Goal: Task Accomplishment & Management: Use online tool/utility

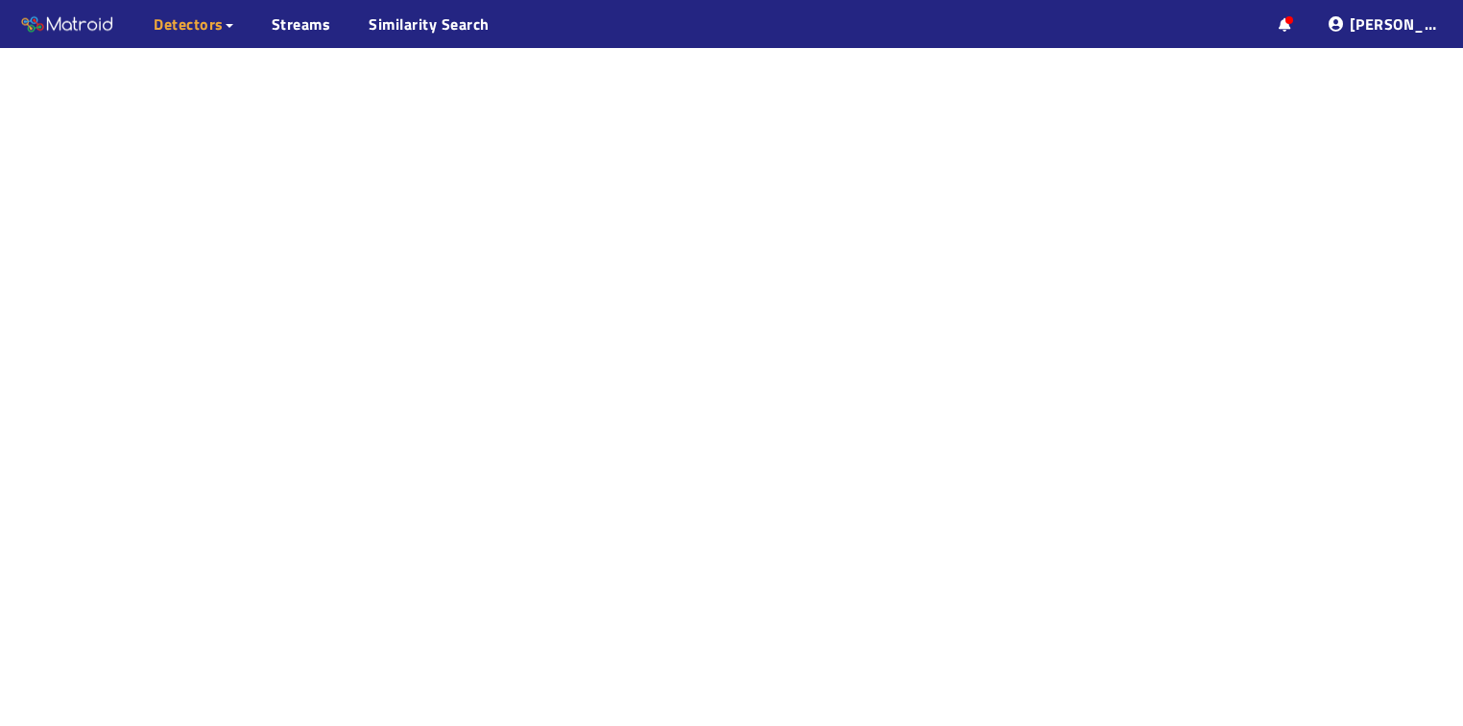
click at [204, 25] on span "Detectors" at bounding box center [189, 23] width 70 height 23
click at [187, 70] on link "My Detectors" at bounding box center [209, 70] width 80 height 38
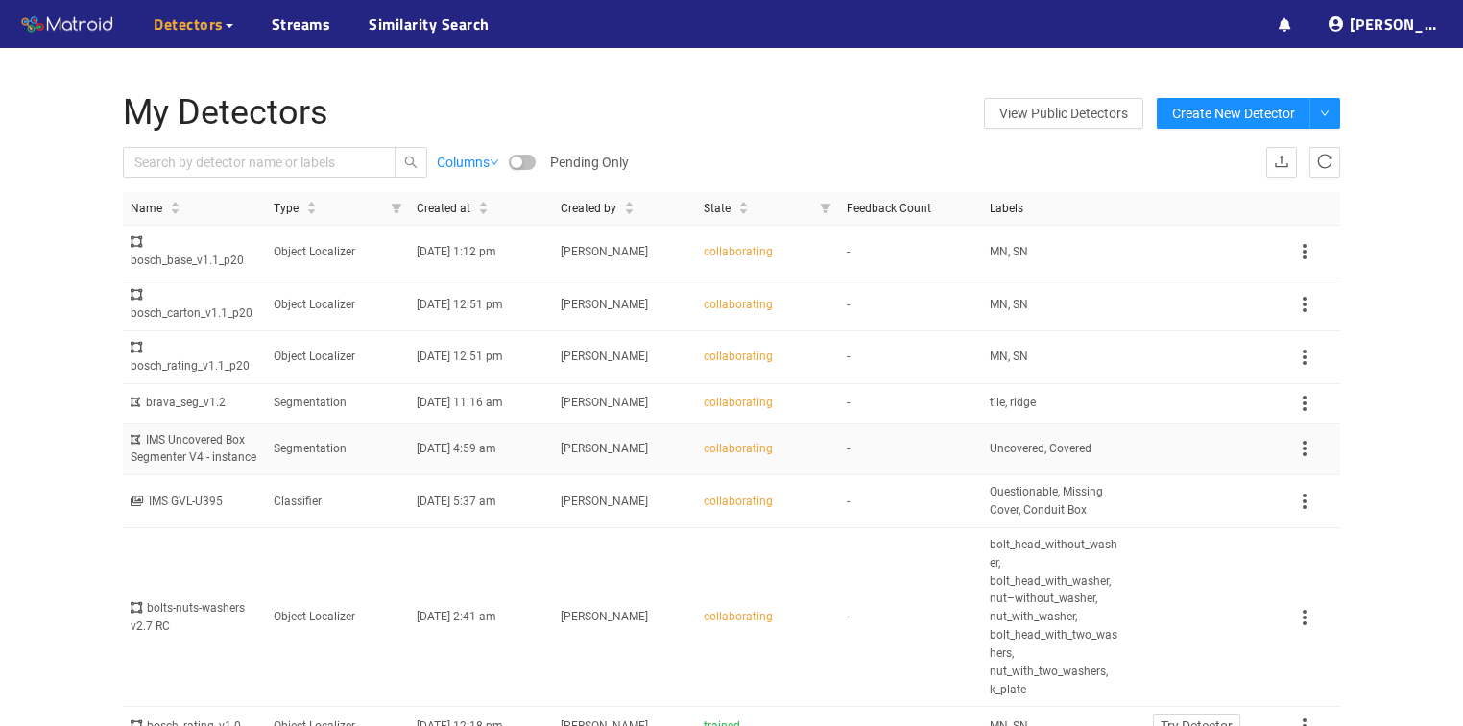
click at [307, 434] on td "Segmentation" at bounding box center [337, 449] width 143 height 53
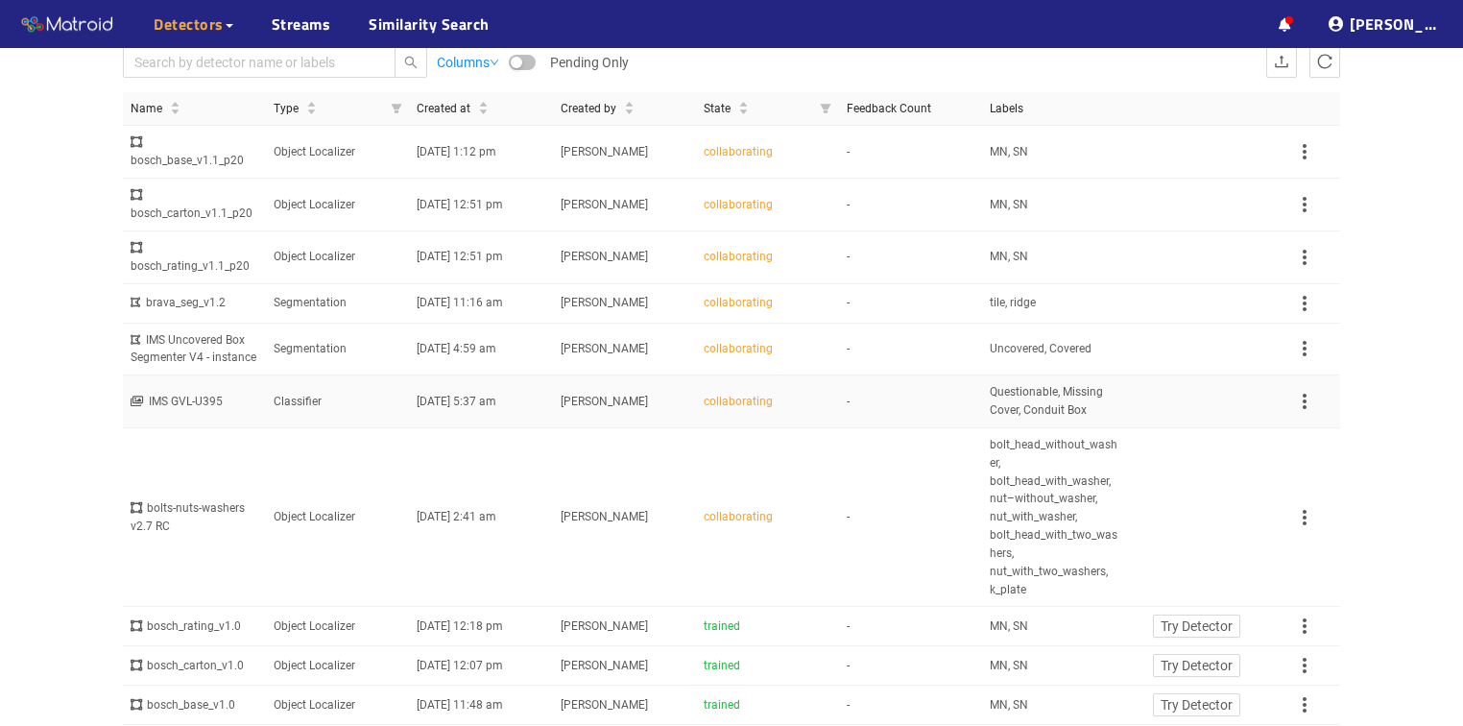
scroll to position [77, 0]
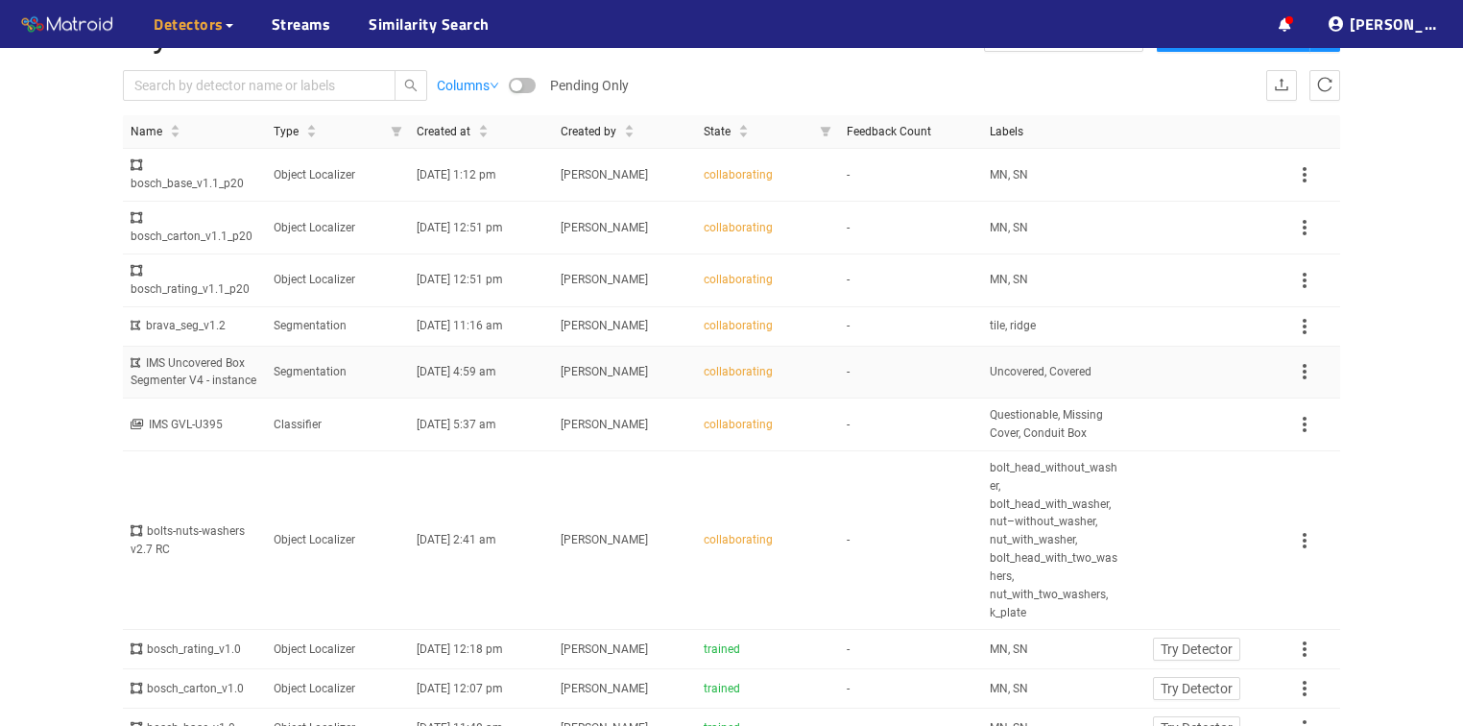
click at [342, 359] on td "Segmentation" at bounding box center [337, 372] width 143 height 53
click at [466, 319] on span "[DATE] 11:16 am" at bounding box center [460, 325] width 86 height 13
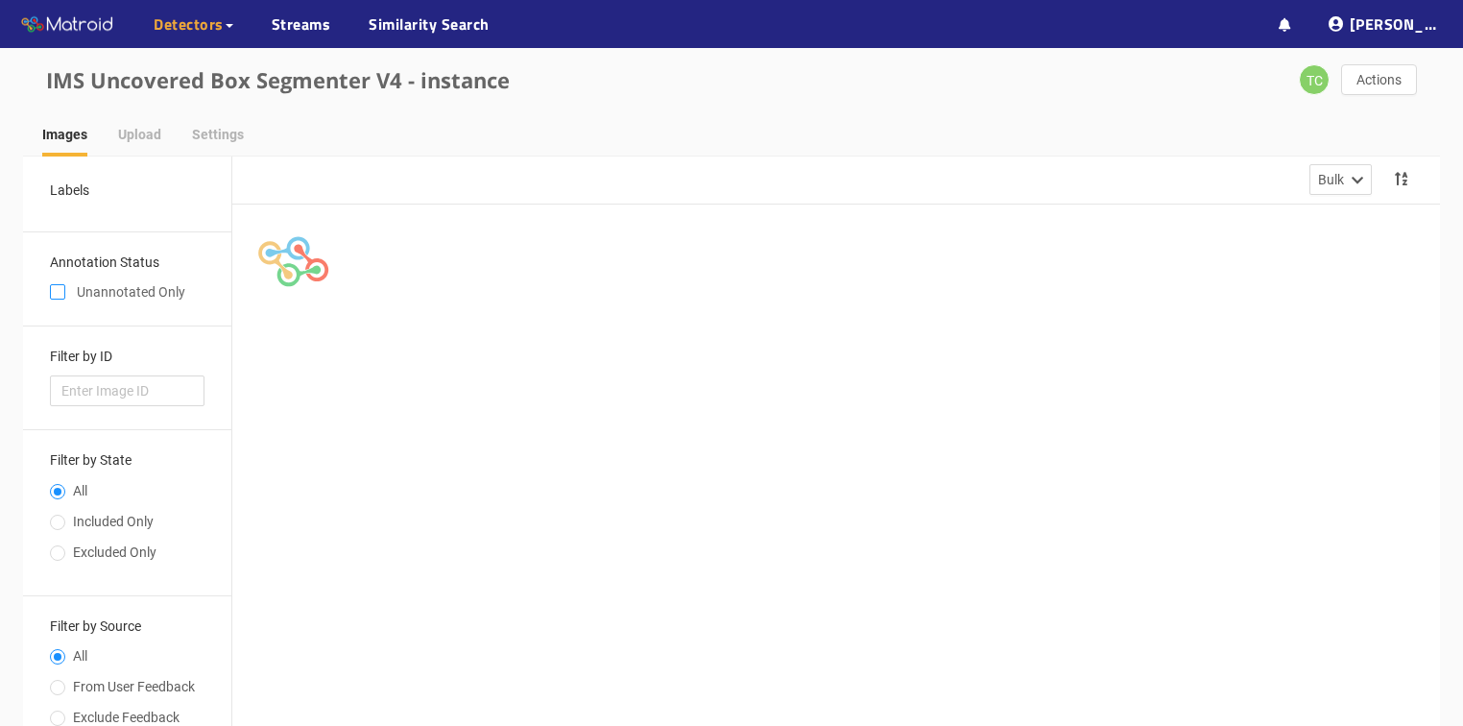
click at [58, 293] on input "checkbox" at bounding box center [57, 295] width 15 height 15
checkbox input "true"
click at [58, 518] on input "Included Only" at bounding box center [57, 524] width 15 height 12
radio input "true"
radio input "false"
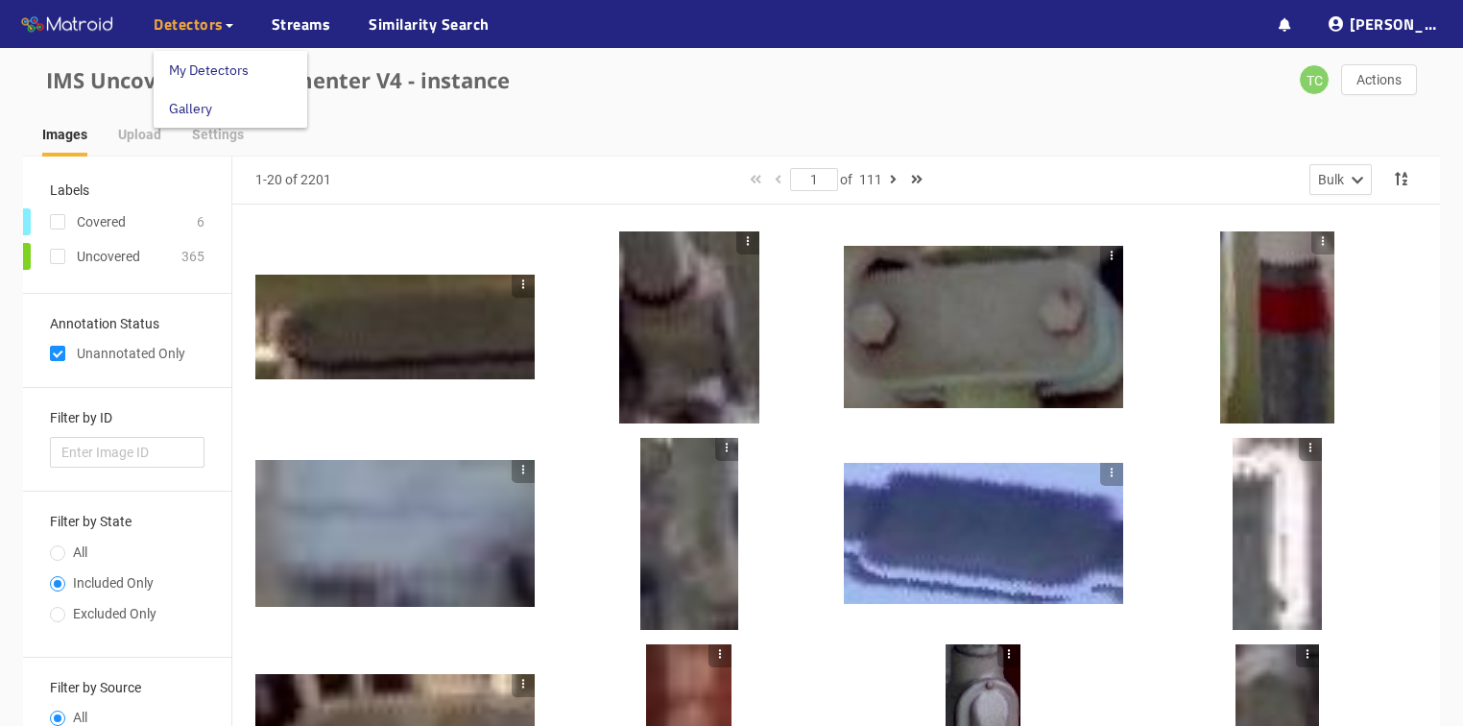
click at [201, 71] on link "My Detectors" at bounding box center [209, 70] width 80 height 38
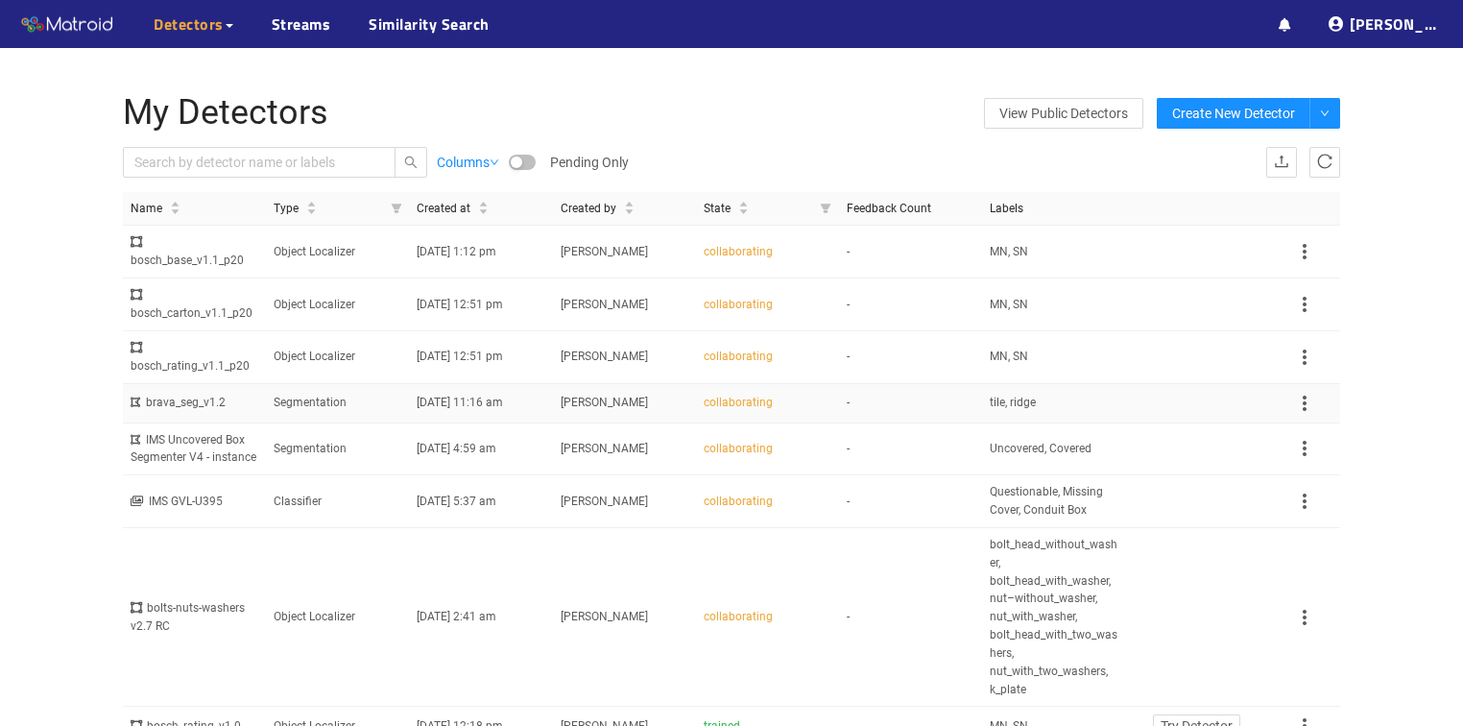
click at [503, 395] on span "09/27/2025 11:16 am" at bounding box center [460, 401] width 86 height 13
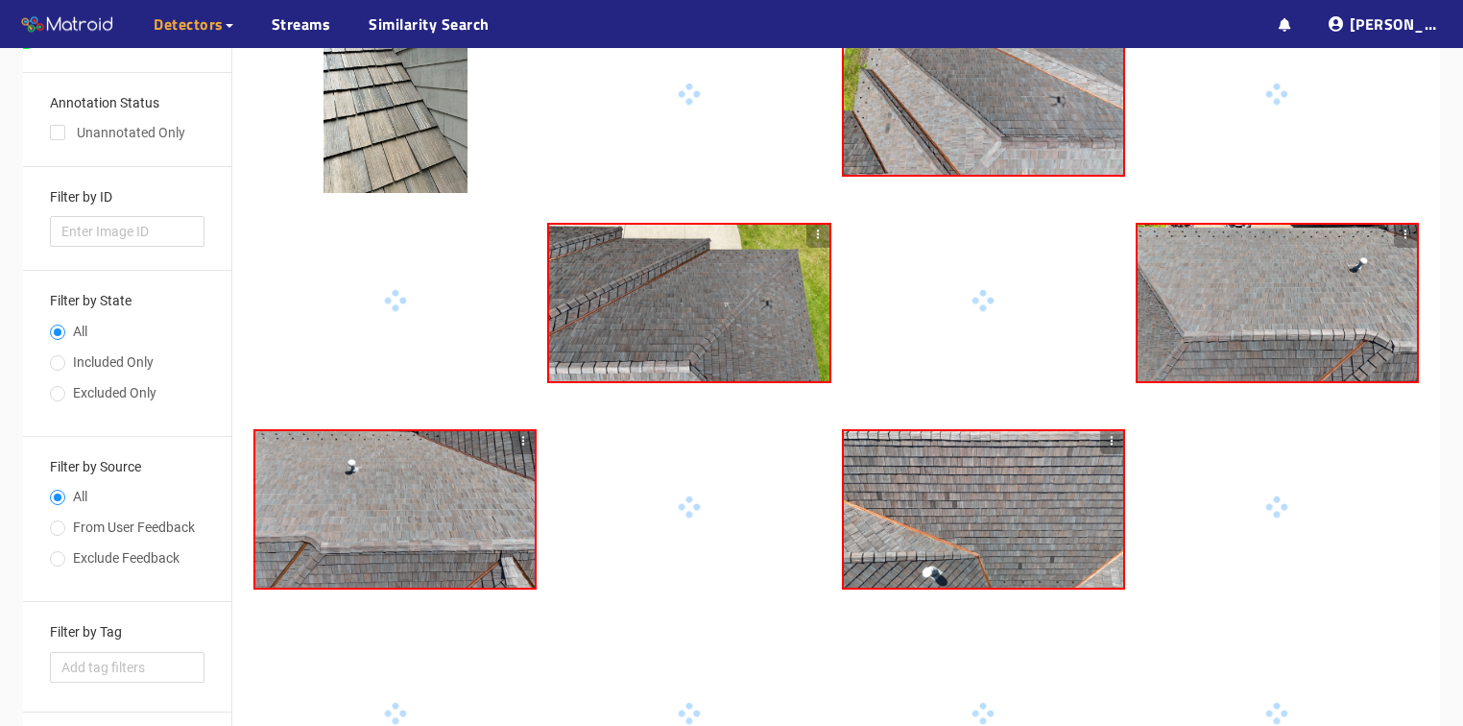
scroll to position [77, 0]
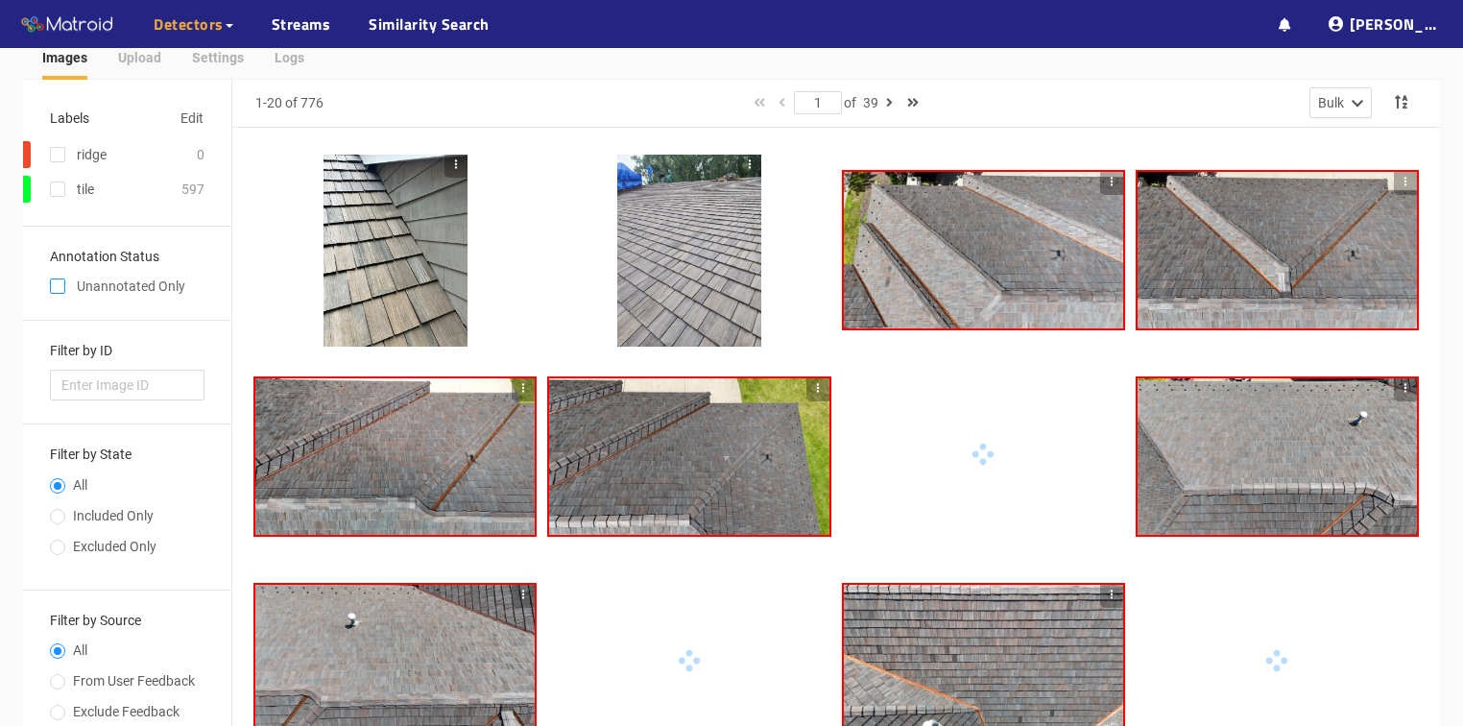
click at [61, 287] on input "checkbox" at bounding box center [57, 289] width 15 height 15
checkbox input "true"
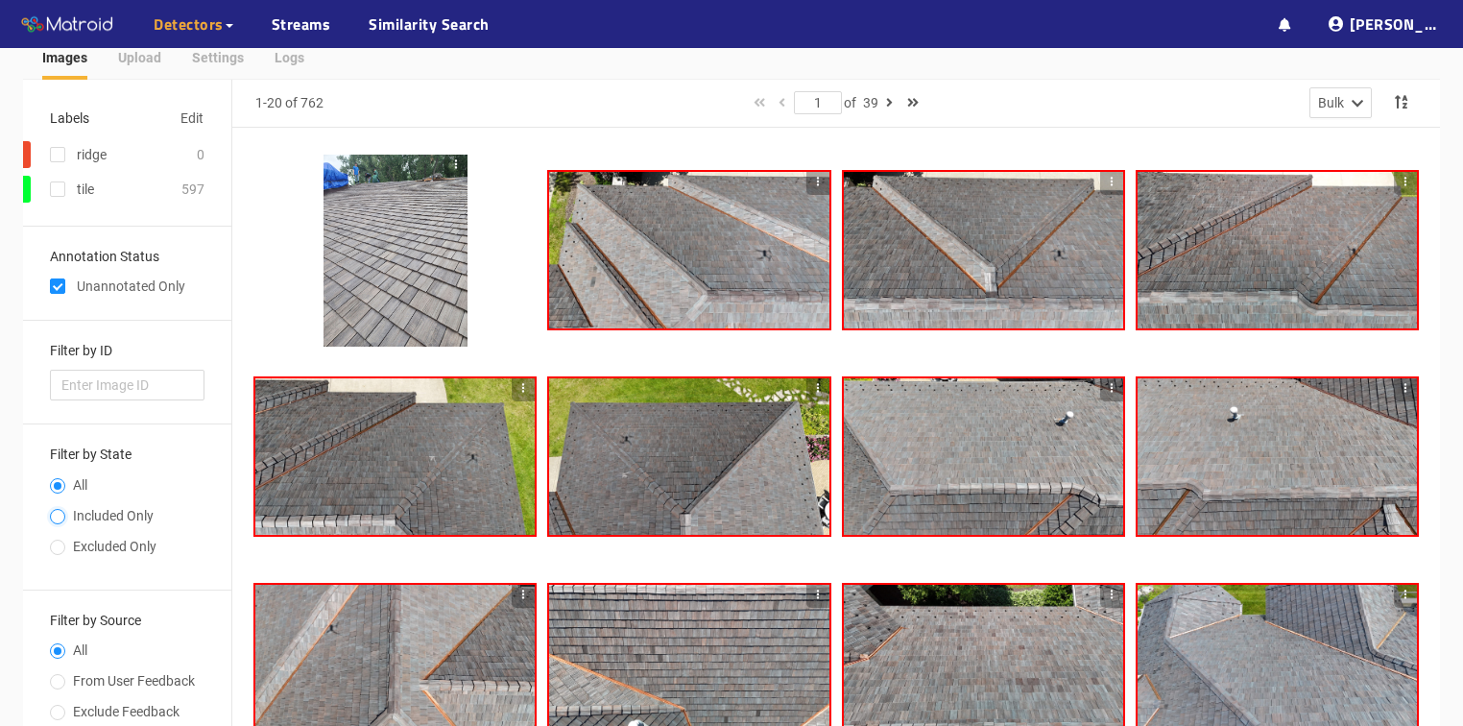
click at [59, 513] on input "Included Only" at bounding box center [57, 518] width 15 height 12
radio input "true"
radio input "false"
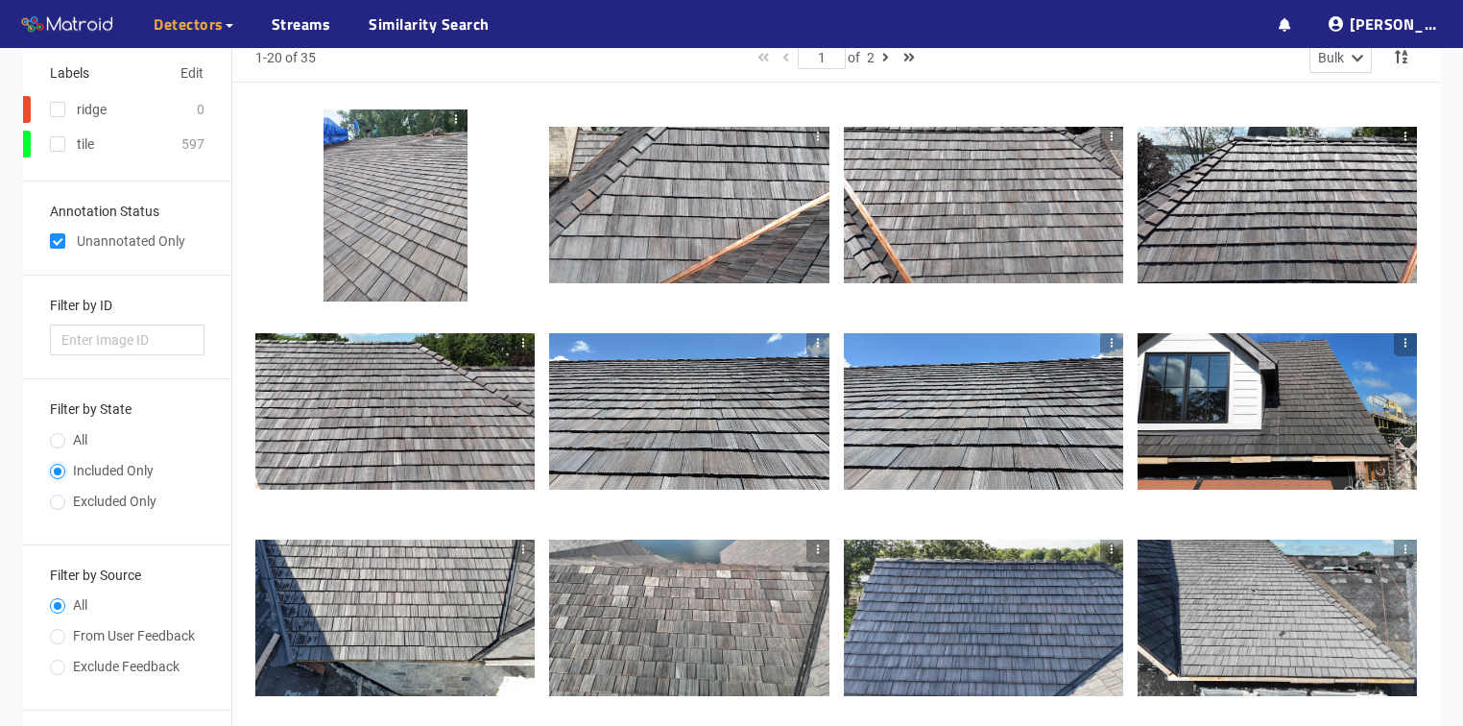
scroll to position [0, 0]
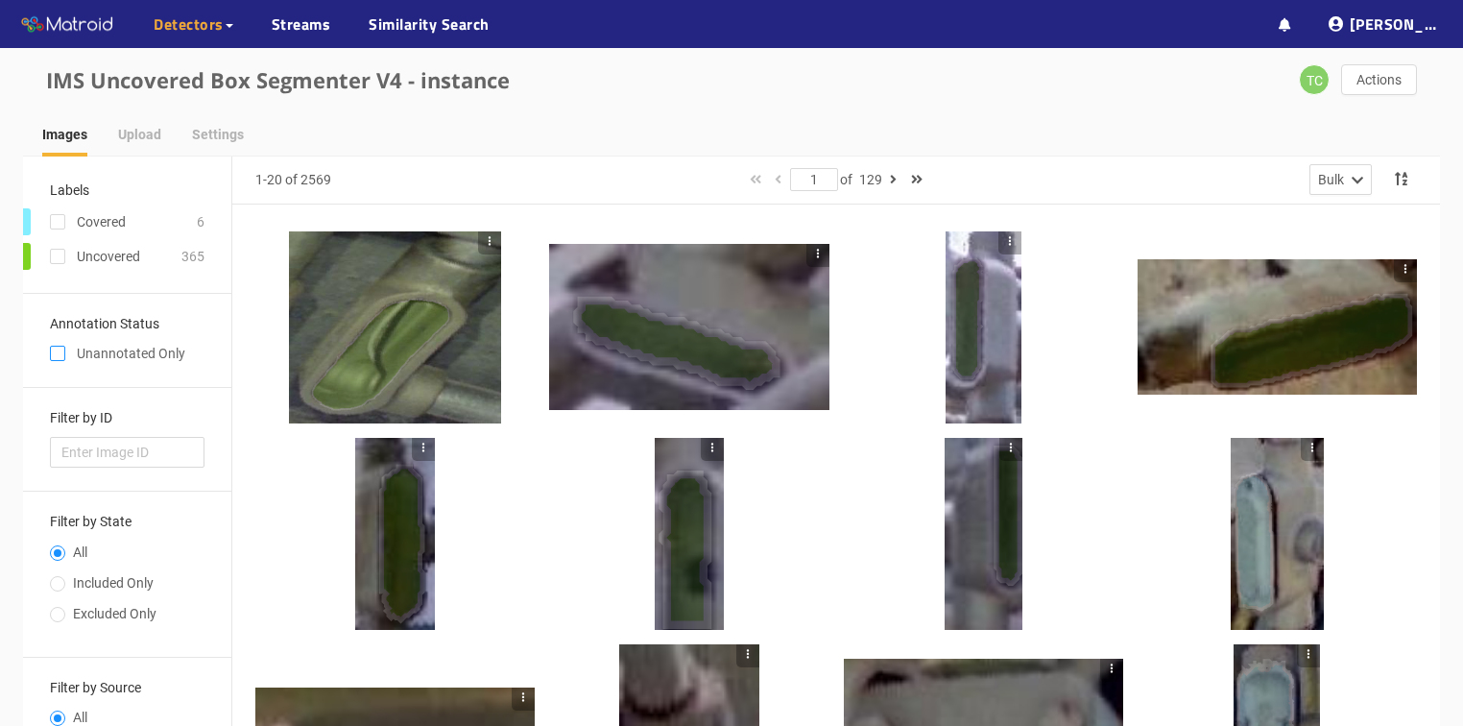
click at [60, 348] on span at bounding box center [57, 352] width 15 height 15
click at [60, 349] on input "checkbox" at bounding box center [57, 356] width 15 height 15
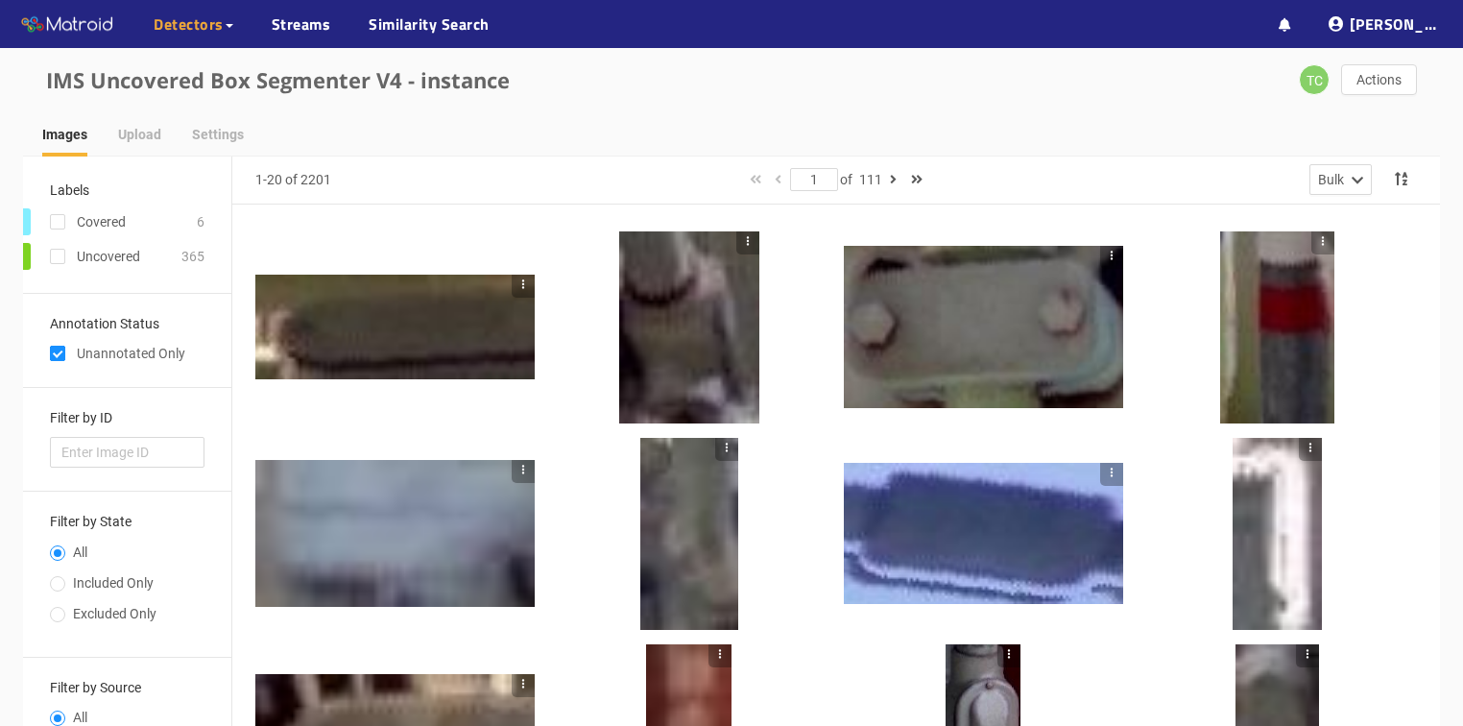
click at [60, 348] on span at bounding box center [57, 352] width 15 height 15
click at [60, 349] on input "checkbox" at bounding box center [57, 356] width 15 height 15
checkbox input "false"
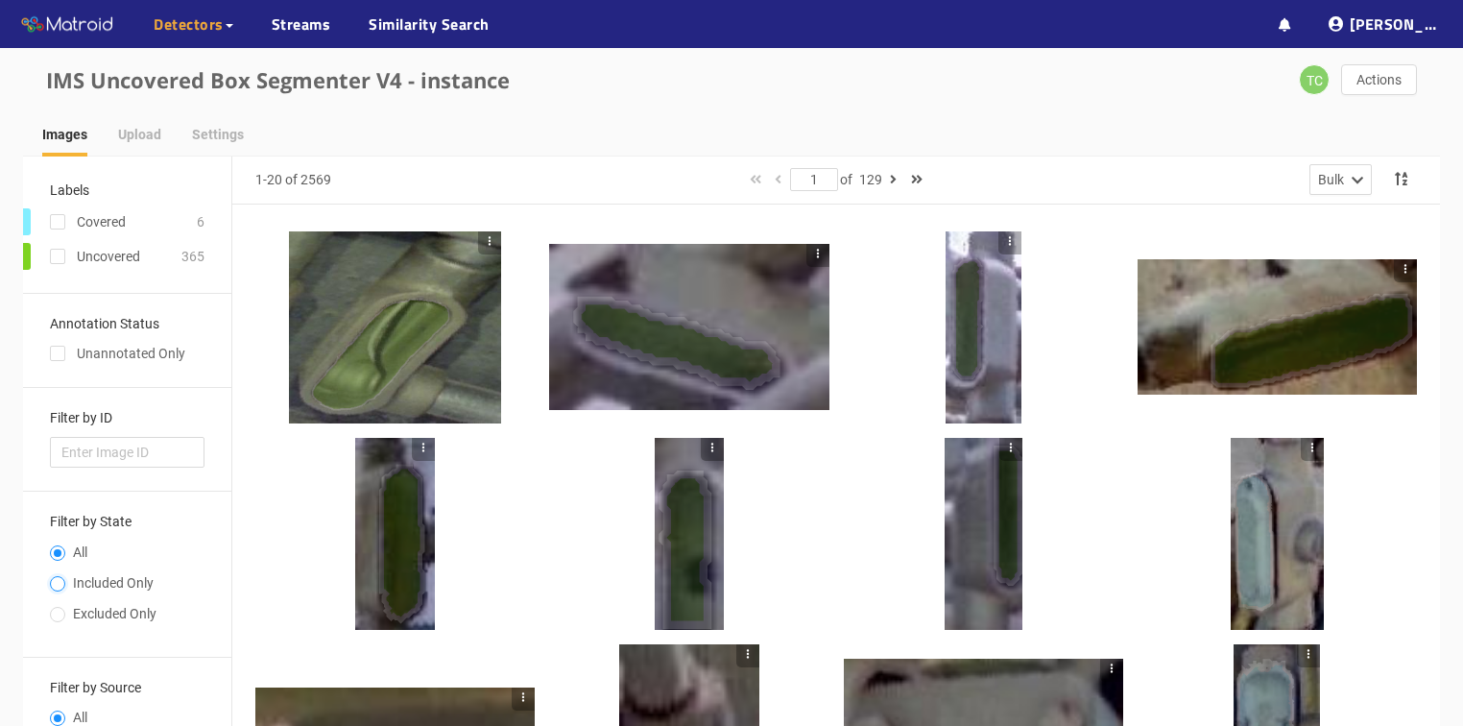
click at [54, 581] on input "Included Only" at bounding box center [57, 586] width 15 height 12
radio input "true"
radio input "false"
click at [65, 353] on div "Unannotated Only" at bounding box center [127, 353] width 155 height 21
click at [55, 353] on input "checkbox" at bounding box center [57, 356] width 15 height 15
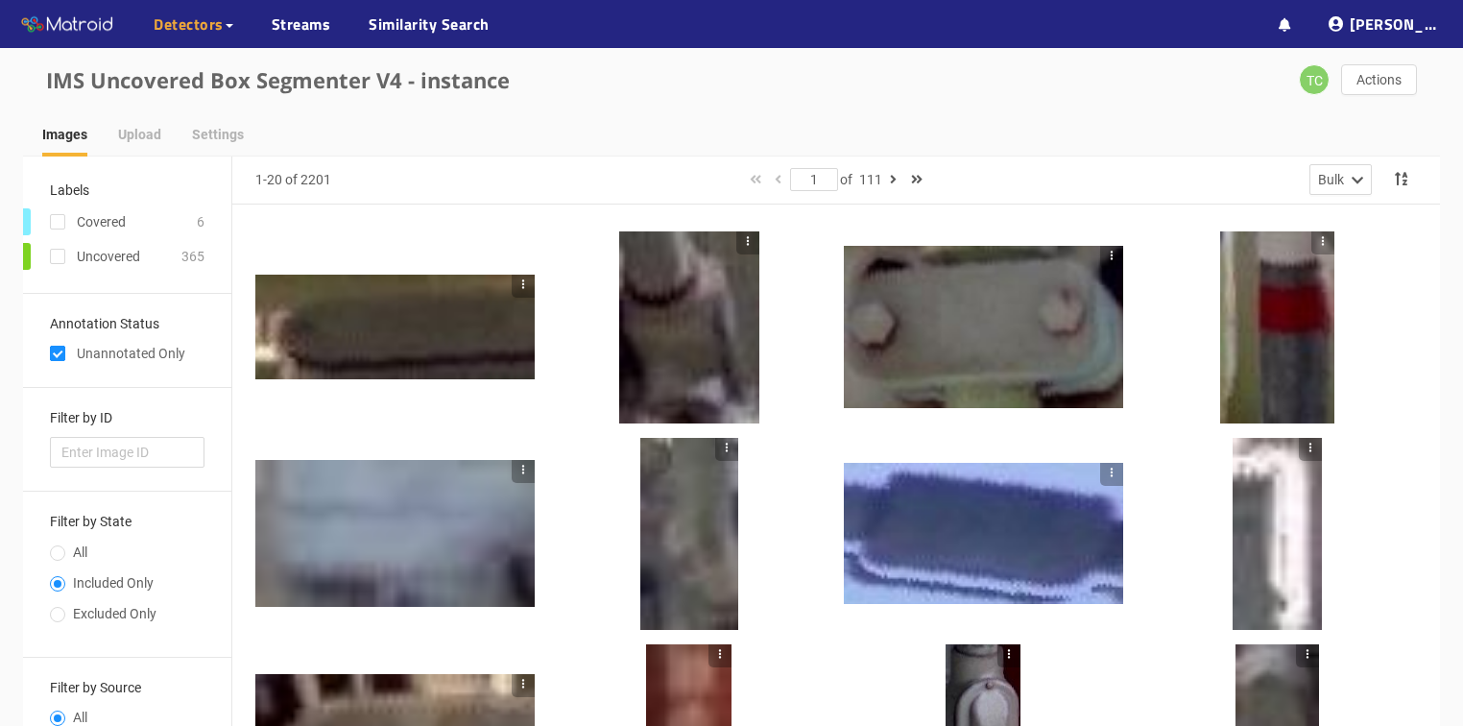
click at [55, 359] on input "checkbox" at bounding box center [57, 356] width 15 height 15
checkbox input "false"
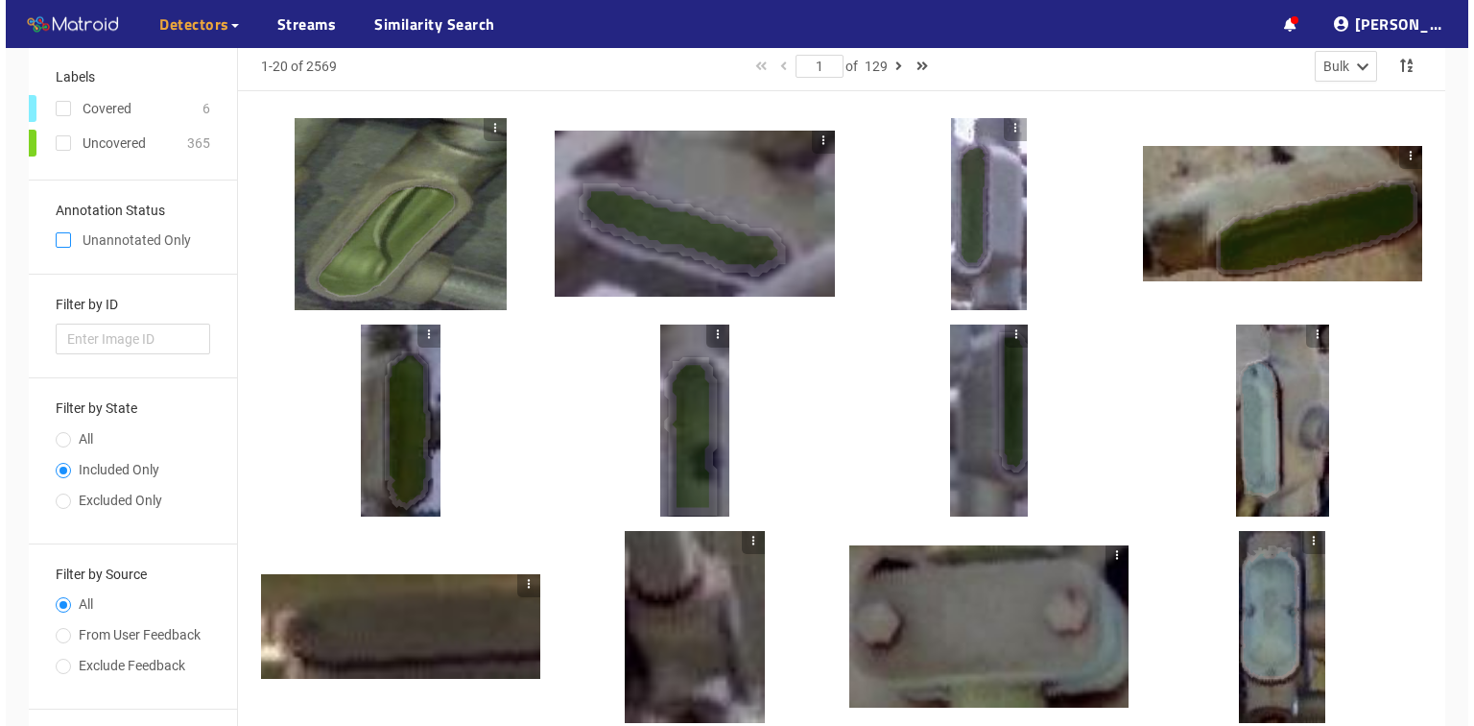
scroll to position [154, 0]
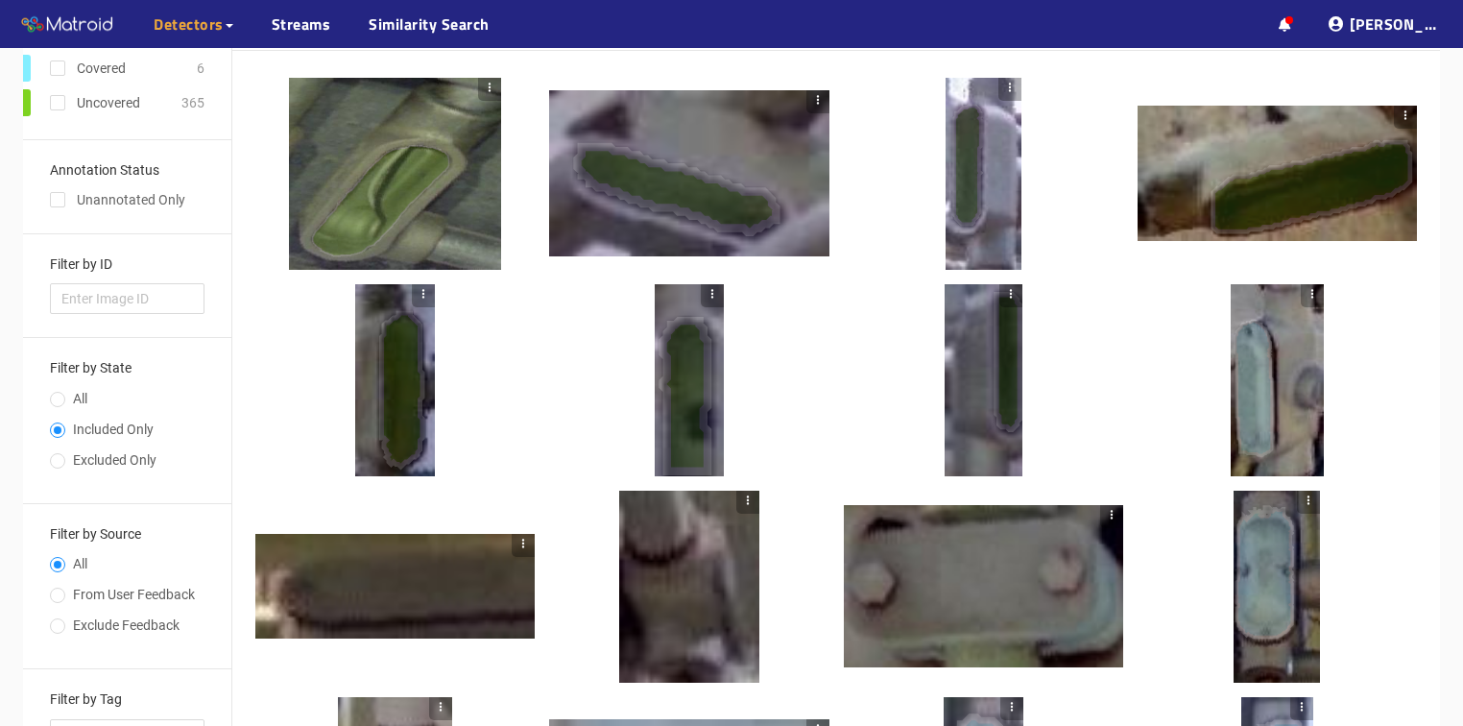
click at [455, 248] on div at bounding box center [395, 174] width 212 height 192
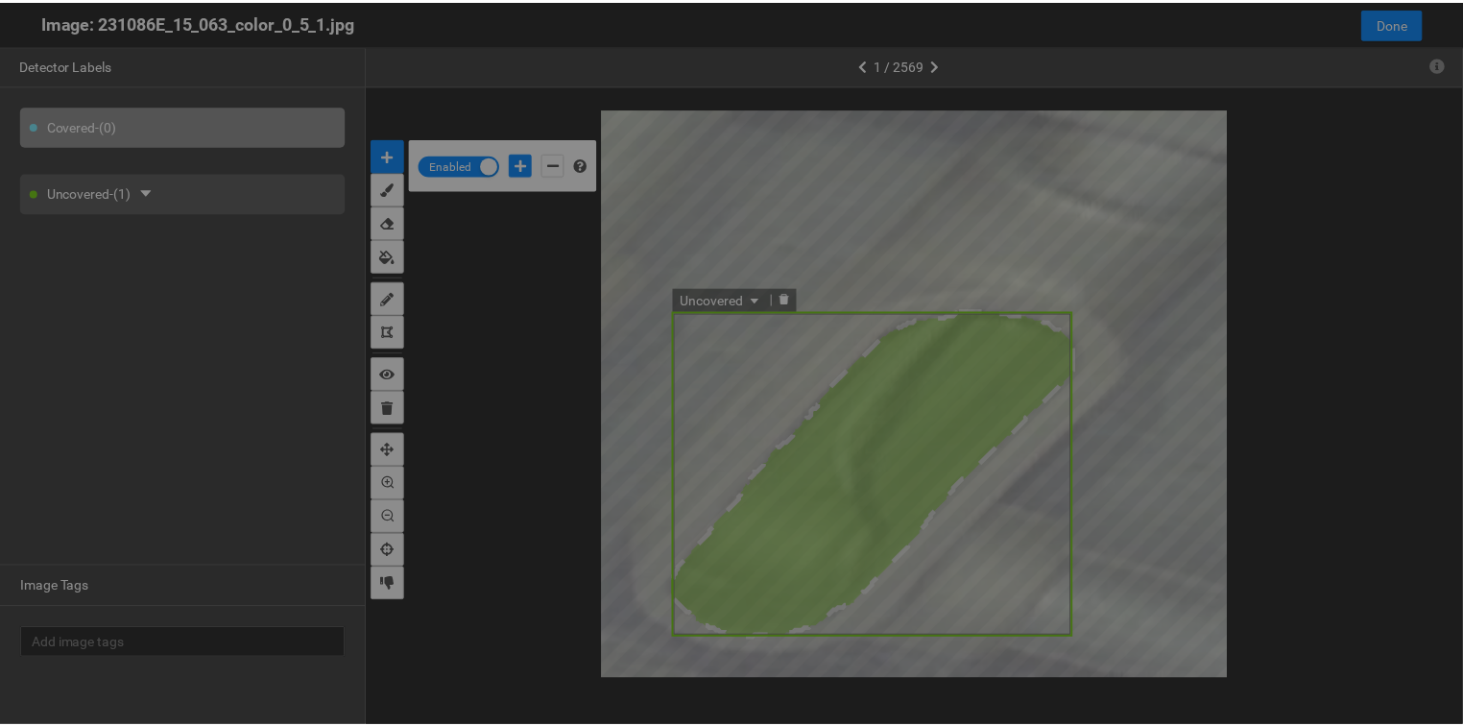
scroll to position [714, 0]
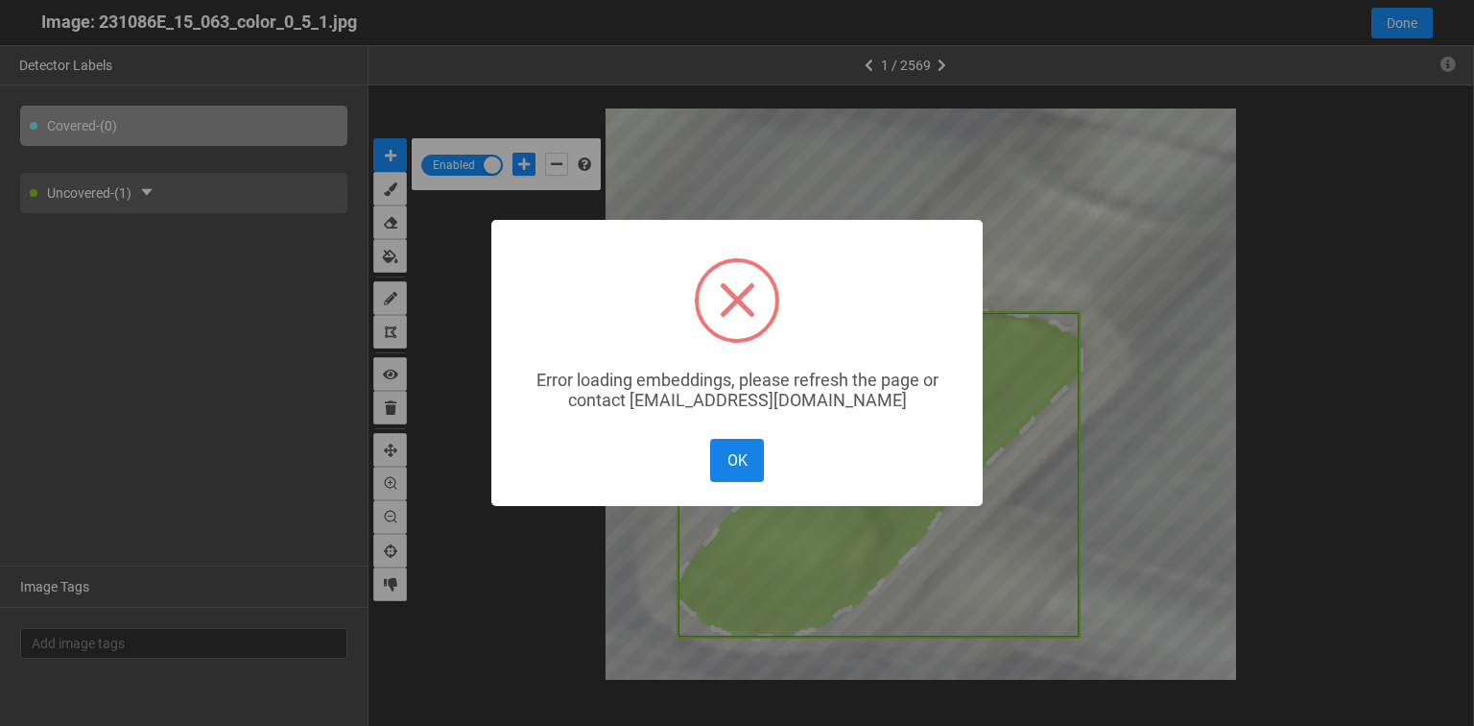
click at [741, 476] on button "OK" at bounding box center [737, 460] width 54 height 43
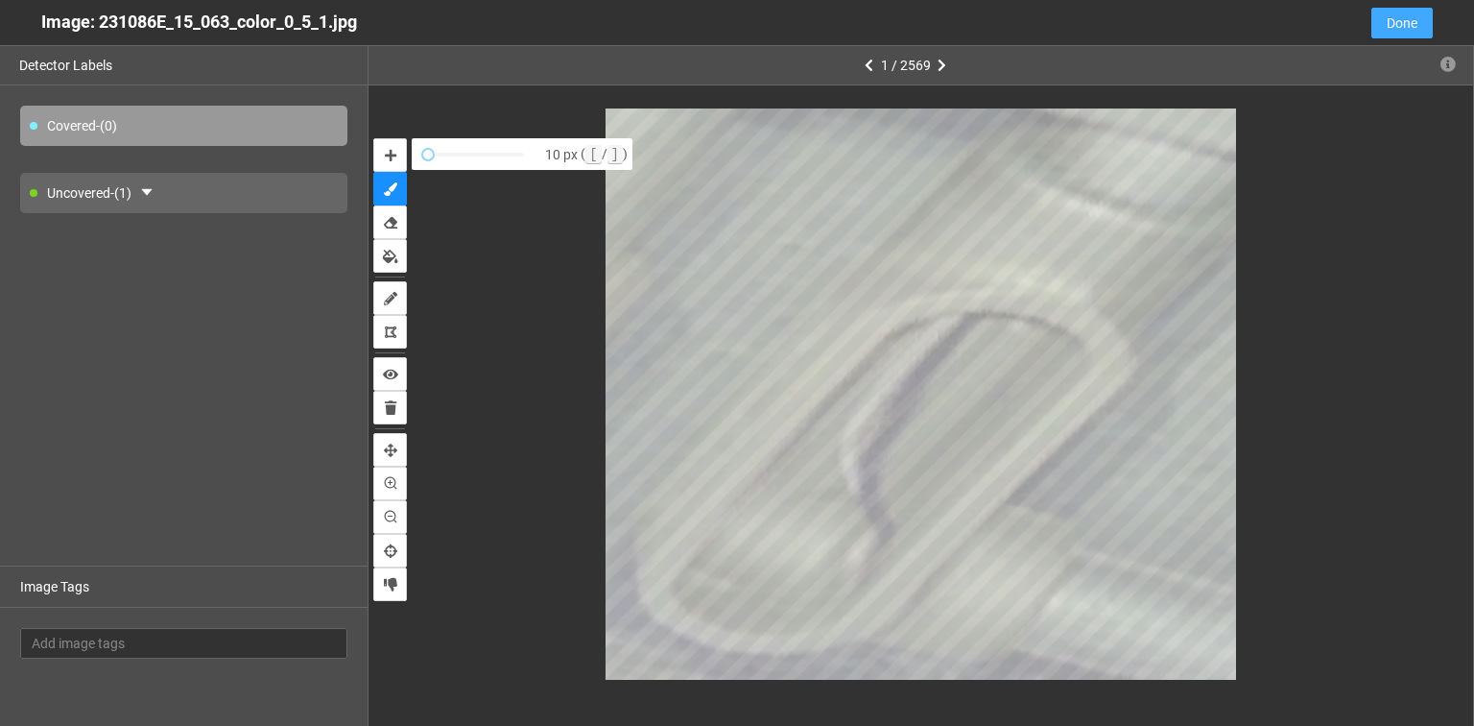
click at [1403, 36] on button "Done" at bounding box center [1401, 23] width 61 height 31
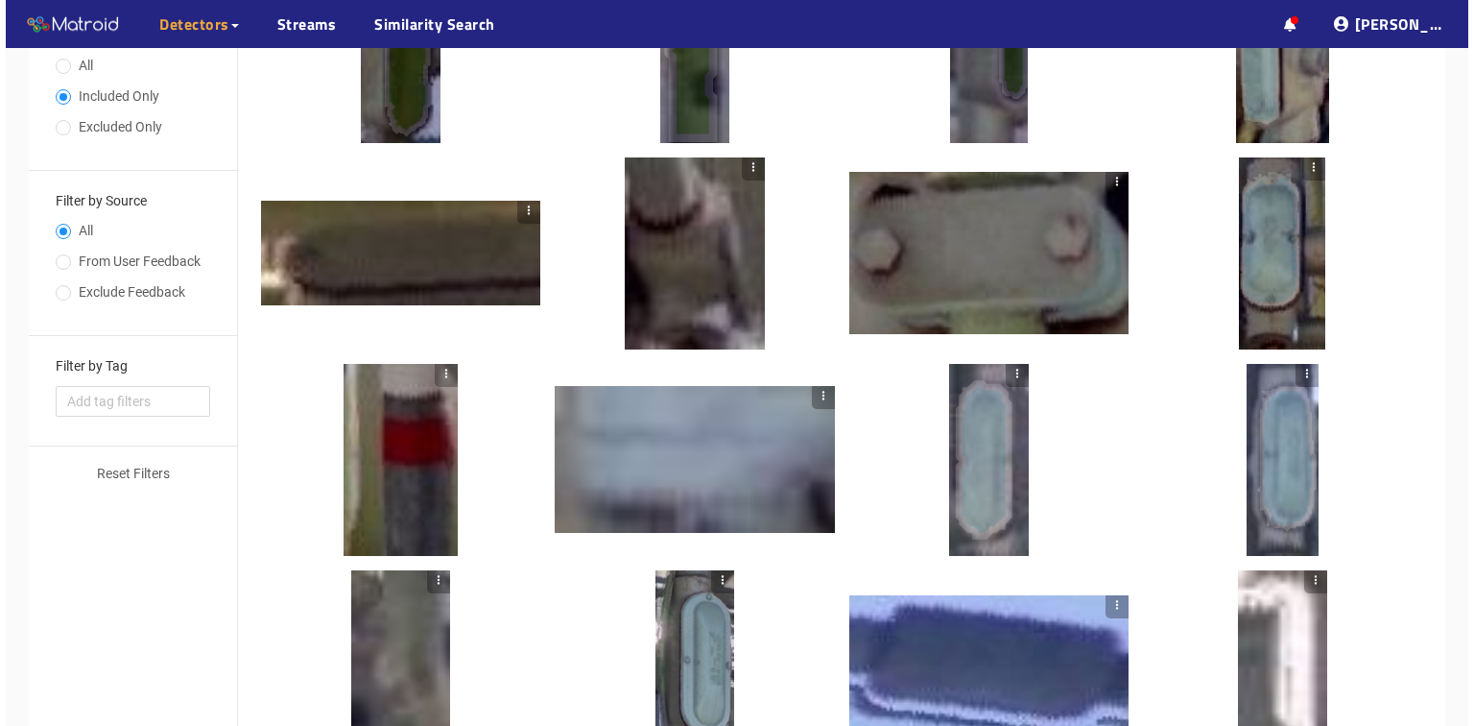
scroll to position [537, 0]
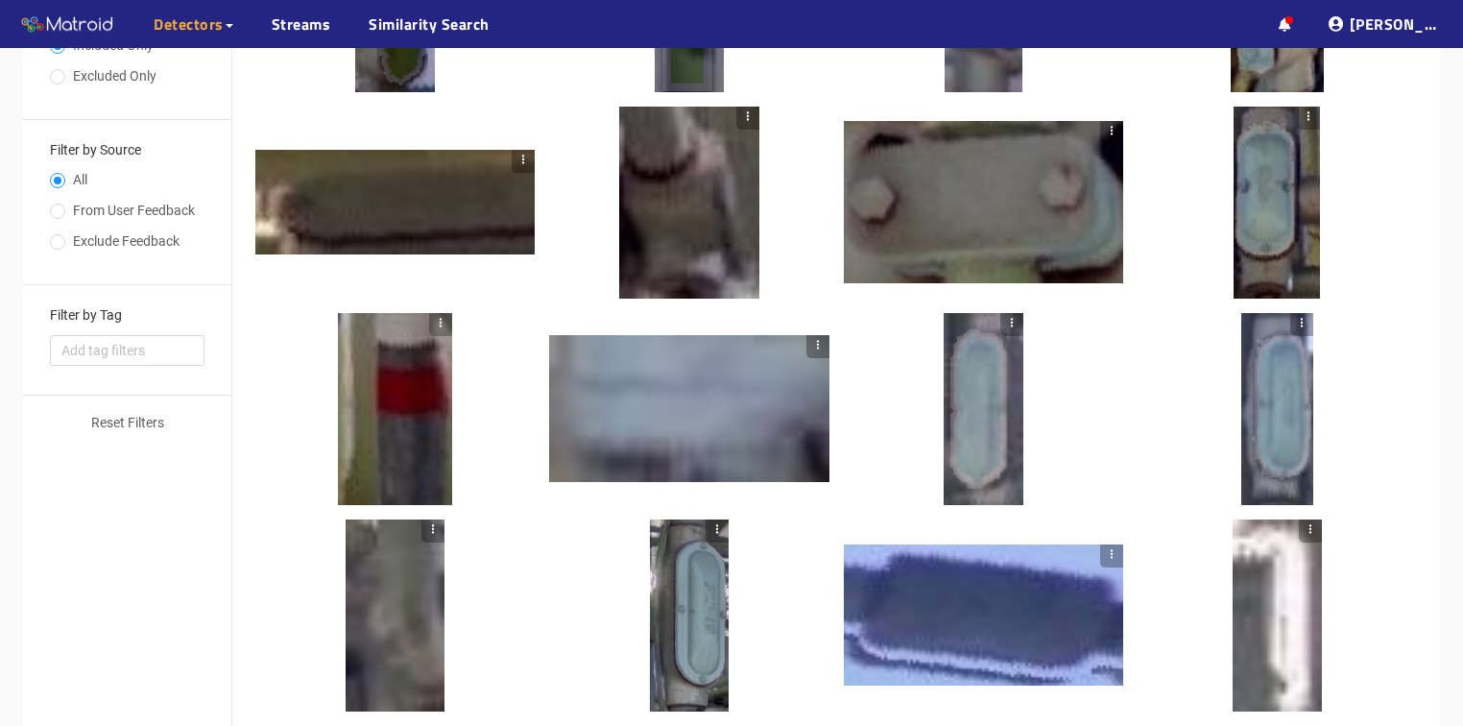
click at [1002, 463] on div at bounding box center [1011, 409] width 23 height 192
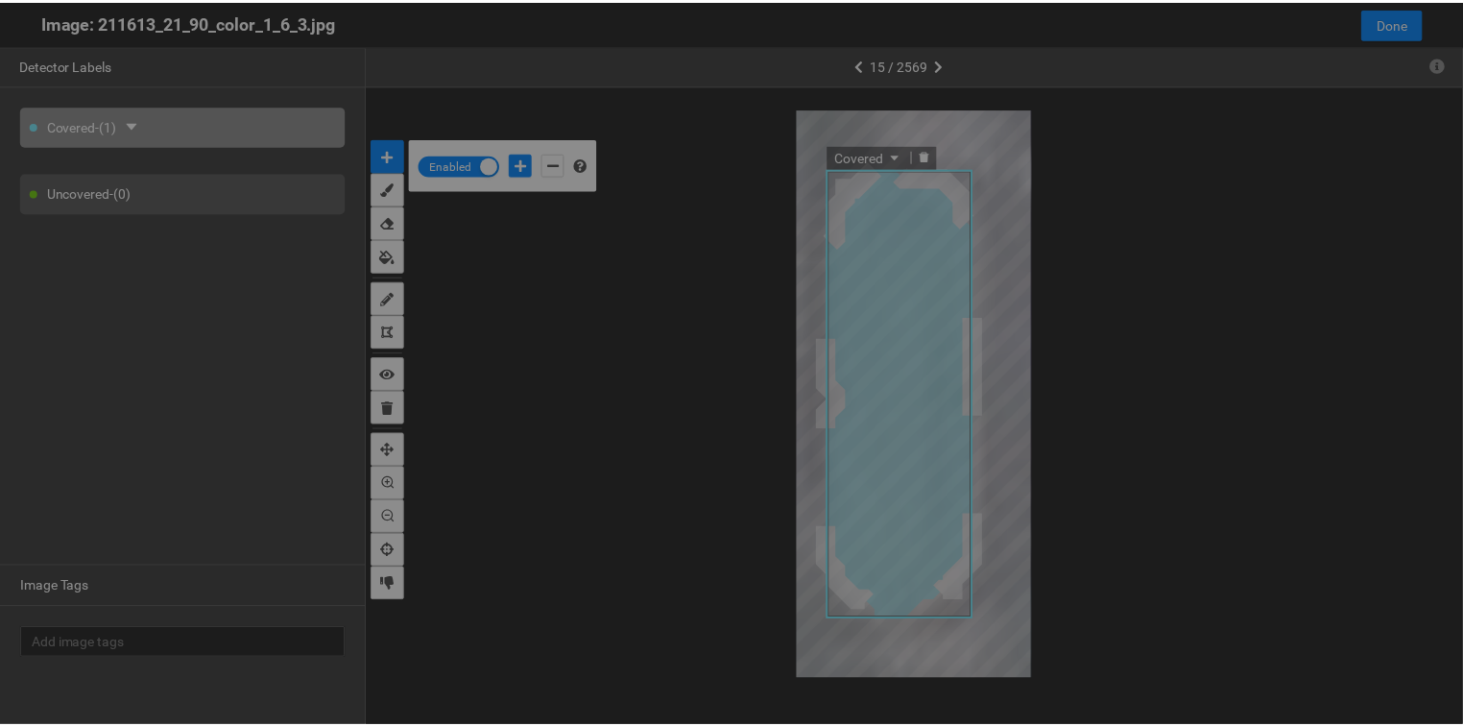
scroll to position [714, 0]
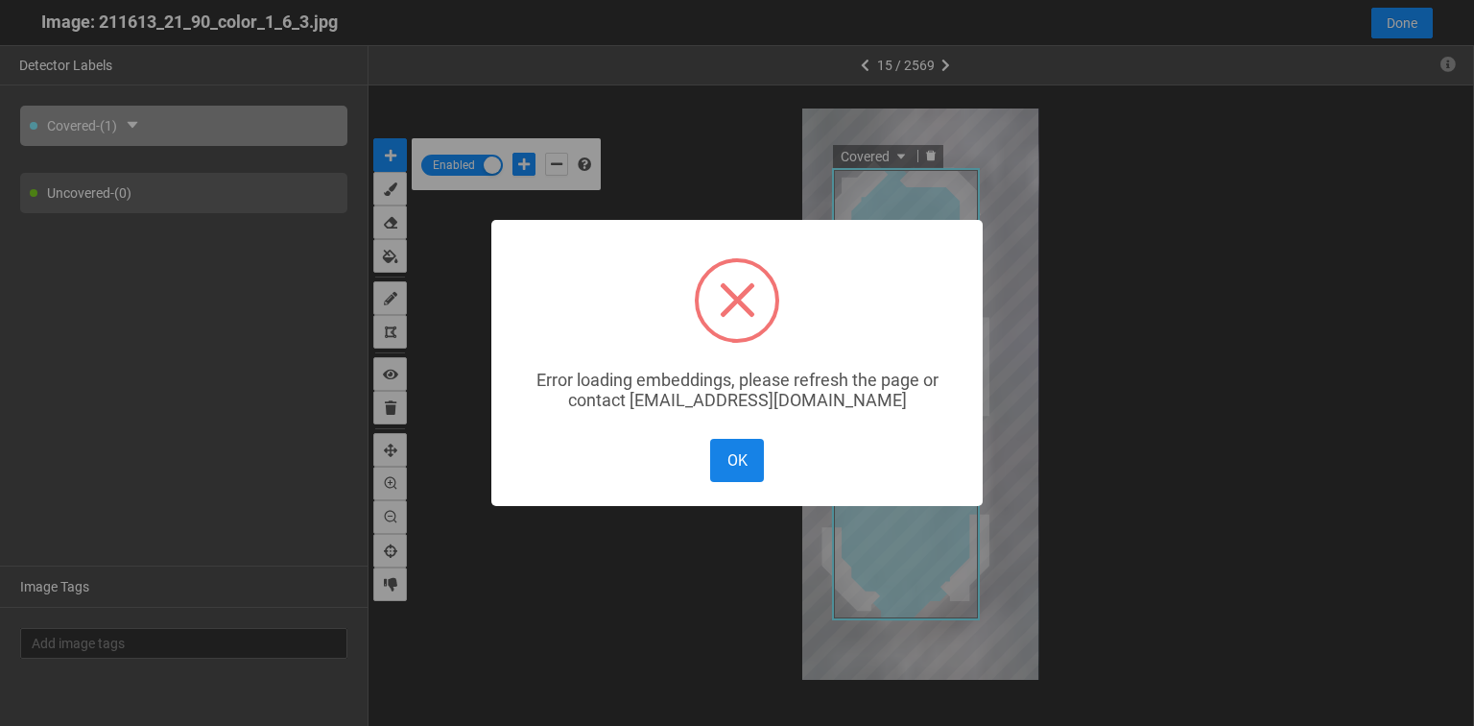
click at [750, 468] on button "OK" at bounding box center [737, 460] width 54 height 43
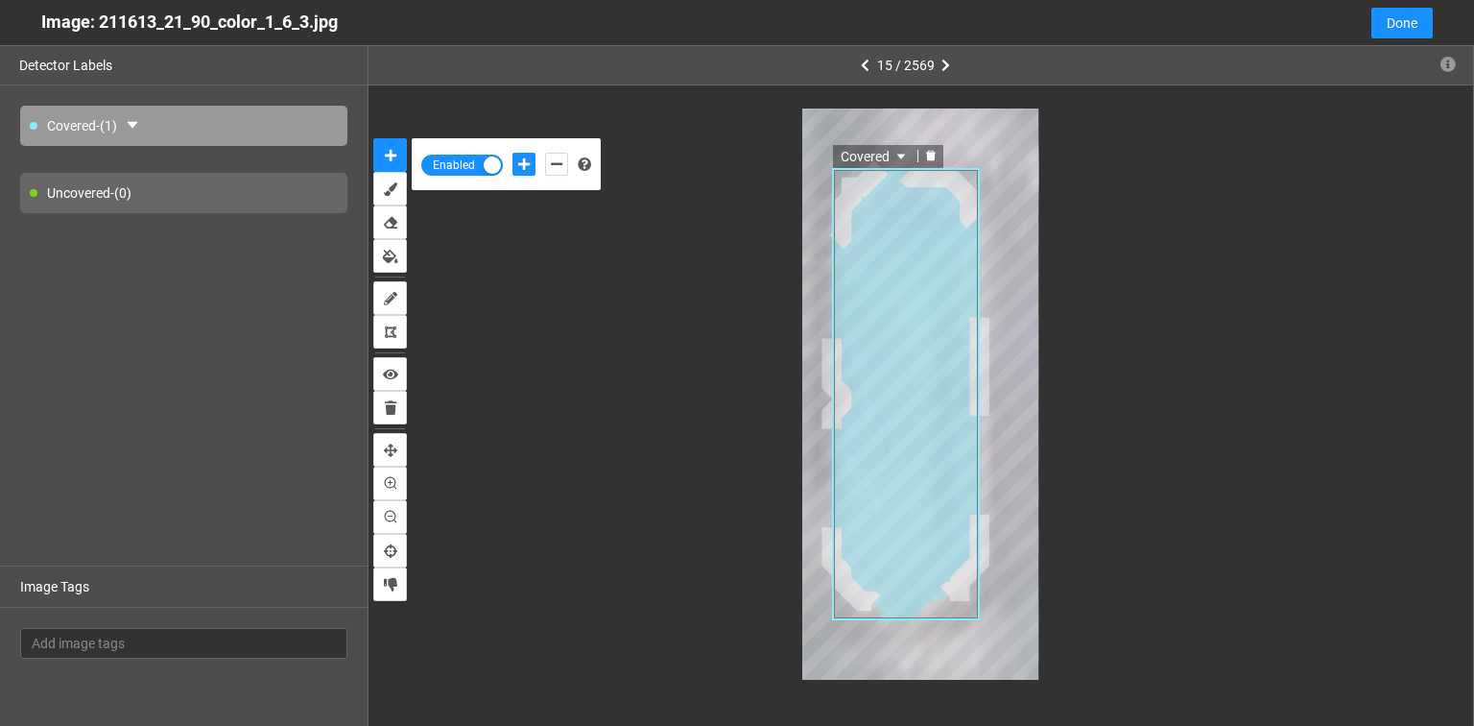
click at [737, 445] on div "Covered" at bounding box center [921, 393] width 1022 height 571
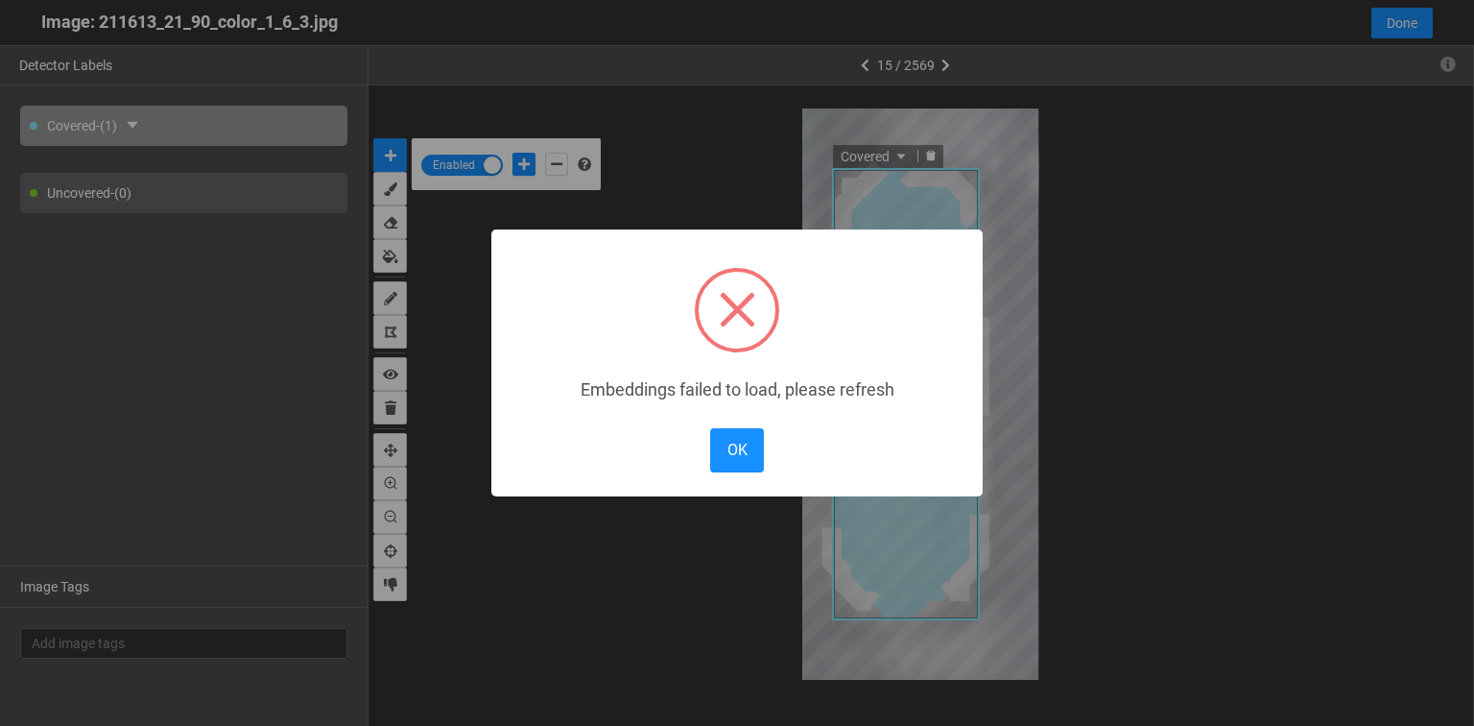
click at [1024, 305] on body "··· Detectors ··· Streams ··· Similarity Search ··· ··· ··· Shafi I. ··· IMS Un…" at bounding box center [737, 149] width 1474 height 1373
click at [723, 462] on button "OK" at bounding box center [737, 449] width 54 height 43
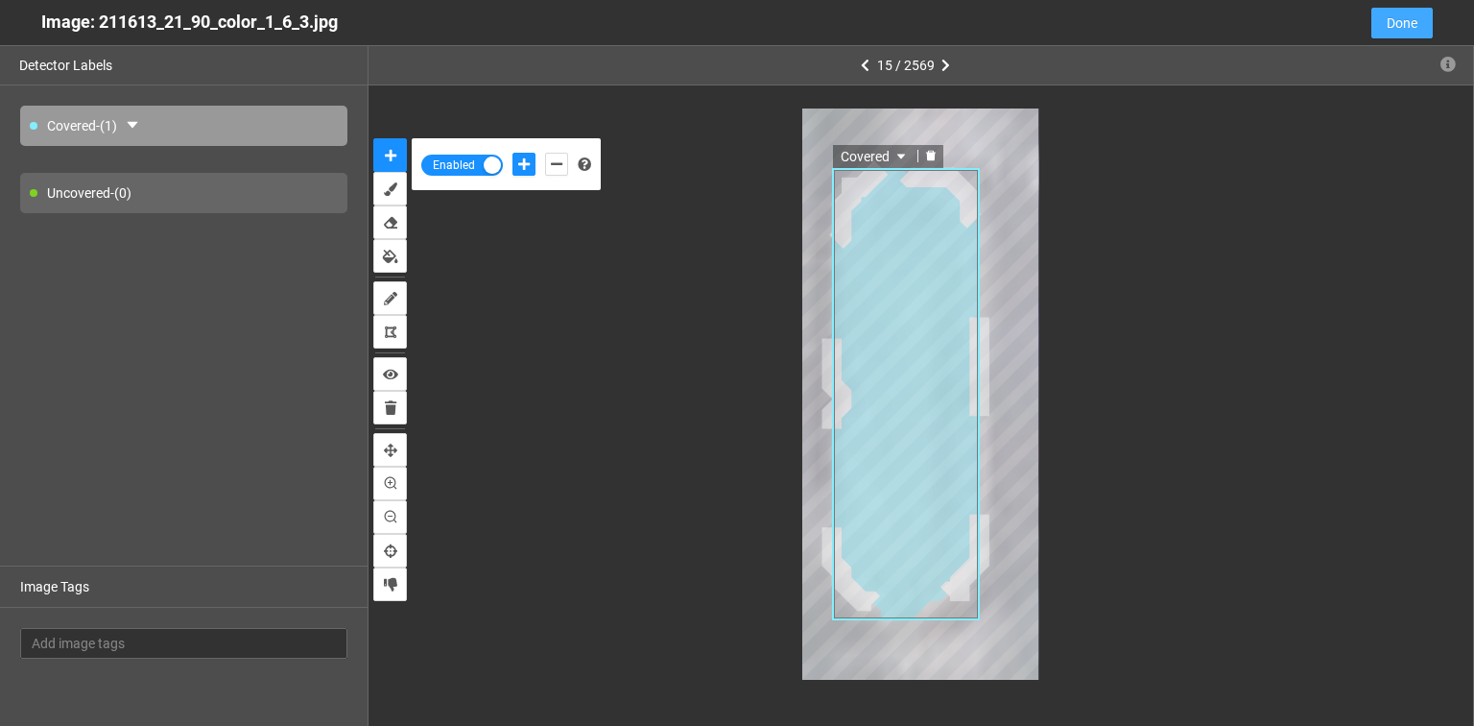
click at [1393, 20] on span "Done" at bounding box center [1402, 22] width 31 height 21
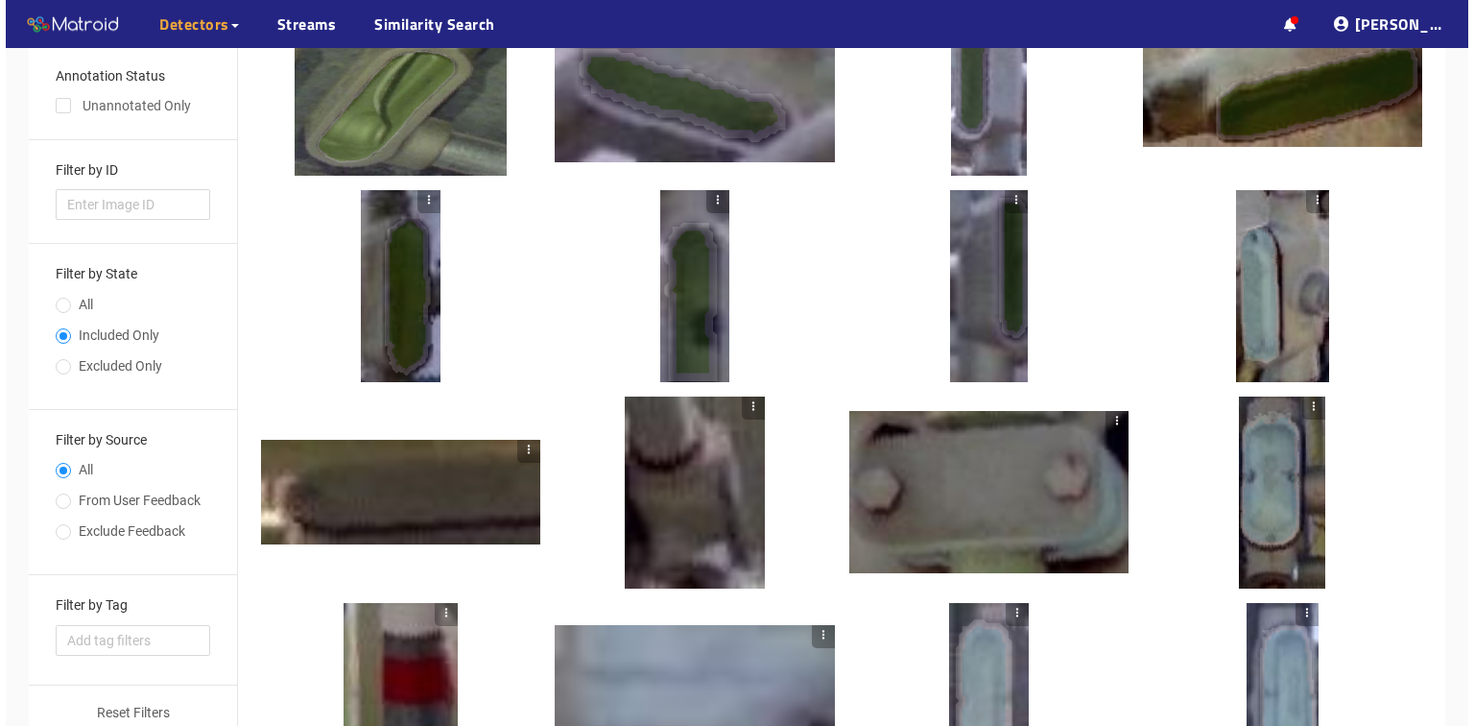
scroll to position [186, 0]
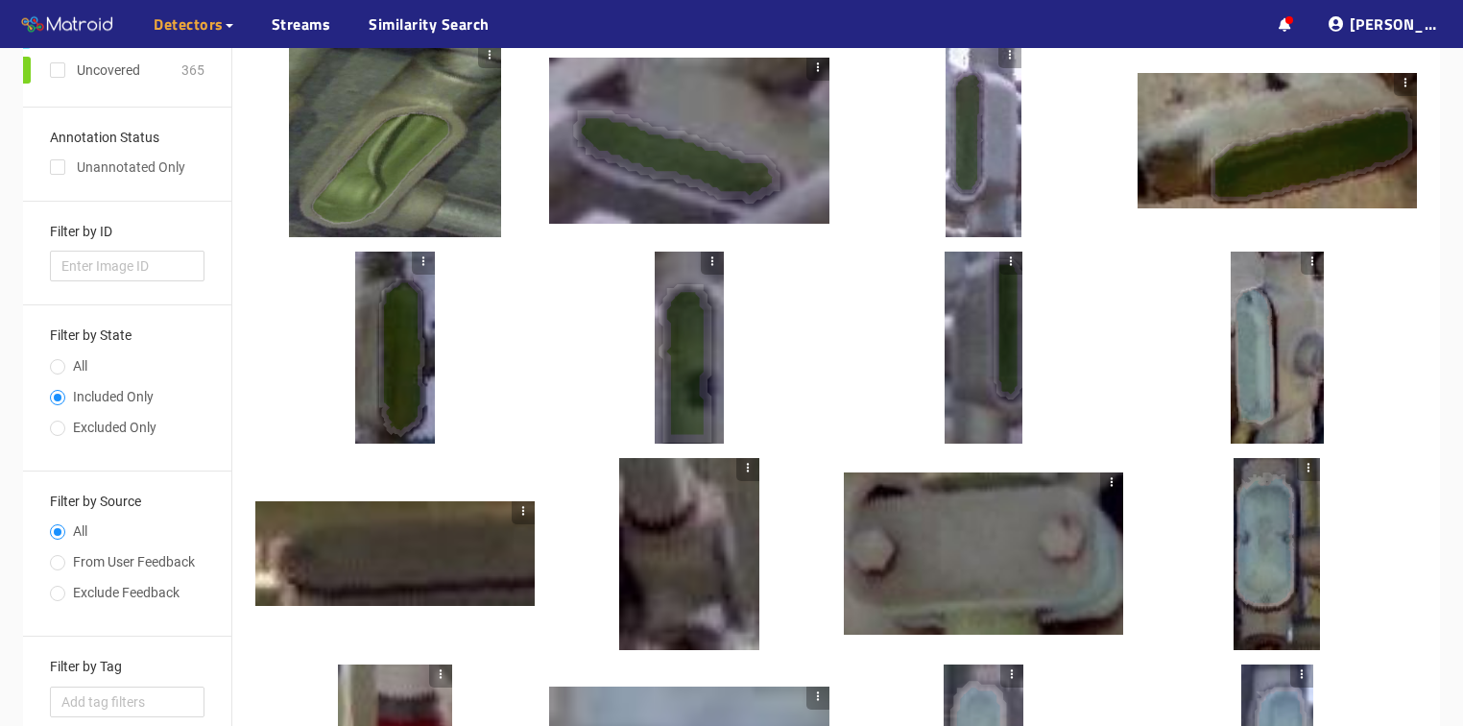
click at [1087, 587] on div at bounding box center [983, 553] width 279 height 163
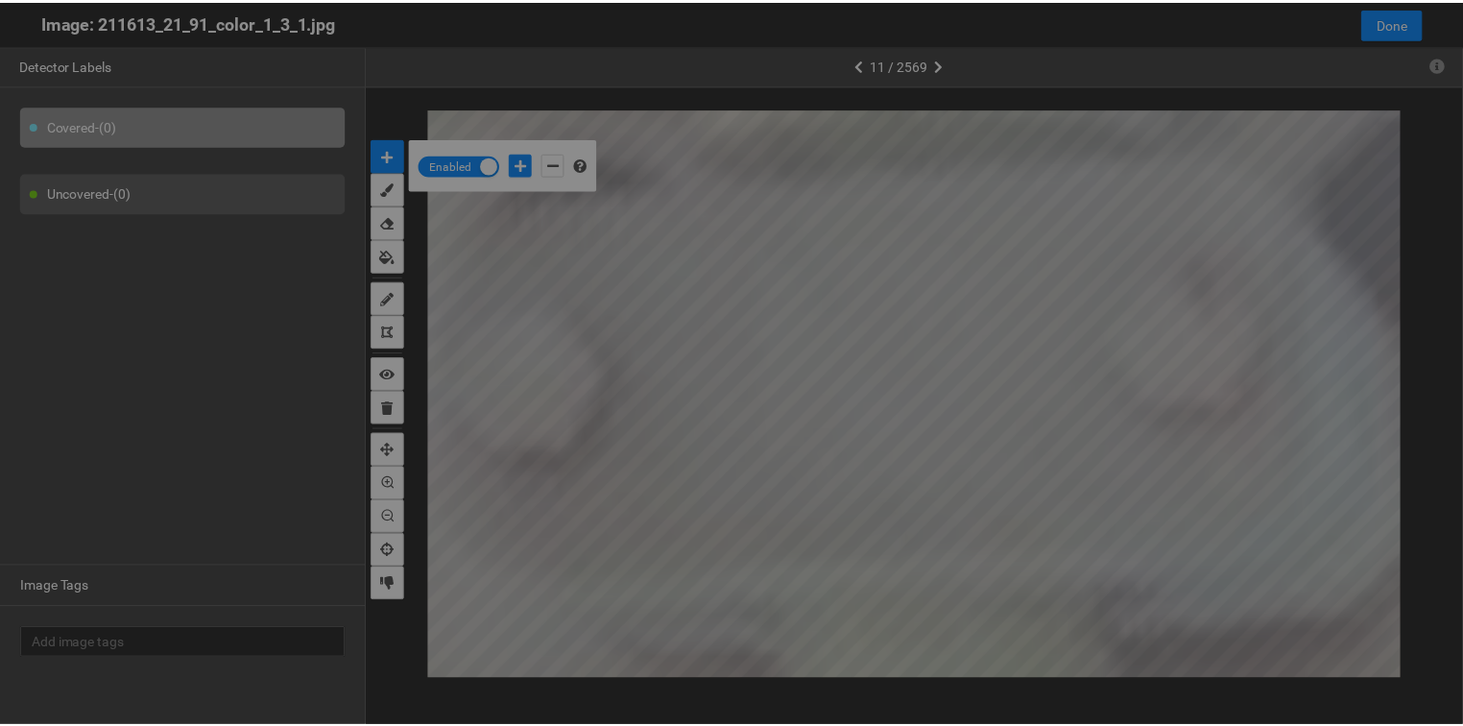
scroll to position [714, 0]
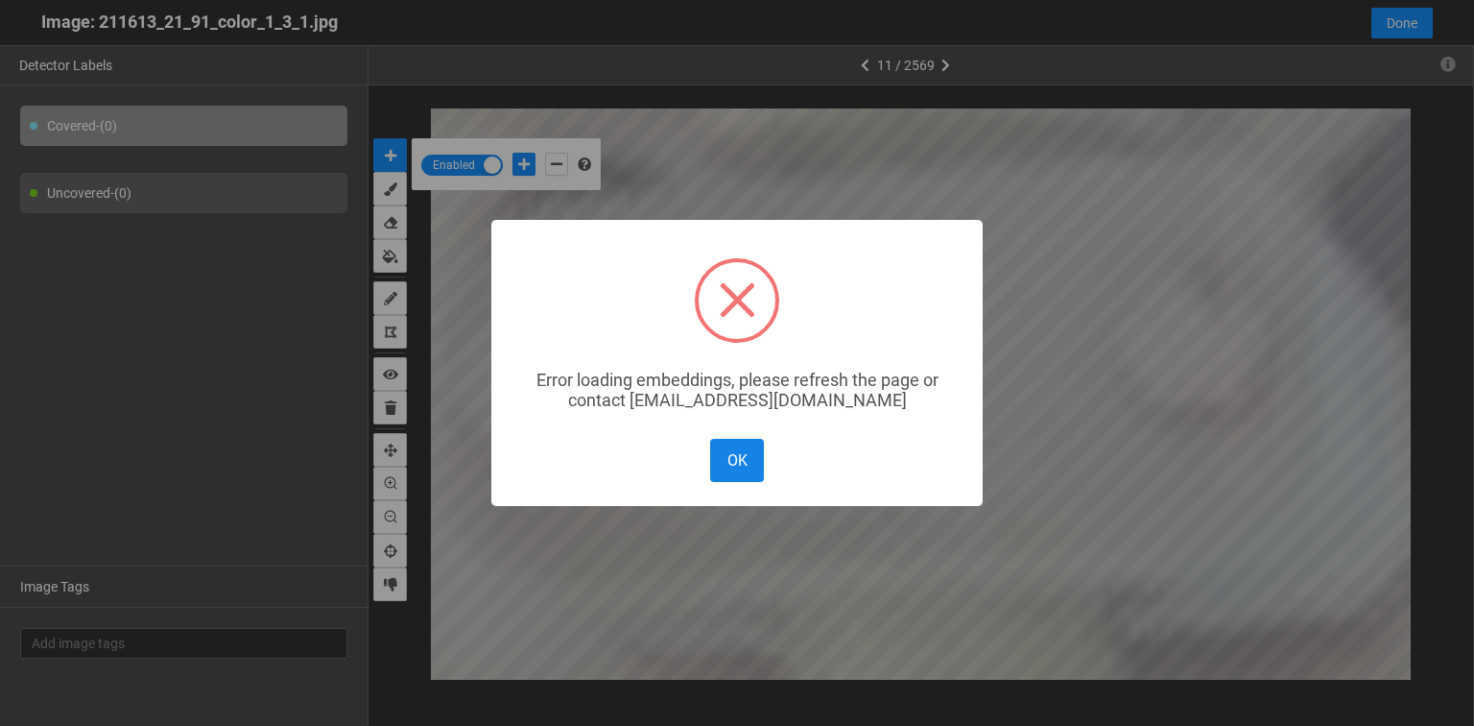
click at [723, 468] on button "OK" at bounding box center [737, 460] width 54 height 43
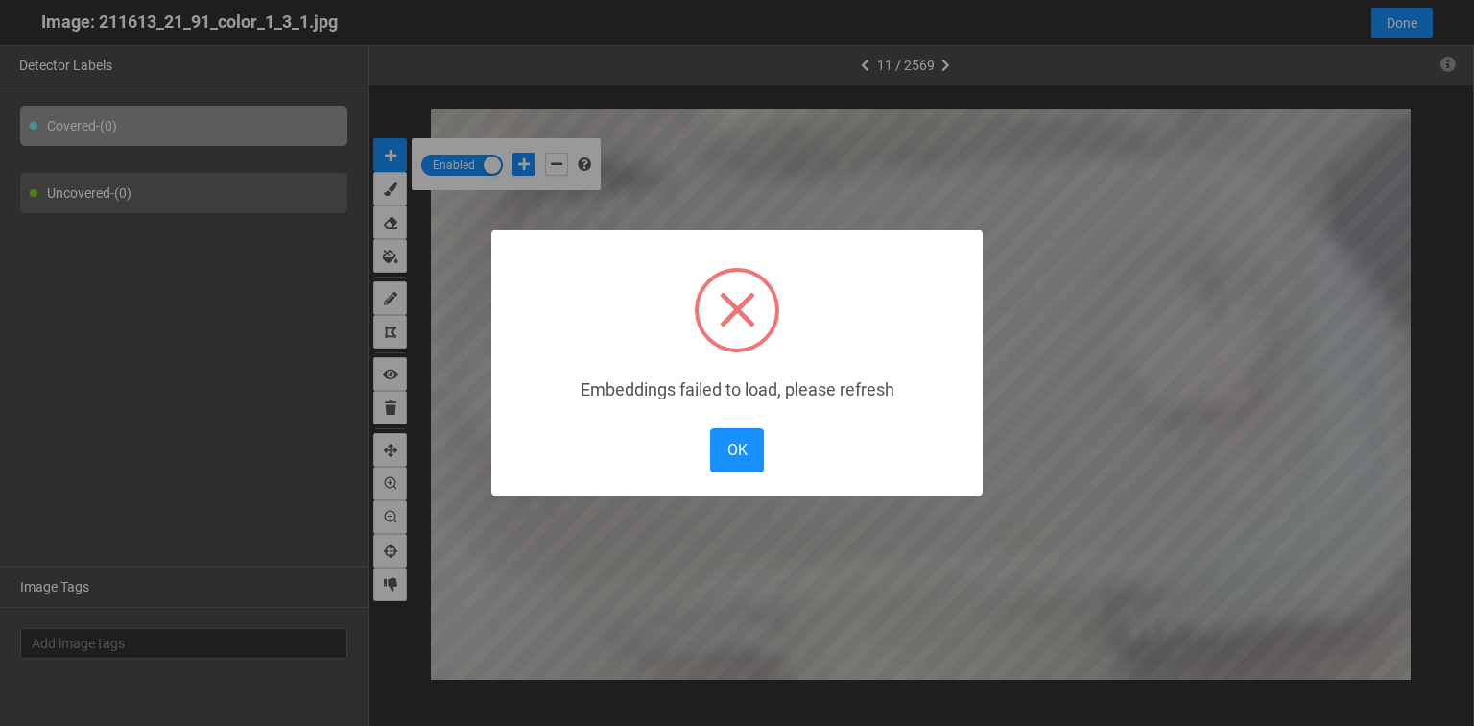
click at [1322, 515] on body "··· Detectors ··· Streams ··· Similarity Search ··· ··· ··· Shafi I. ··· IMS Un…" at bounding box center [737, 500] width 1474 height 1373
click at [705, 445] on div "OK No Cancel" at bounding box center [736, 449] width 63 height 53
click at [728, 452] on button "OK" at bounding box center [737, 449] width 54 height 43
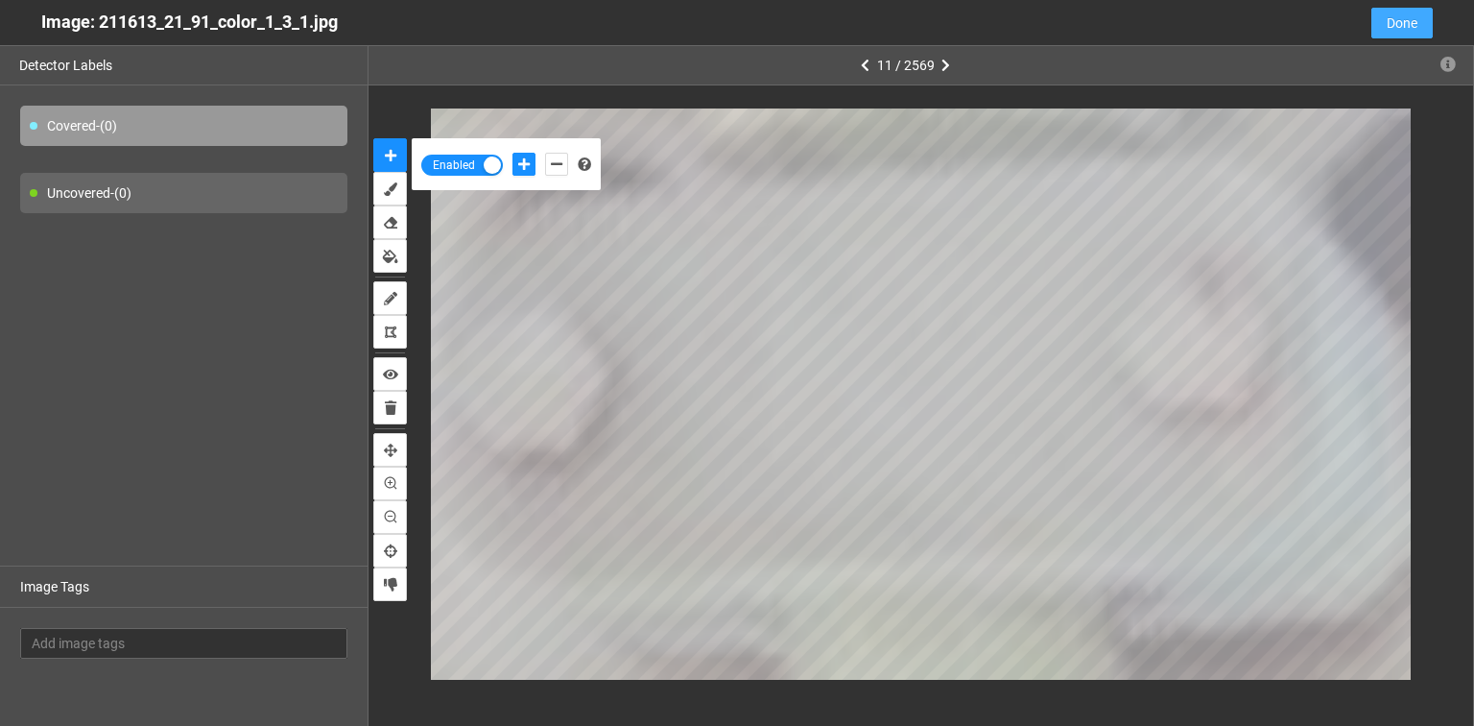
click at [1387, 31] on span "Done" at bounding box center [1402, 22] width 31 height 21
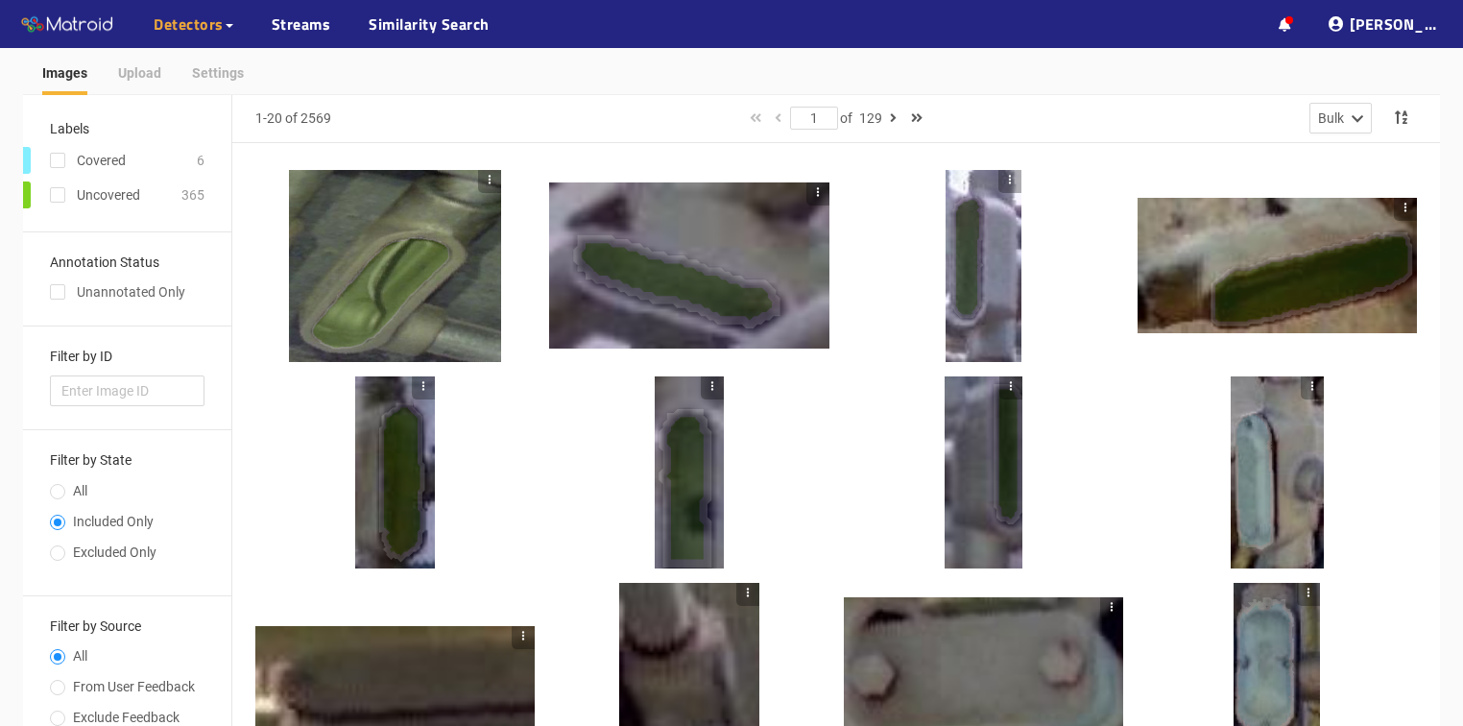
scroll to position [0, 0]
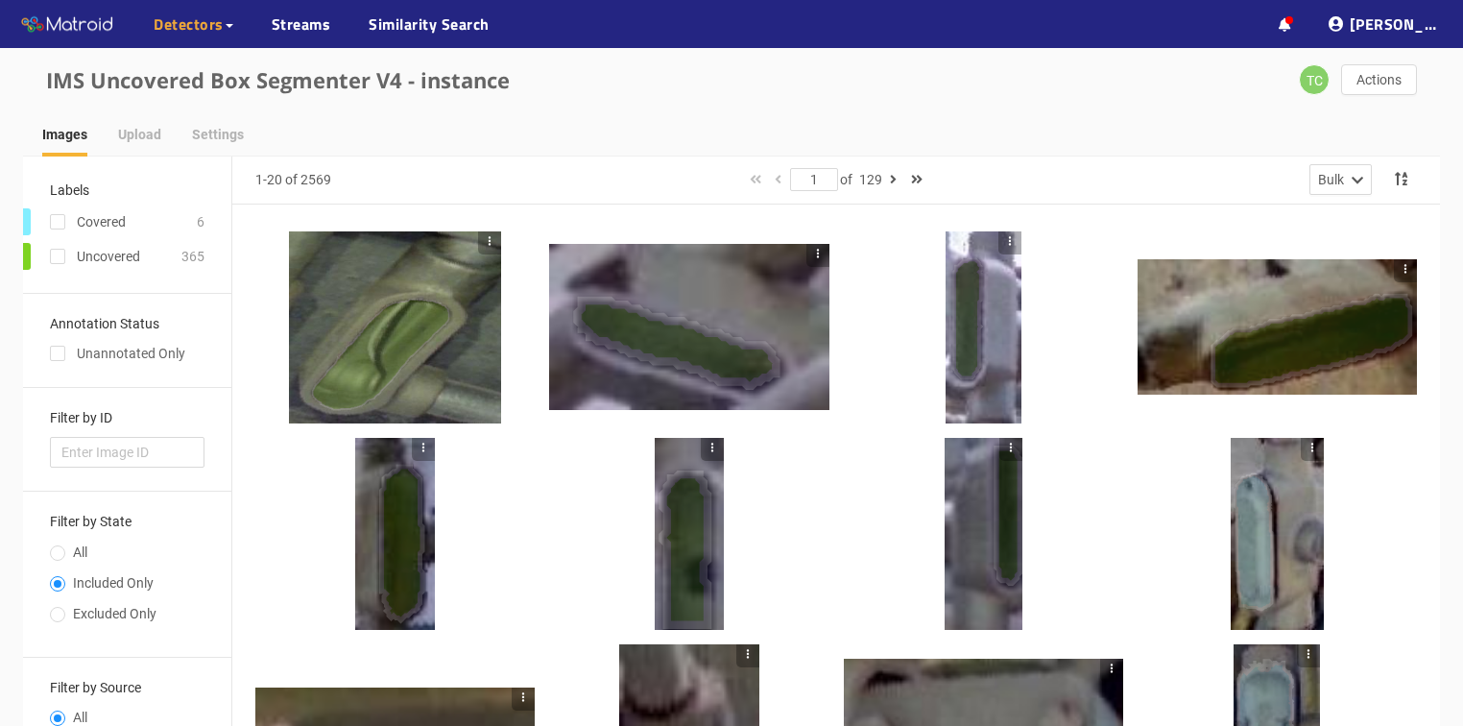
click at [165, 230] on div "Covered" at bounding box center [106, 221] width 166 height 27
click at [61, 229] on input "checkbox" at bounding box center [57, 225] width 15 height 15
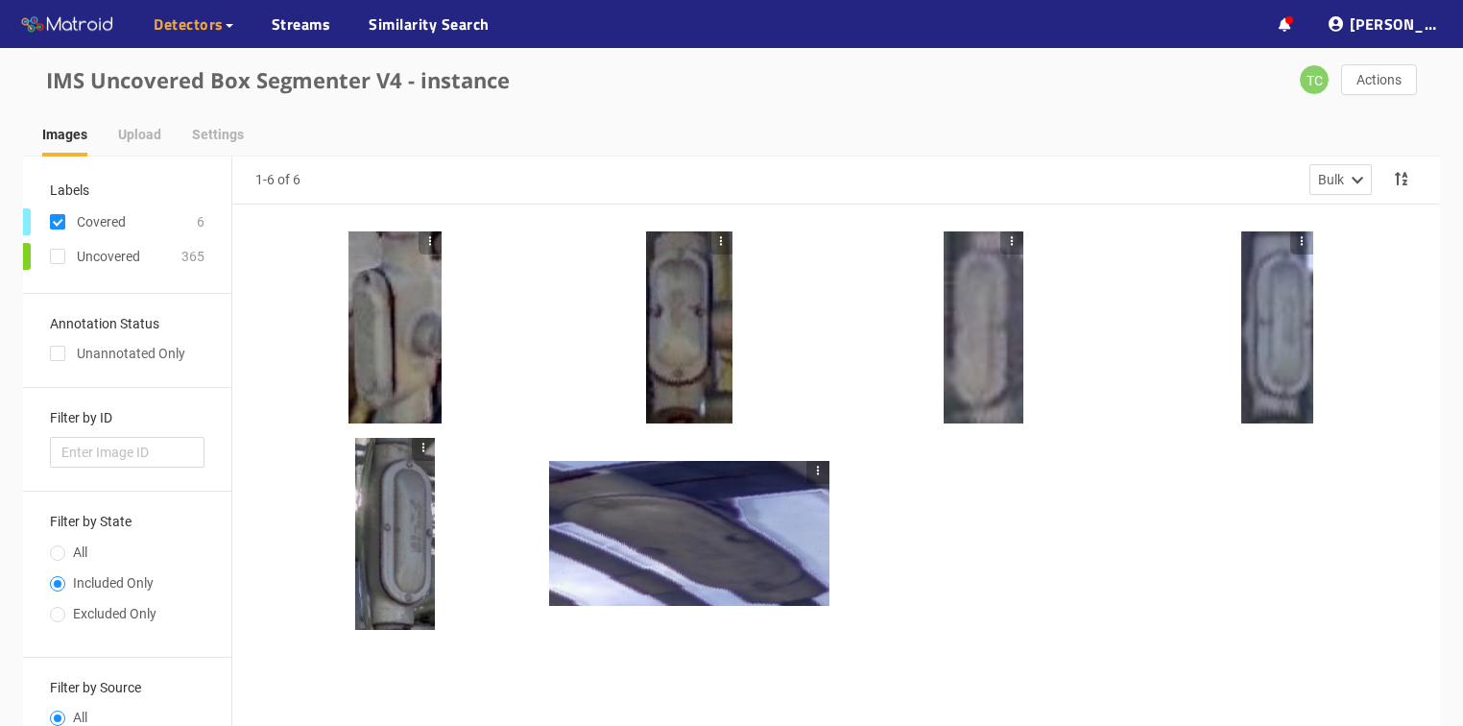
click at [61, 228] on input "checkbox" at bounding box center [57, 225] width 15 height 15
checkbox input "false"
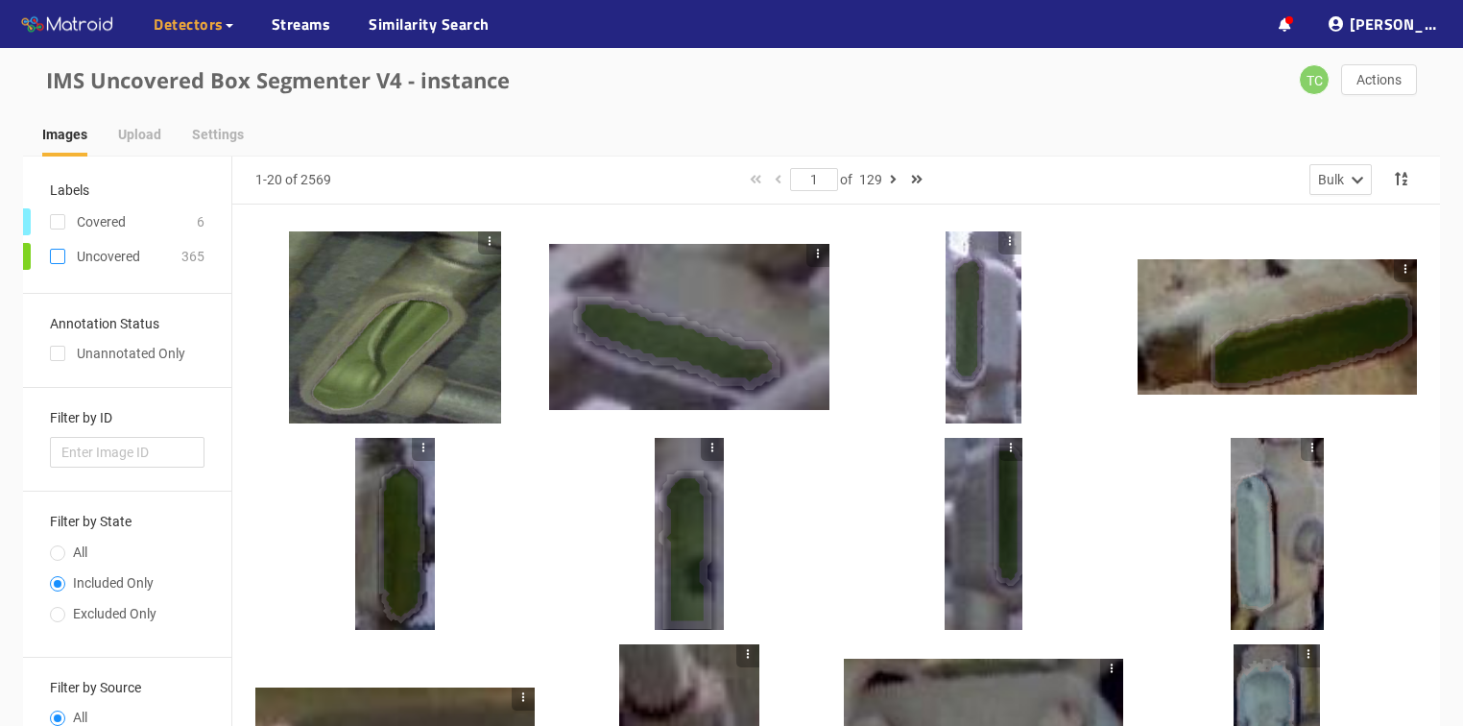
click at [58, 253] on input "checkbox" at bounding box center [57, 259] width 15 height 15
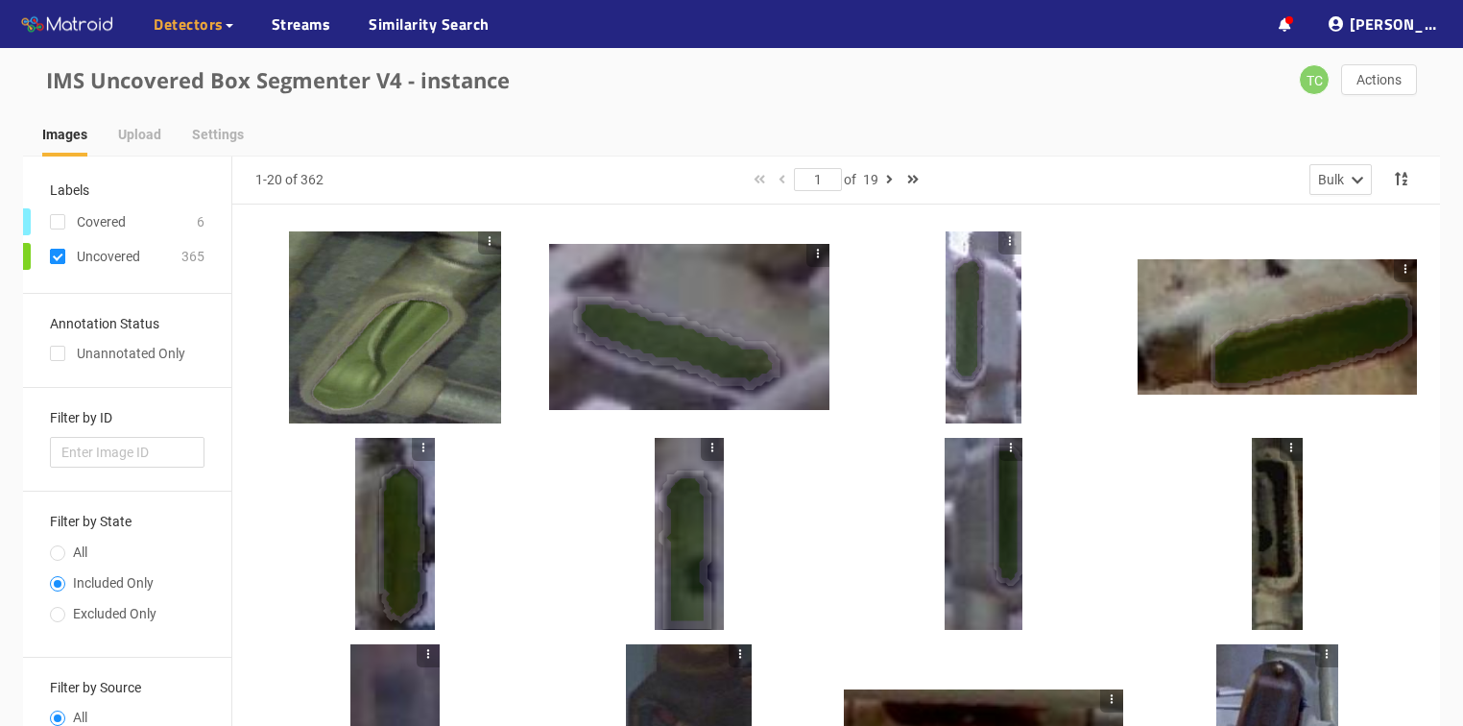
click at [55, 251] on span at bounding box center [57, 256] width 15 height 15
click at [55, 252] on input "checkbox" at bounding box center [57, 259] width 15 height 15
checkbox input "false"
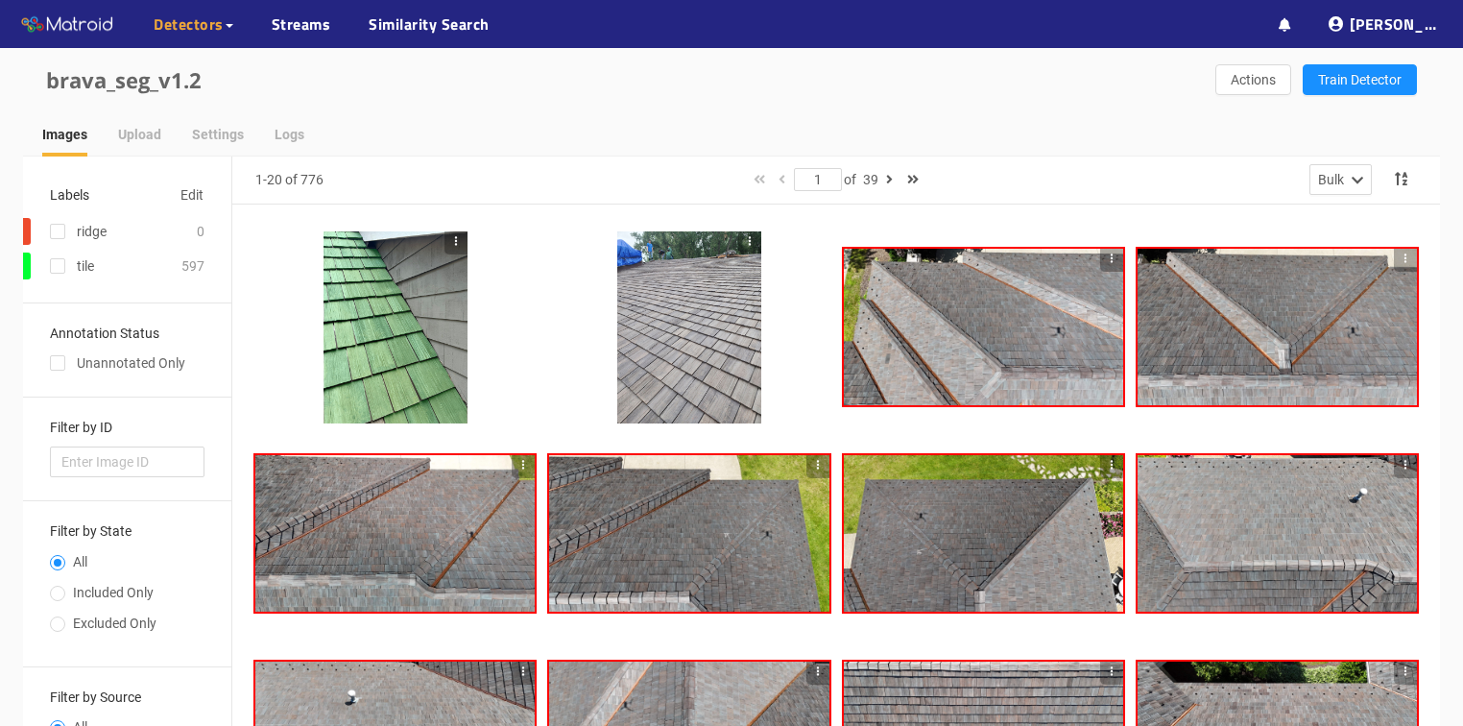
click at [423, 369] on div at bounding box center [395, 327] width 144 height 192
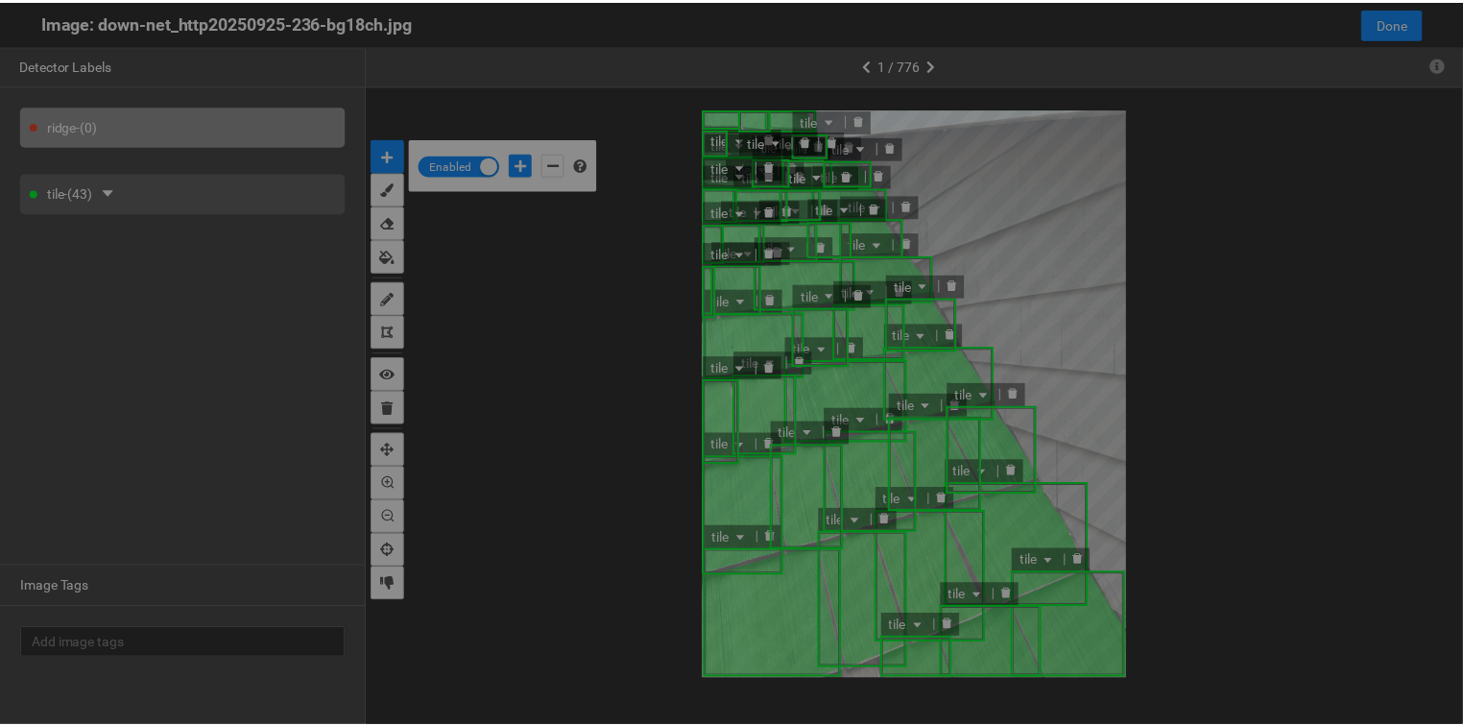
scroll to position [714, 0]
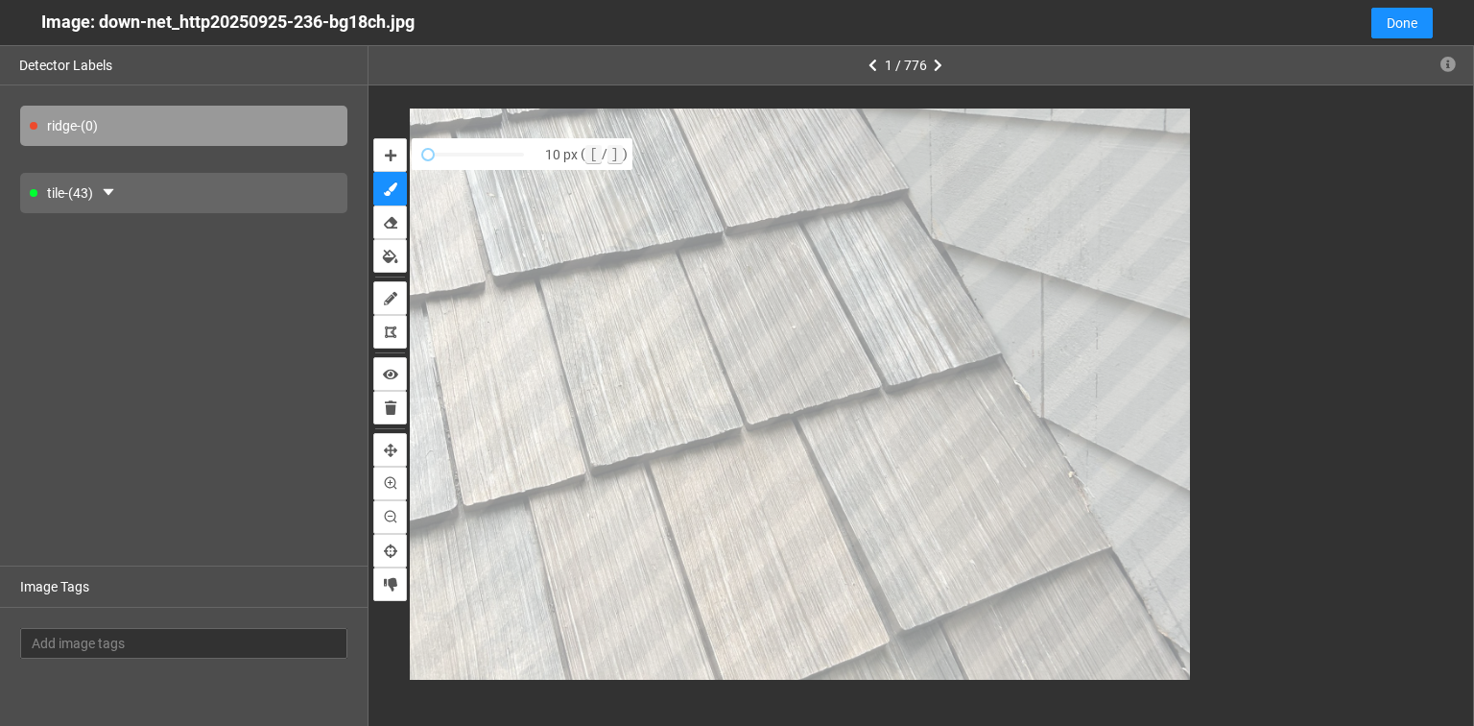
click at [203, 188] on div "tile - (43)" at bounding box center [183, 193] width 327 height 40
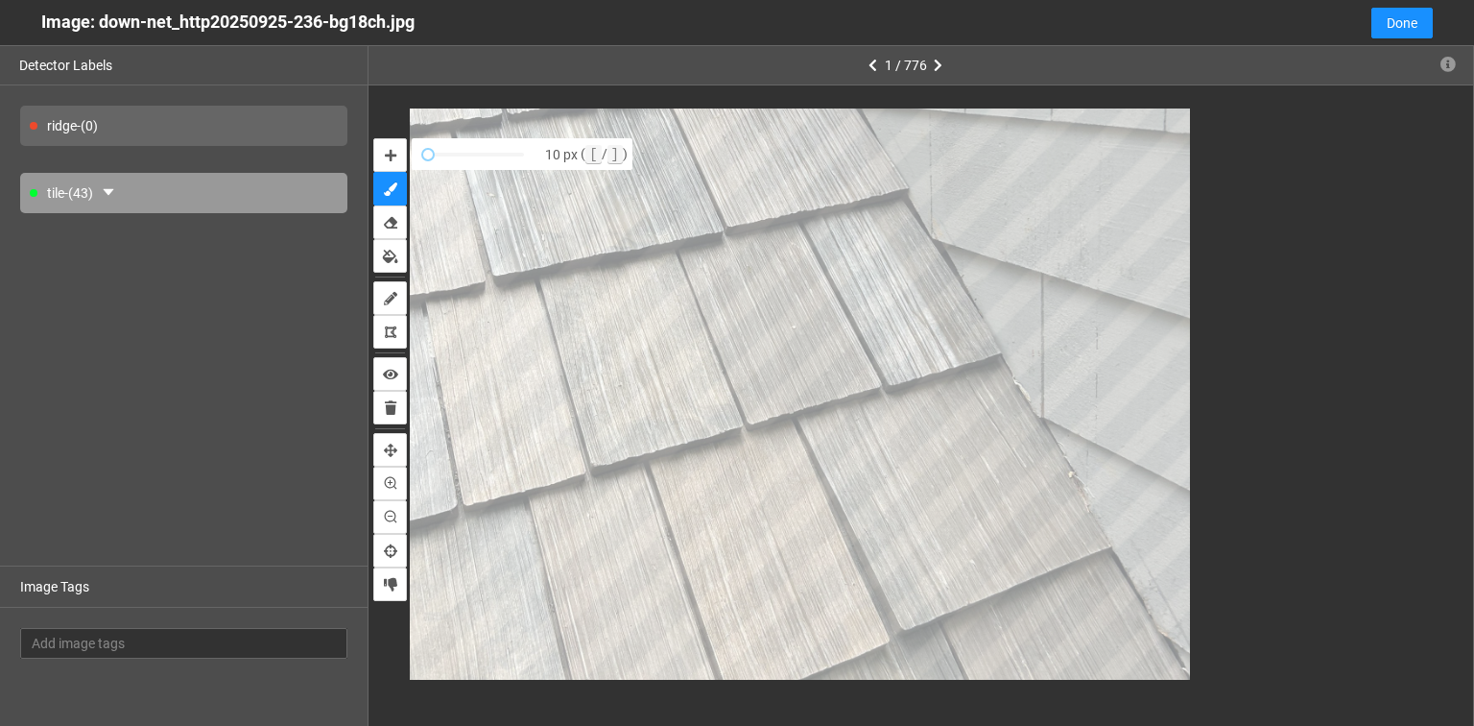
click at [181, 127] on div "ridge - (0)" at bounding box center [183, 126] width 327 height 40
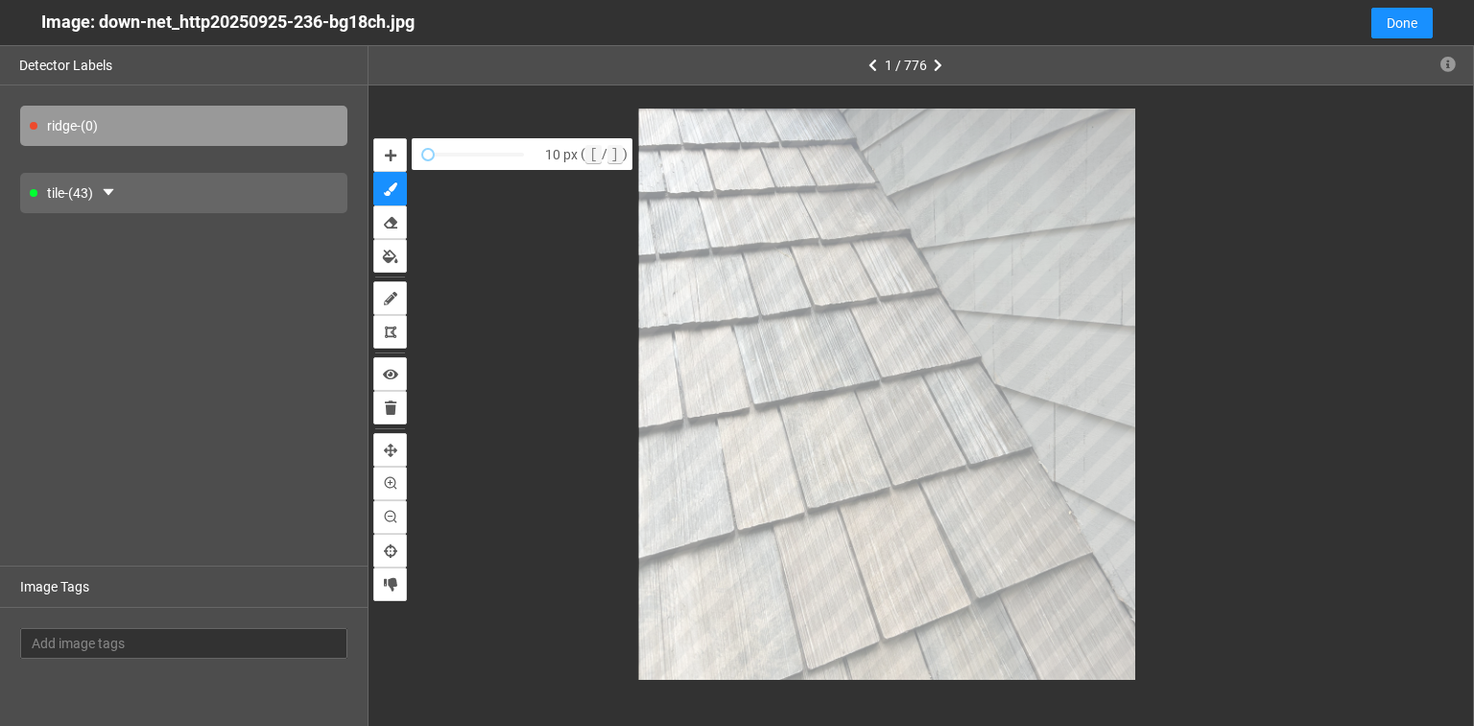
click at [123, 130] on div "ridge - (0)" at bounding box center [183, 126] width 327 height 40
click at [169, 128] on div "ridge - (0)" at bounding box center [183, 126] width 327 height 40
click at [1401, 23] on span "Done" at bounding box center [1402, 22] width 31 height 21
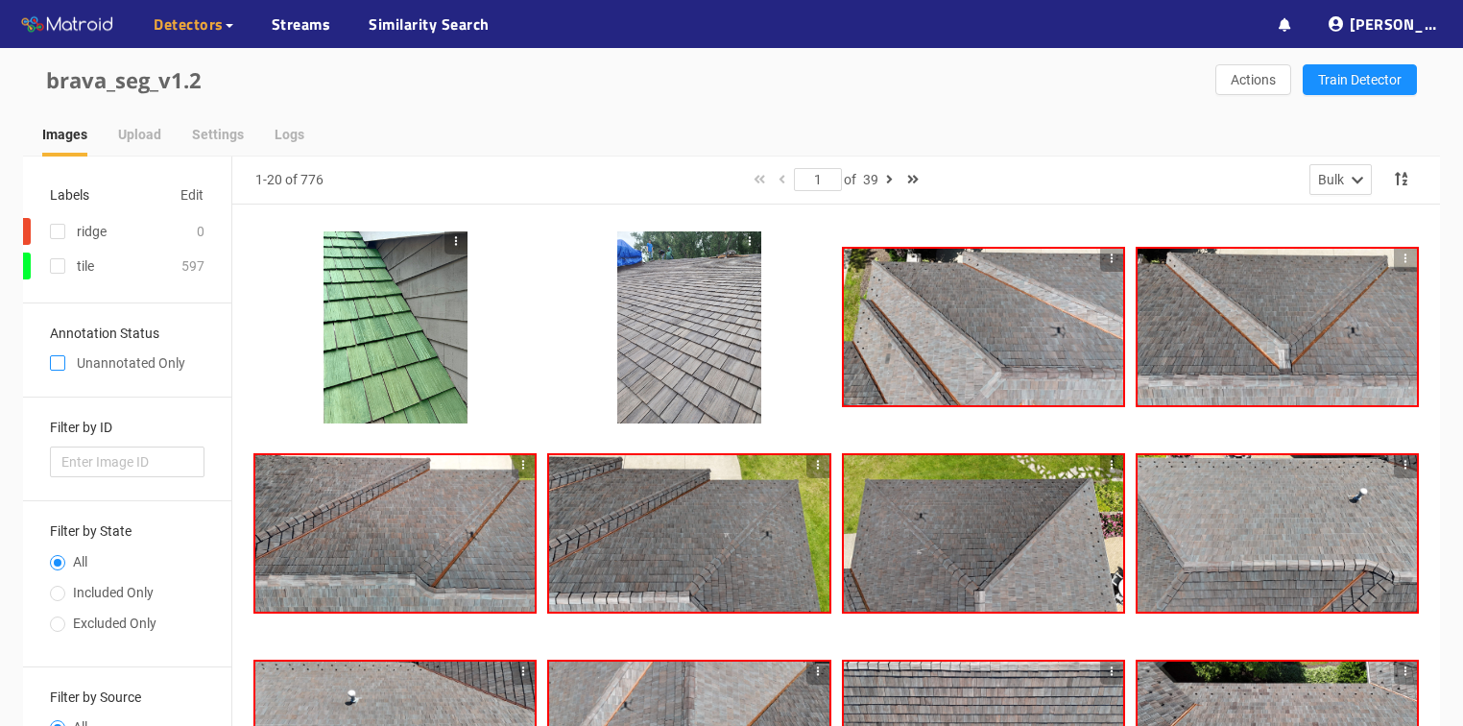
click at [58, 358] on span at bounding box center [57, 362] width 15 height 15
click at [58, 359] on input "checkbox" at bounding box center [57, 366] width 15 height 15
checkbox input "true"
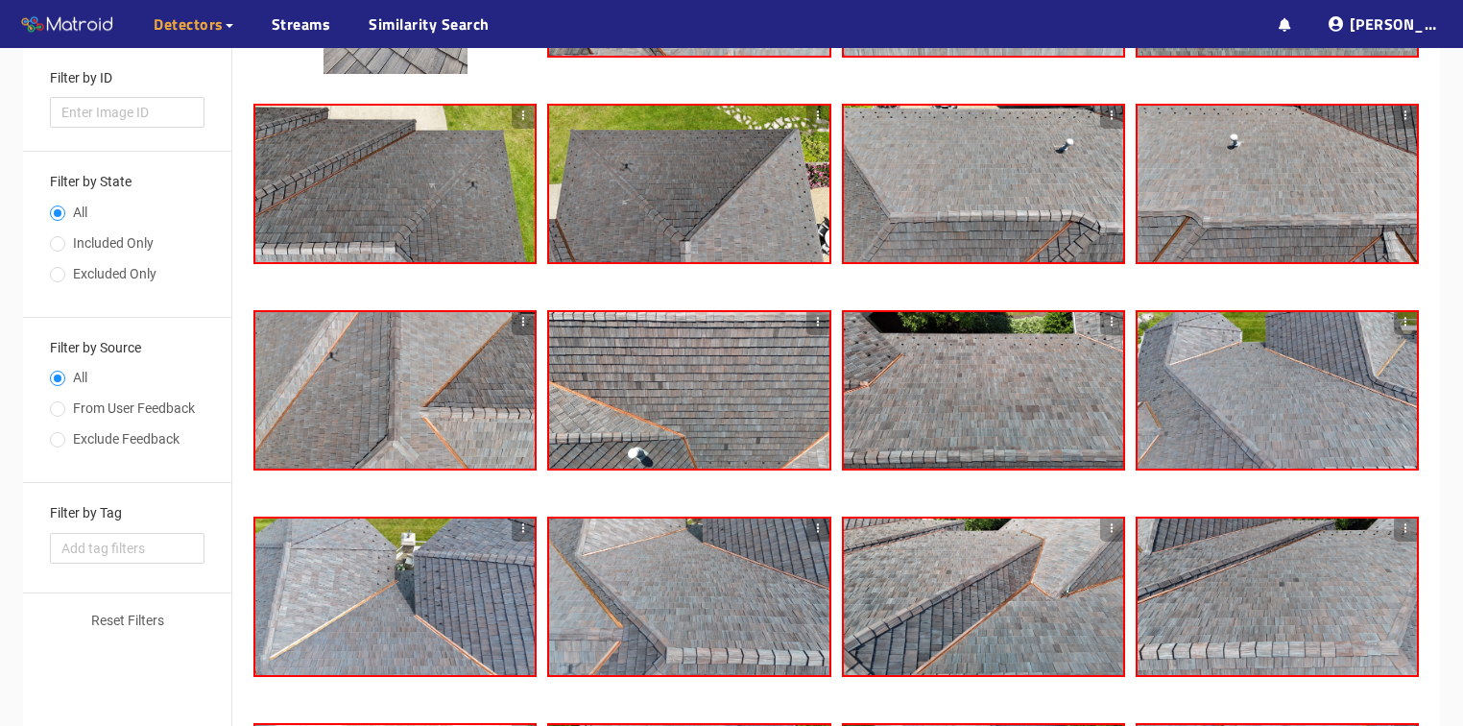
scroll to position [340, 0]
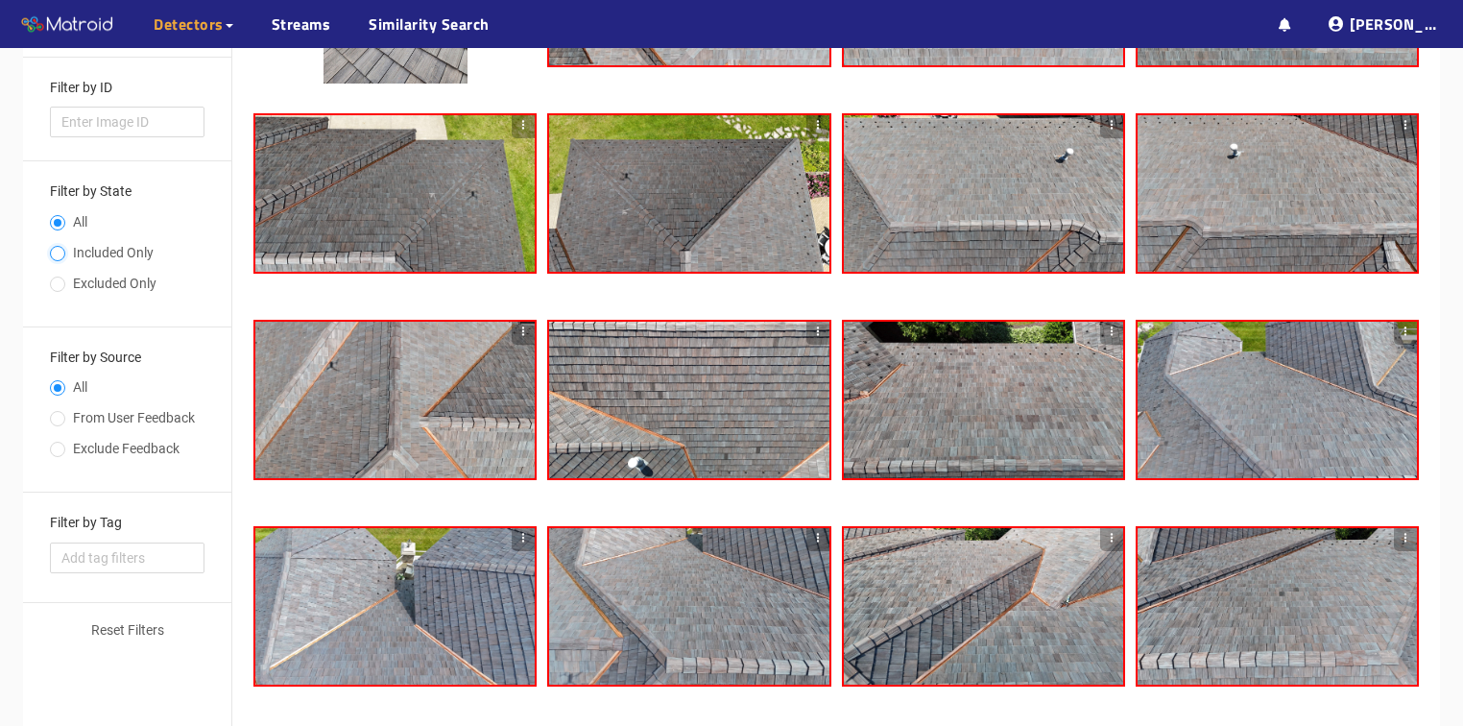
click at [54, 250] on input "Included Only" at bounding box center [57, 256] width 15 height 12
radio input "true"
radio input "false"
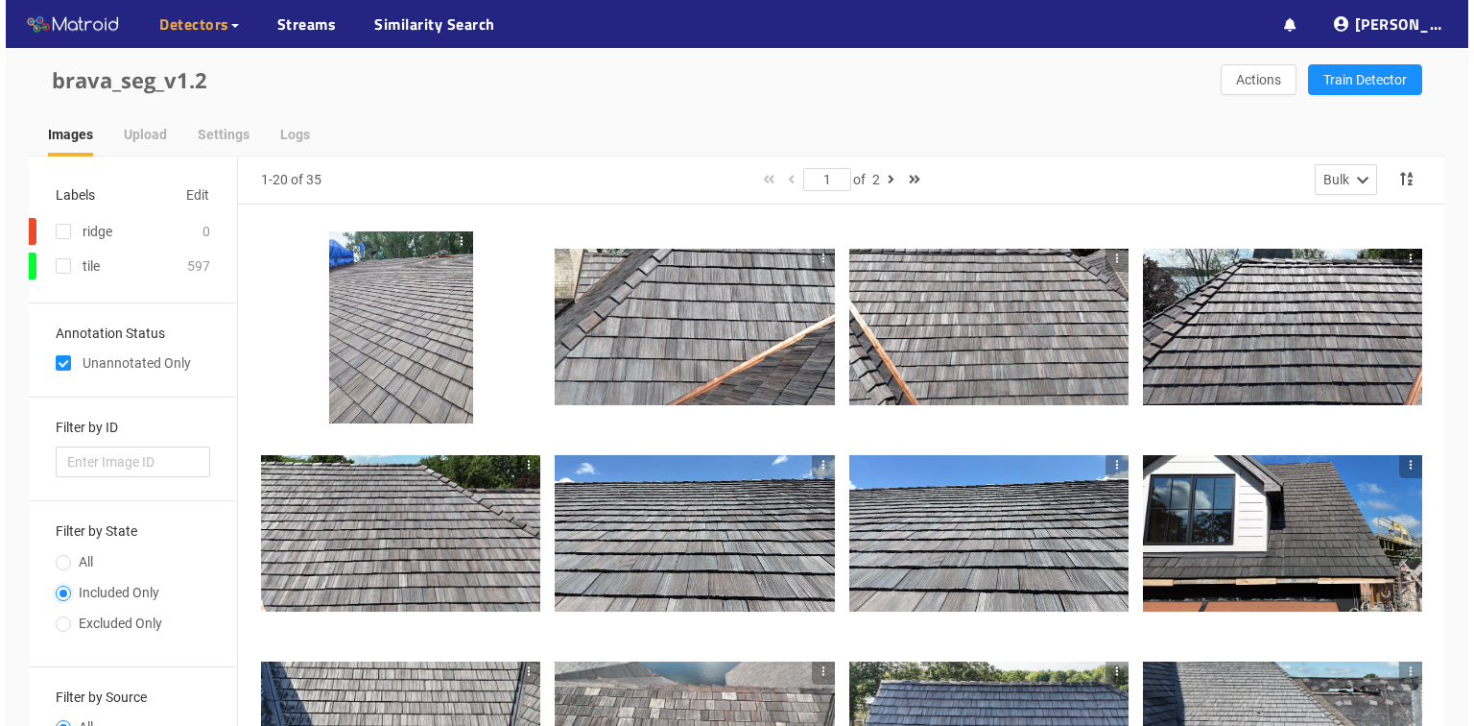
scroll to position [0, 0]
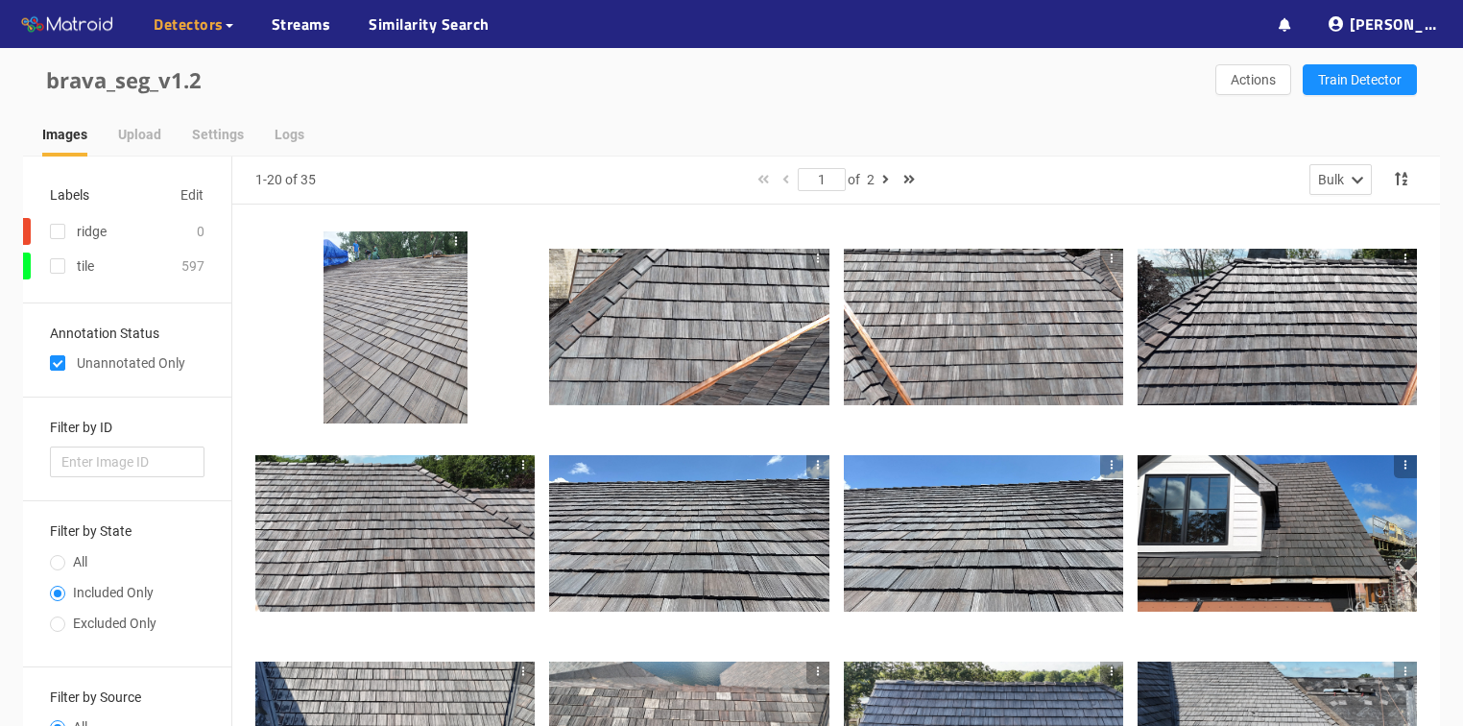
click at [392, 350] on div at bounding box center [395, 327] width 144 height 192
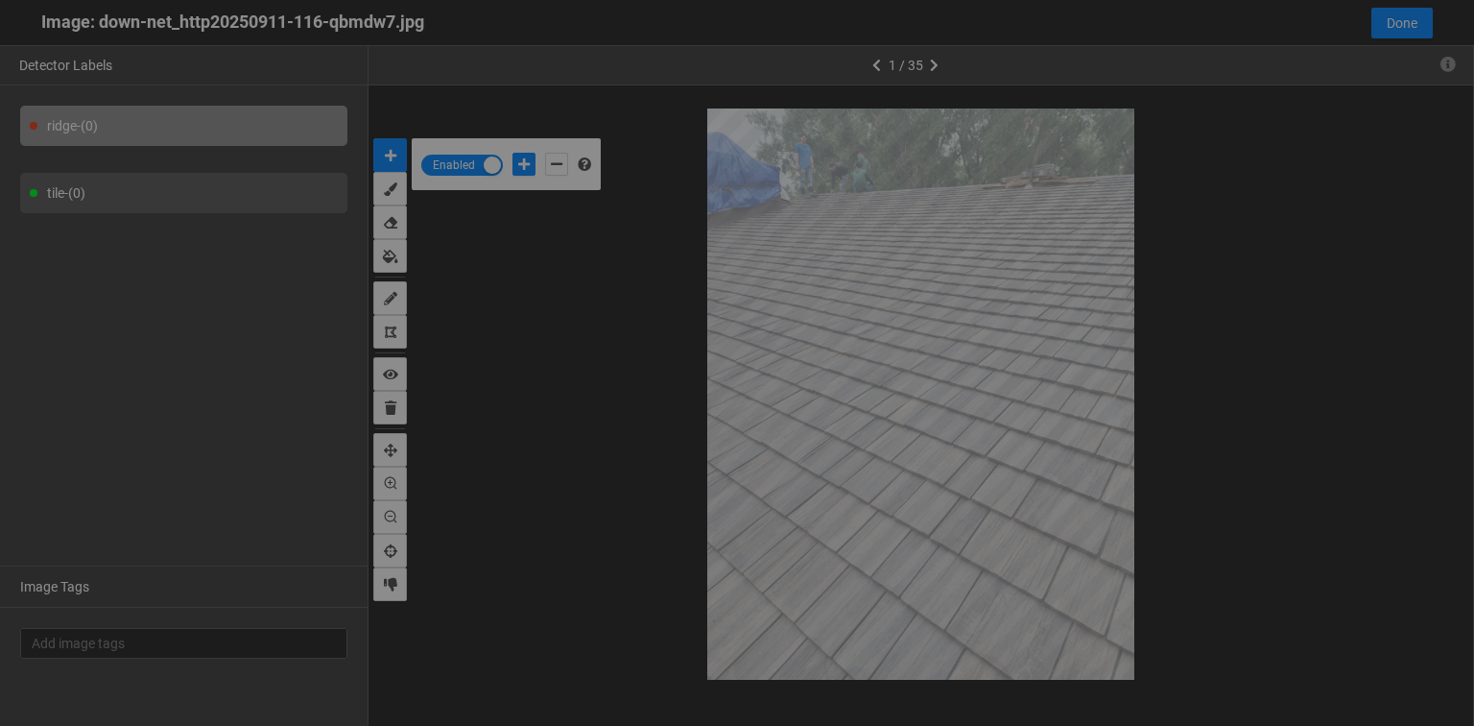
scroll to position [714, 0]
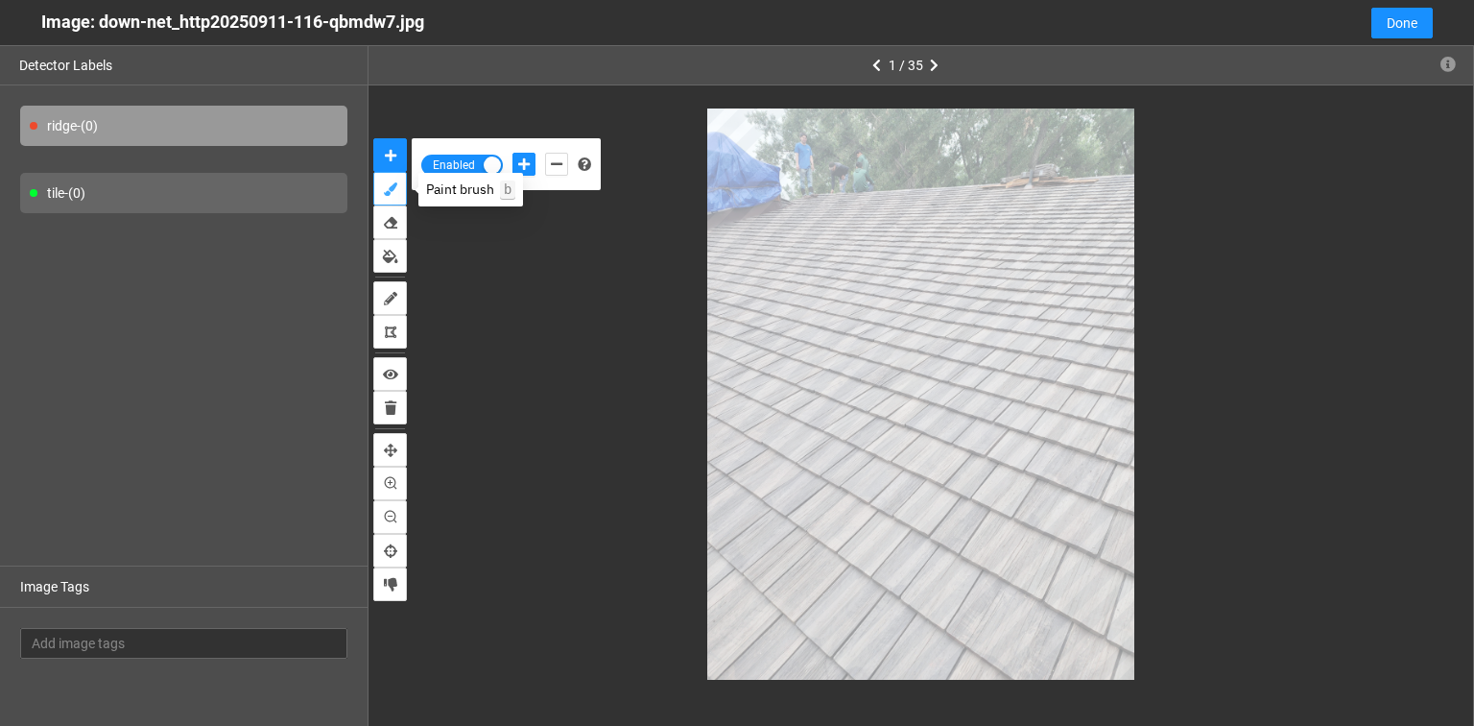
click at [388, 192] on icon "brush" at bounding box center [390, 188] width 13 height 13
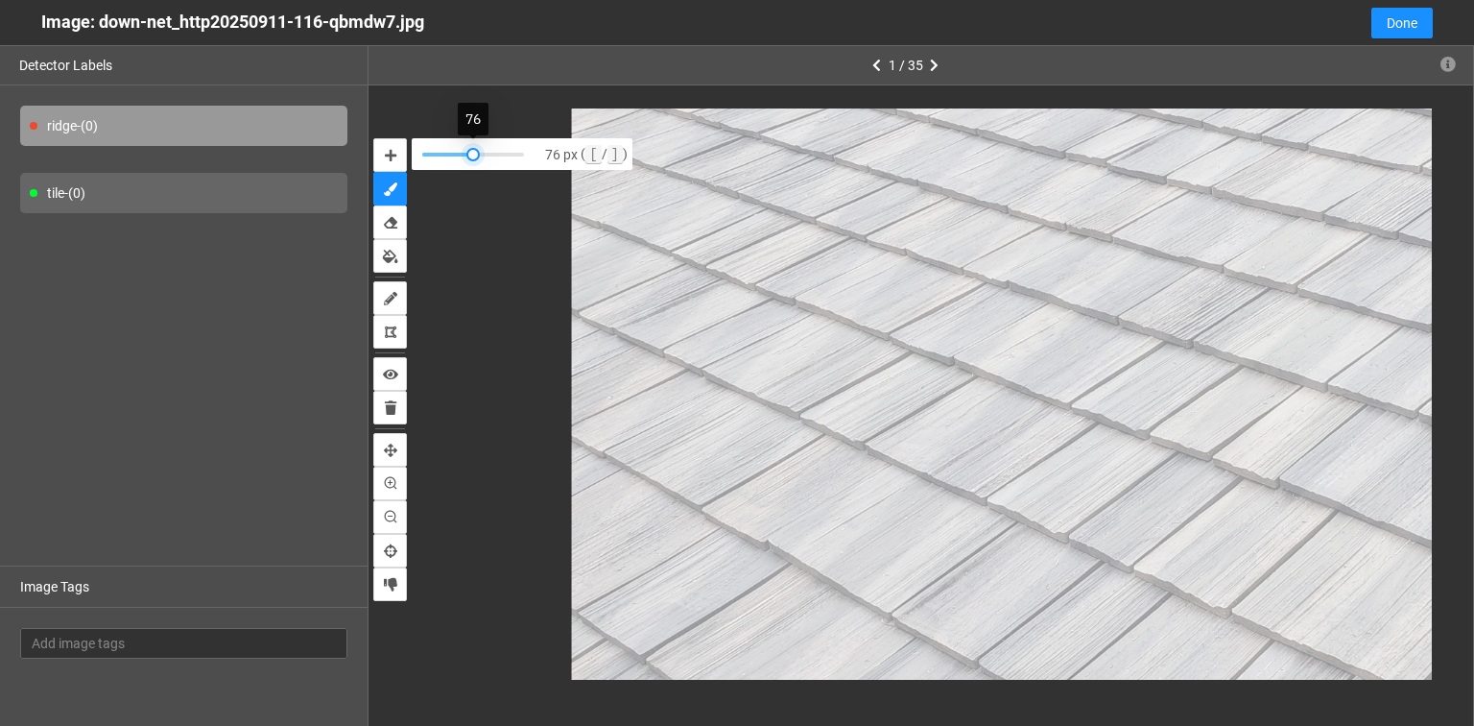
drag, startPoint x: 423, startPoint y: 152, endPoint x: 468, endPoint y: 157, distance: 45.5
click at [468, 157] on div at bounding box center [472, 154] width 13 height 13
drag, startPoint x: 472, startPoint y: 155, endPoint x: 422, endPoint y: 163, distance: 50.6
click at [422, 163] on div "8 px ( [ / ] )" at bounding box center [522, 154] width 221 height 32
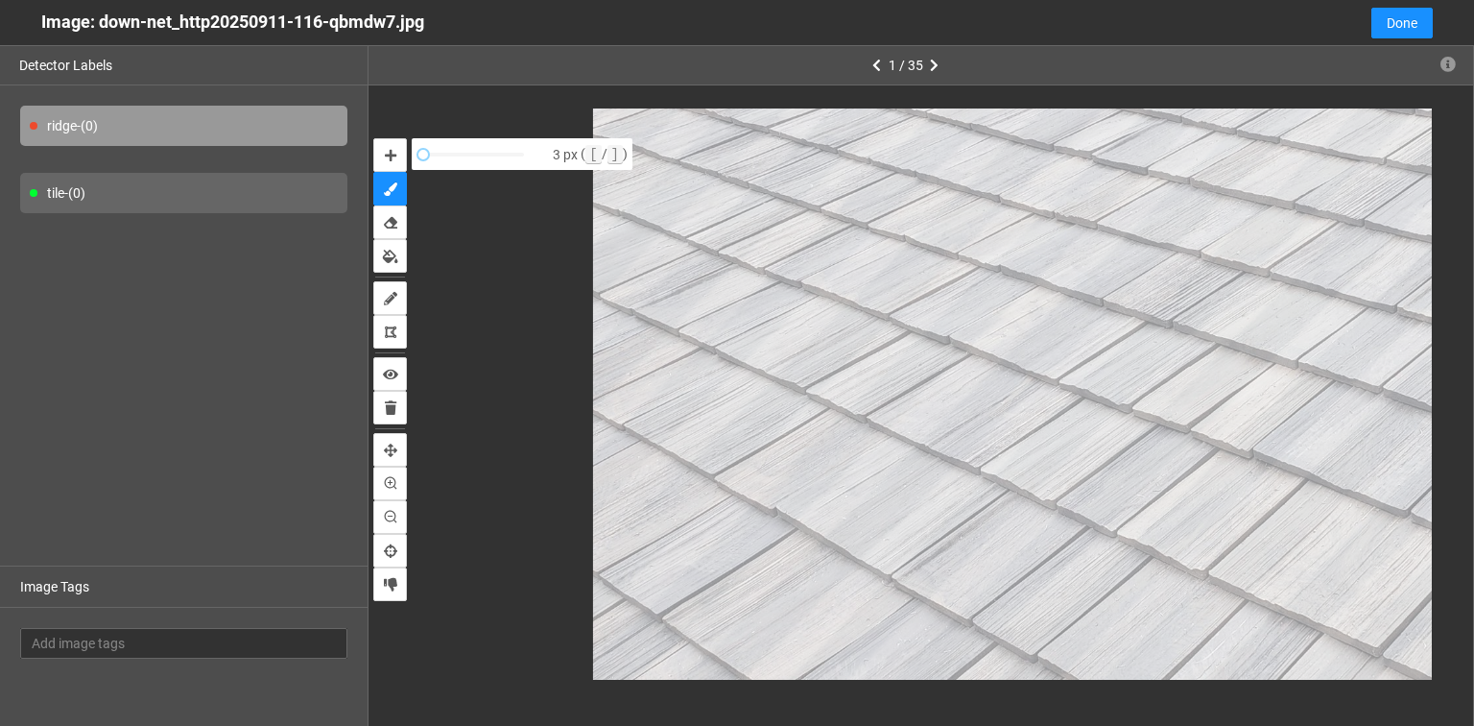
click at [75, 190] on div "tile - (0)" at bounding box center [183, 193] width 327 height 40
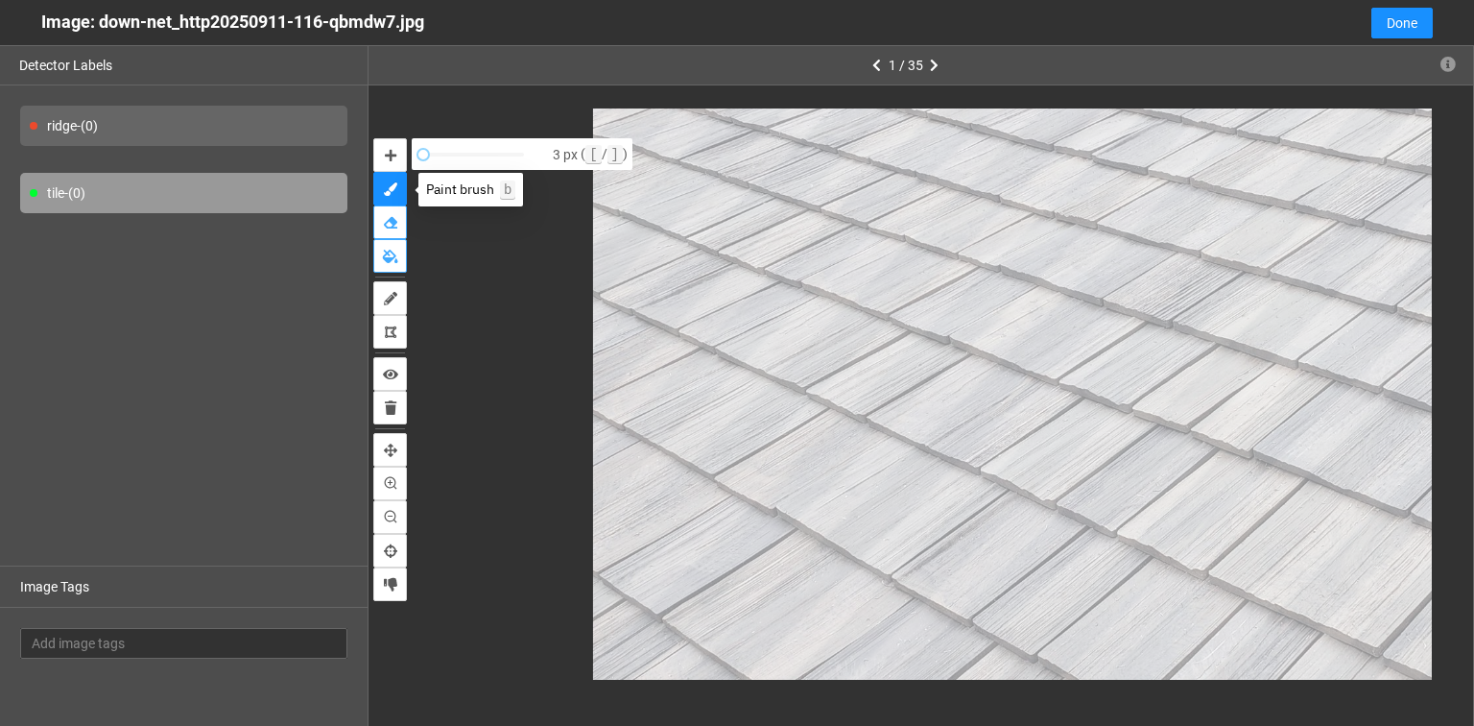
drag, startPoint x: 387, startPoint y: 223, endPoint x: 397, endPoint y: 239, distance: 19.4
click at [386, 223] on icon "erase" at bounding box center [390, 222] width 13 height 13
click at [202, 135] on div "ridge - (0)" at bounding box center [183, 126] width 327 height 40
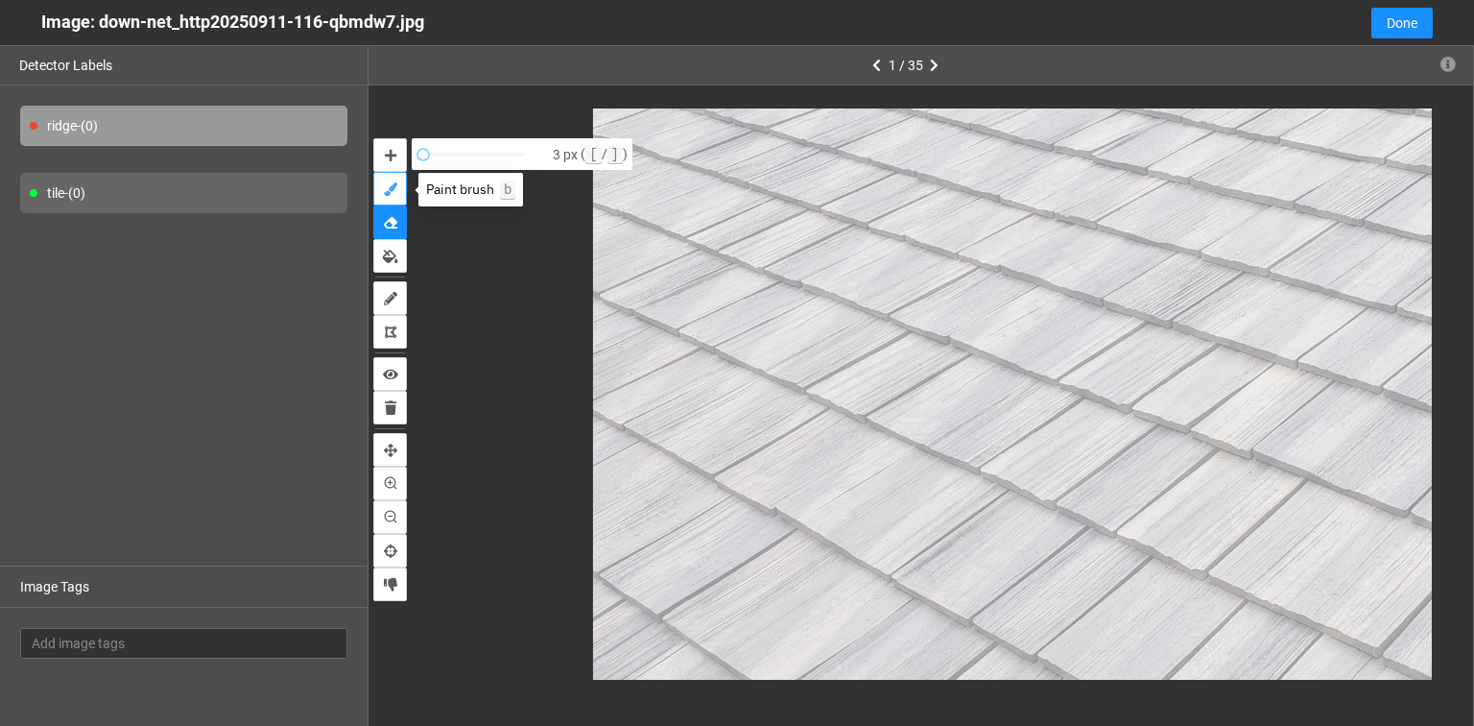
click at [392, 186] on icon "brush" at bounding box center [390, 188] width 13 height 13
click at [398, 218] on button "erase" at bounding box center [390, 222] width 34 height 34
drag, startPoint x: 422, startPoint y: 156, endPoint x: 474, endPoint y: 158, distance: 51.9
click at [474, 158] on div at bounding box center [468, 154] width 13 height 13
click at [146, 188] on div "tile - (0)" at bounding box center [183, 193] width 327 height 40
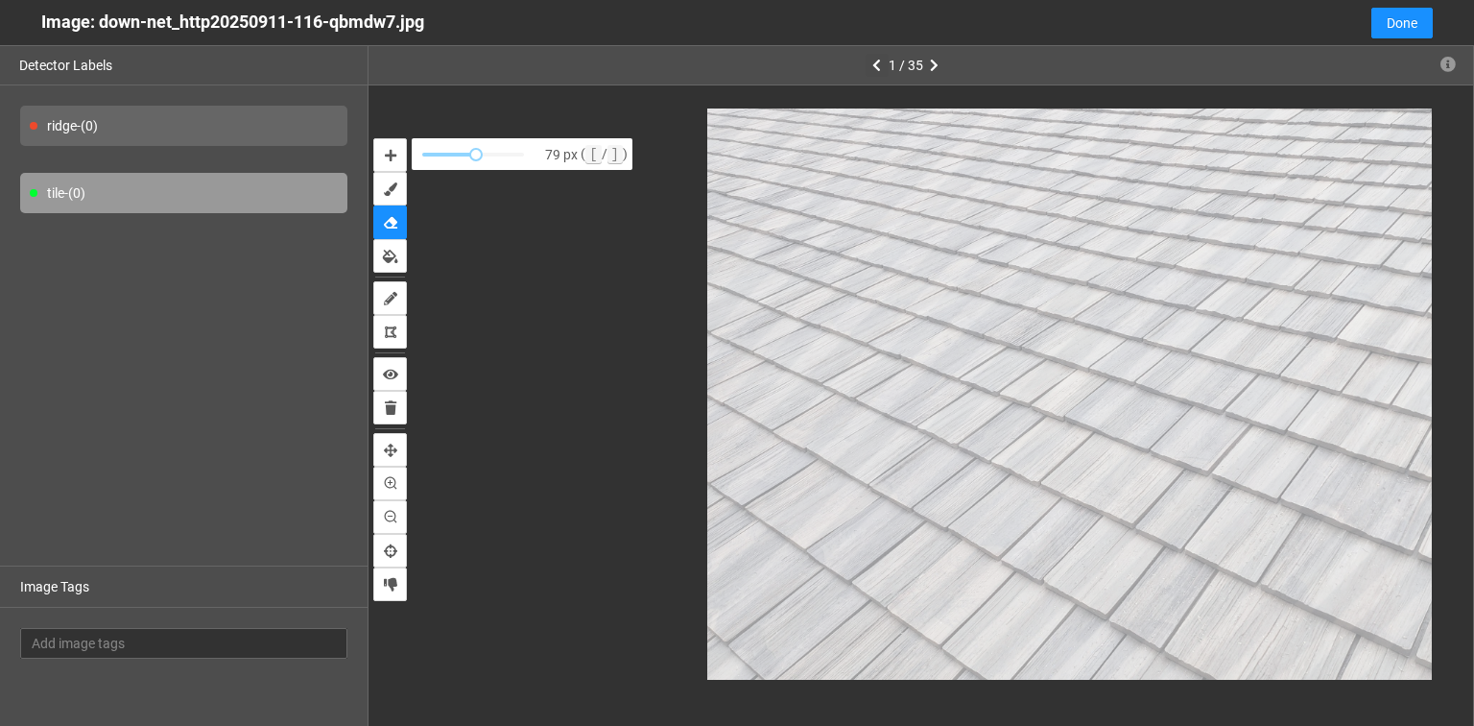
click at [876, 61] on icon "button" at bounding box center [876, 65] width 9 height 13
type input "2"
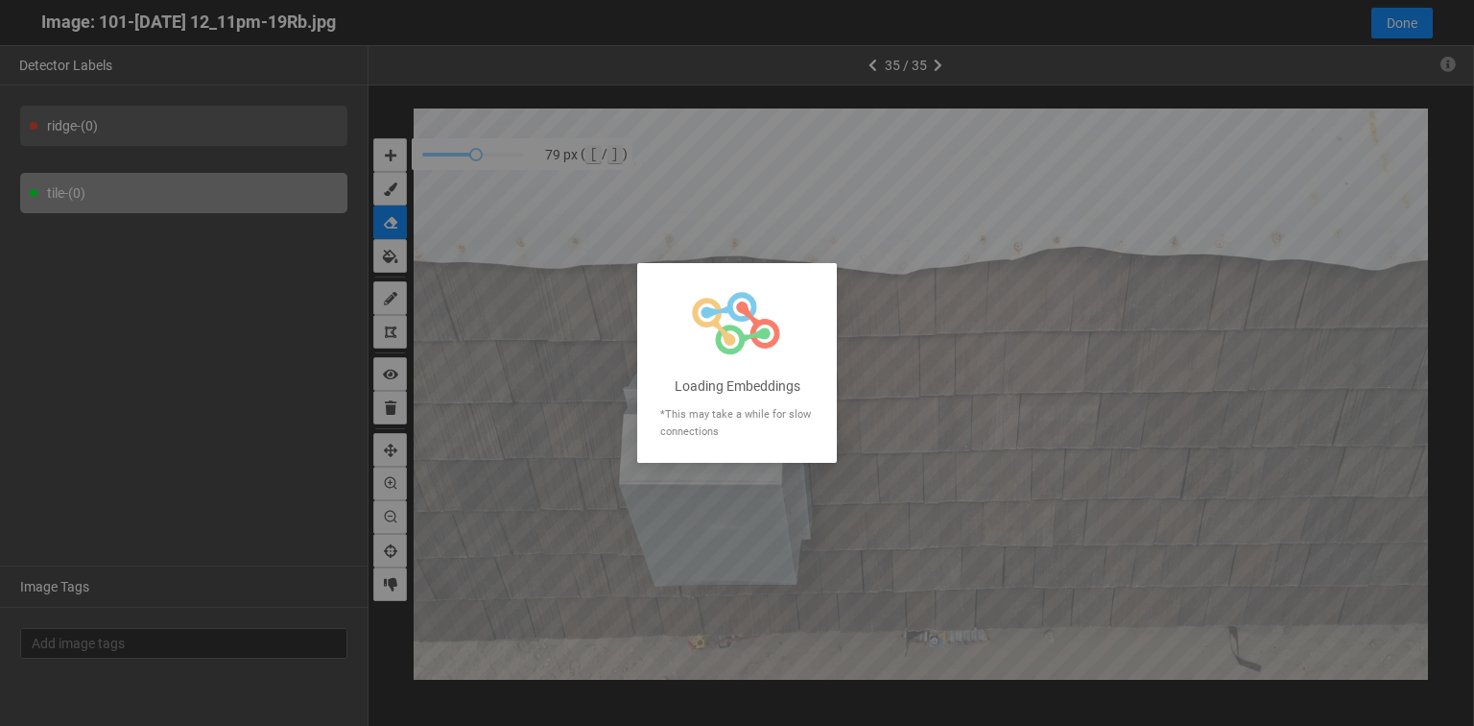
click at [923, 65] on div at bounding box center [737, 363] width 1474 height 726
click at [677, 262] on div at bounding box center [737, 363] width 1474 height 726
click at [732, 323] on div at bounding box center [737, 363] width 1474 height 726
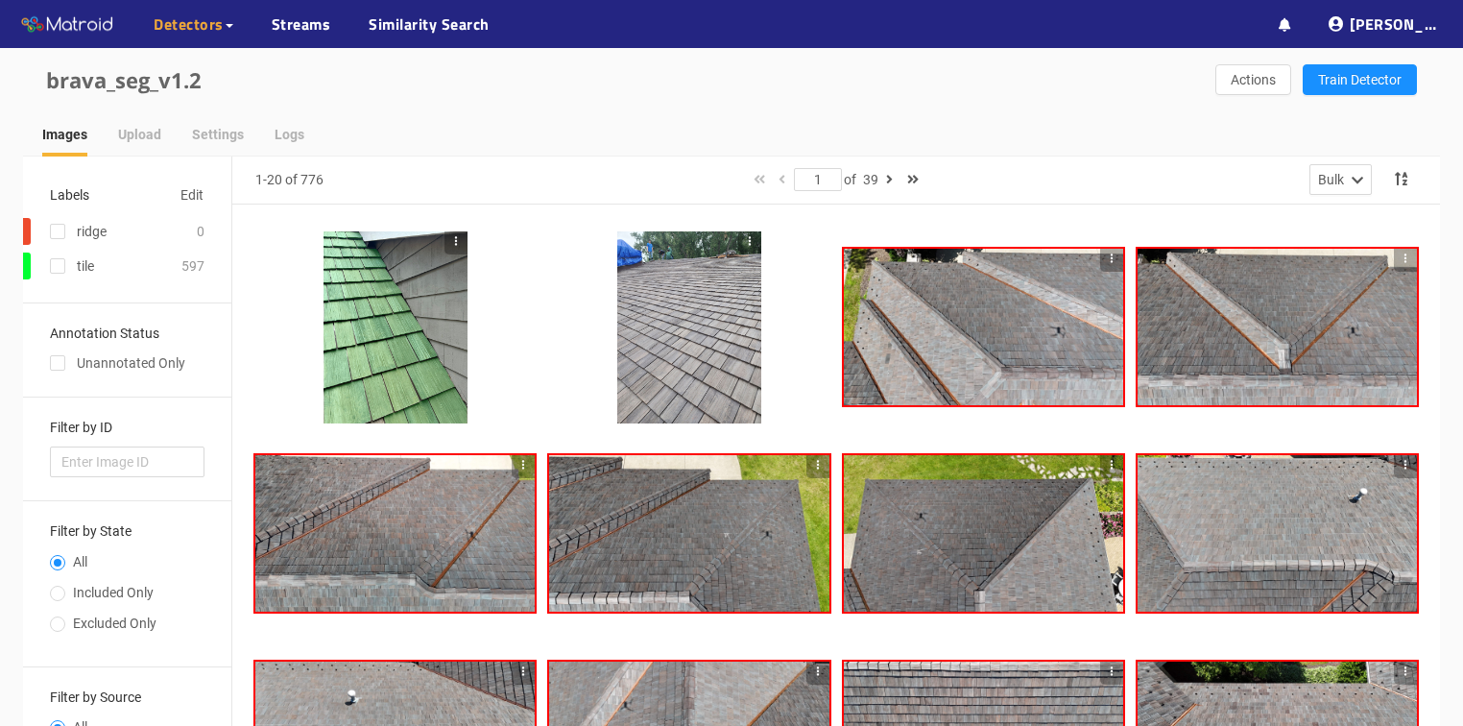
click at [660, 382] on div at bounding box center [689, 327] width 144 height 192
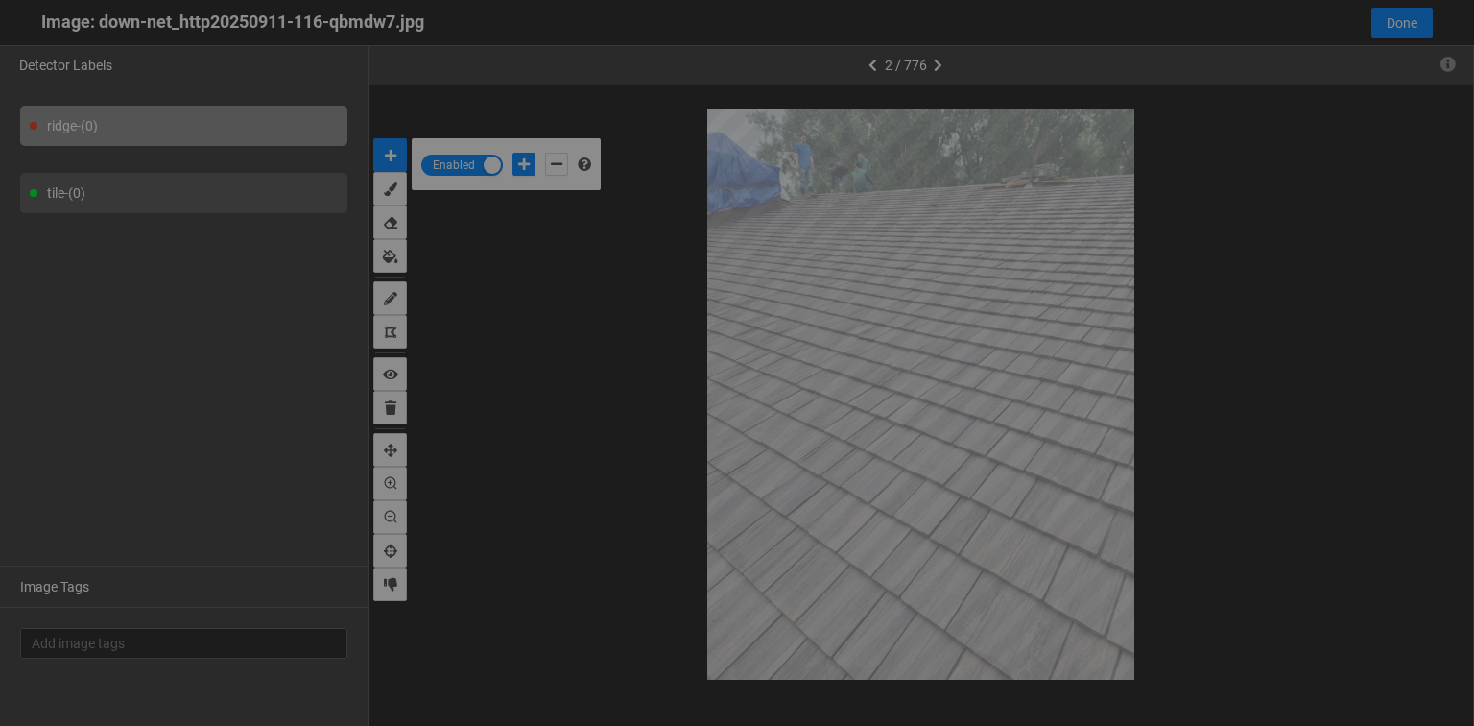
scroll to position [714, 0]
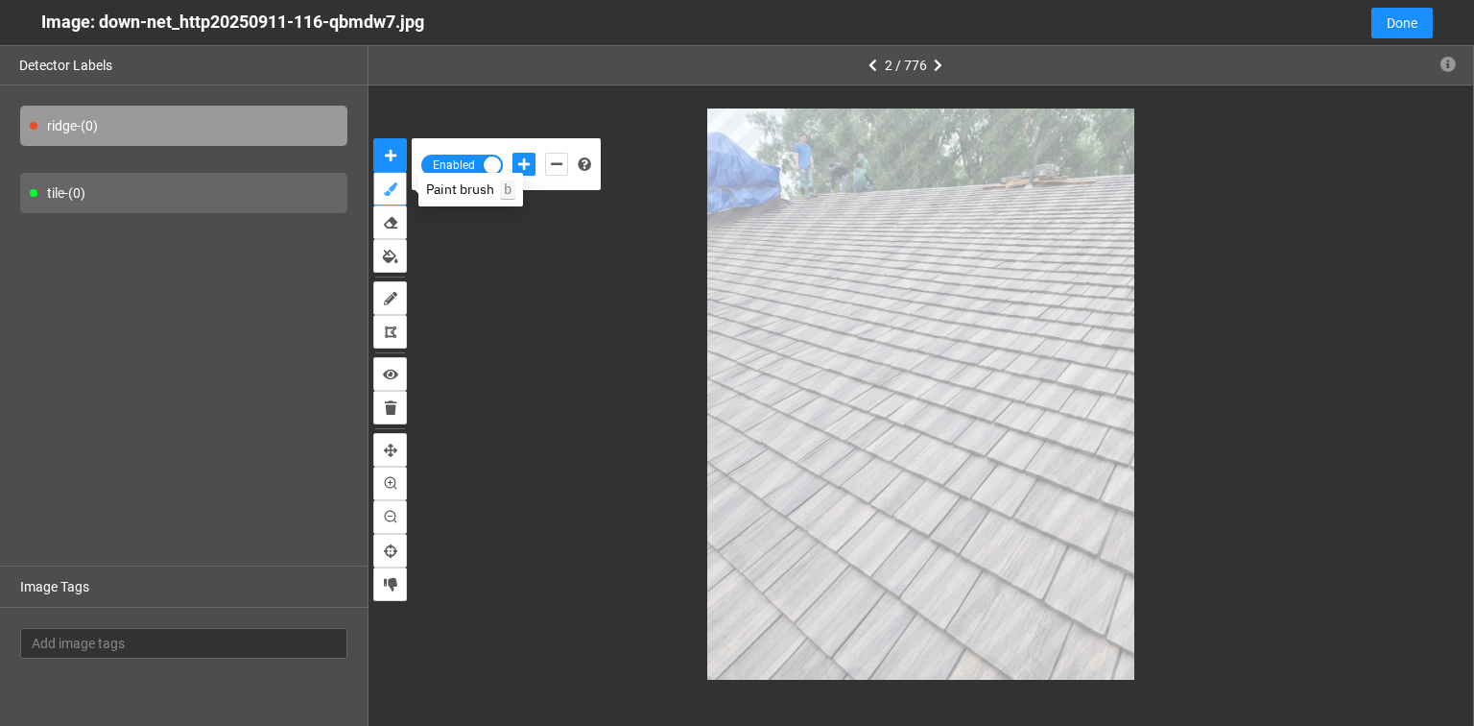
click at [392, 197] on button "brush" at bounding box center [390, 189] width 34 height 34
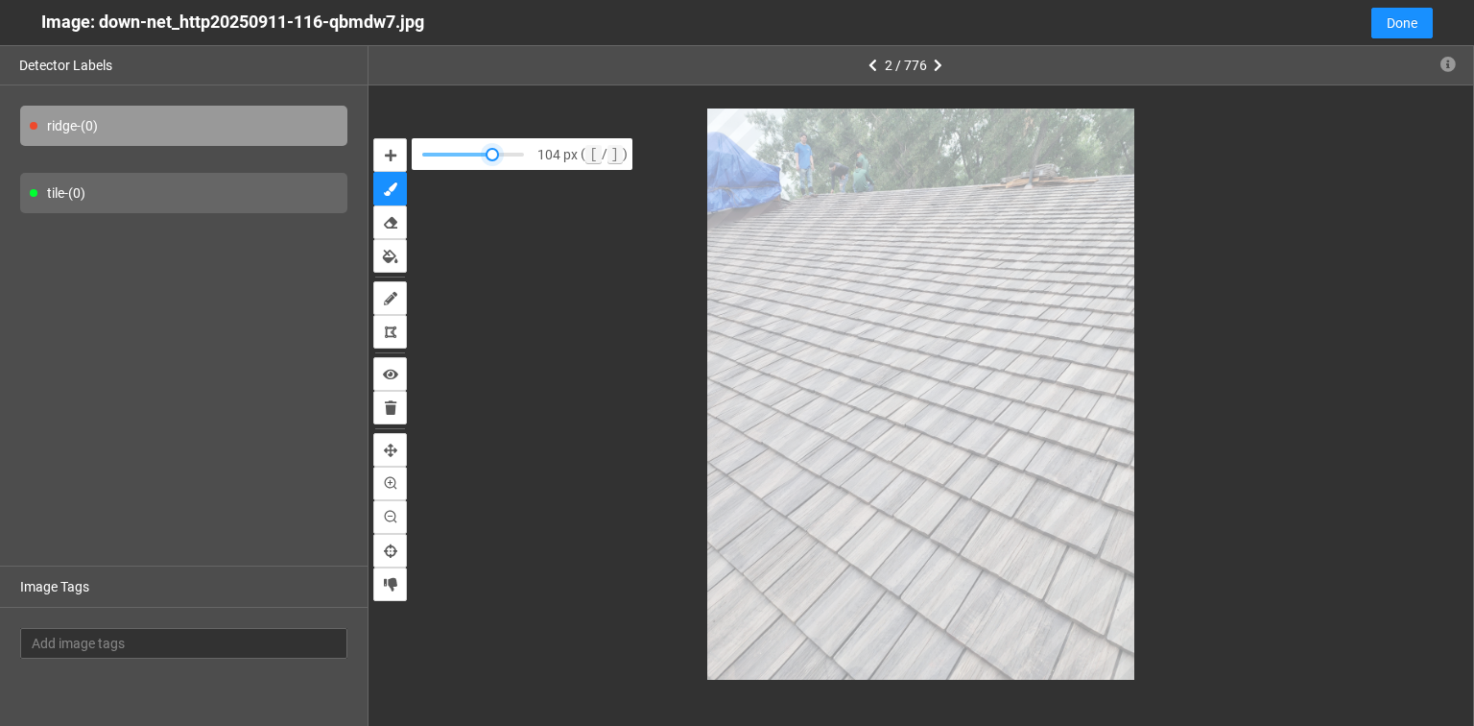
click at [497, 151] on div at bounding box center [473, 155] width 102 height 12
click at [125, 189] on div "tile - (0)" at bounding box center [183, 193] width 327 height 40
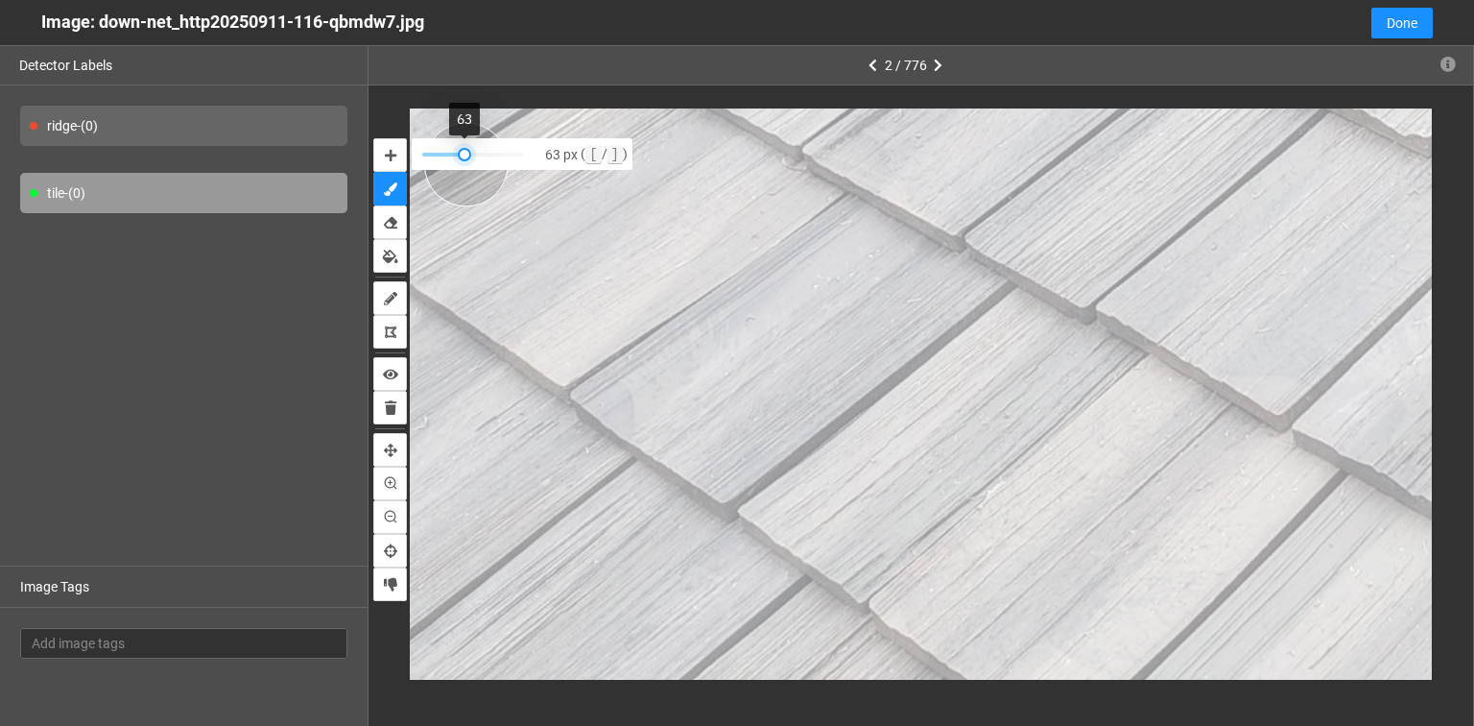
drag, startPoint x: 495, startPoint y: 156, endPoint x: 465, endPoint y: 165, distance: 31.9
click at [465, 165] on div "63 px ( [ / ] )" at bounding box center [522, 154] width 221 height 32
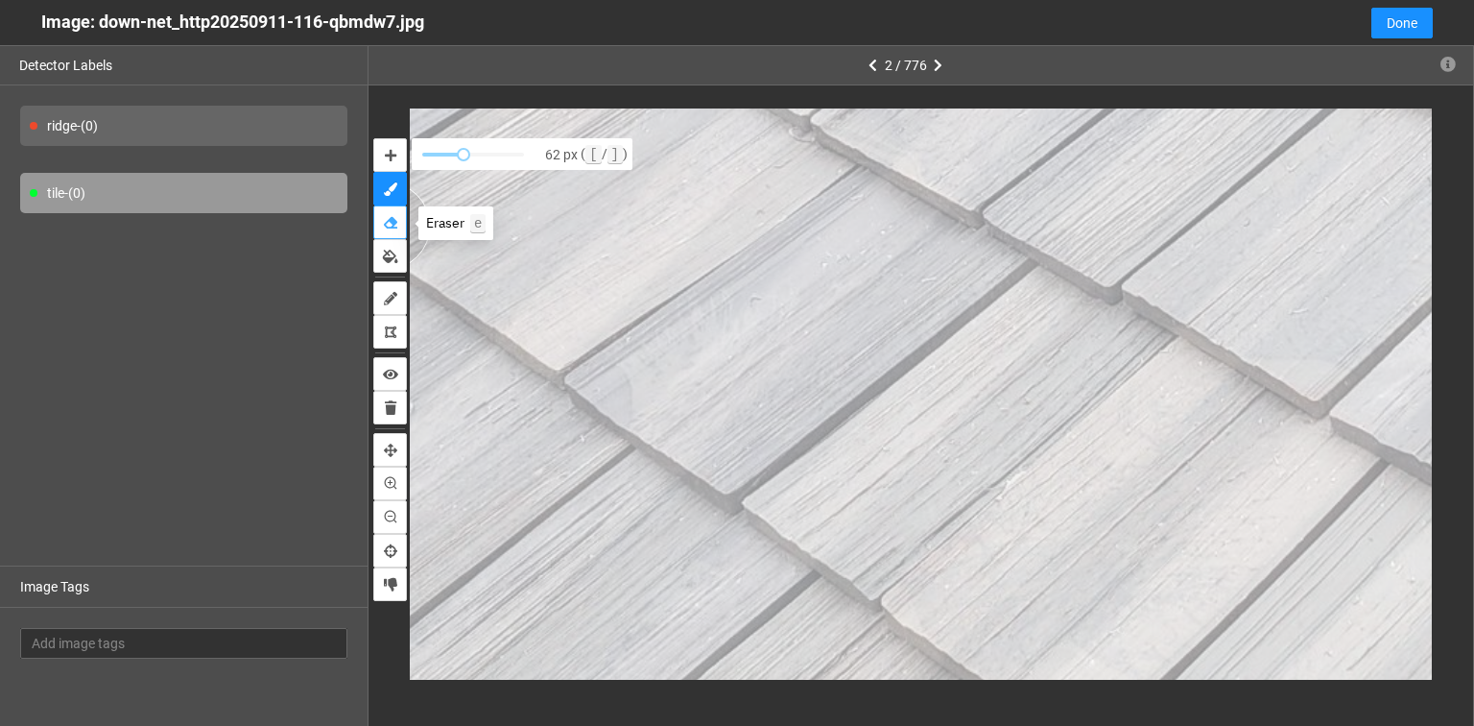
click at [386, 226] on icon "erase" at bounding box center [390, 222] width 13 height 13
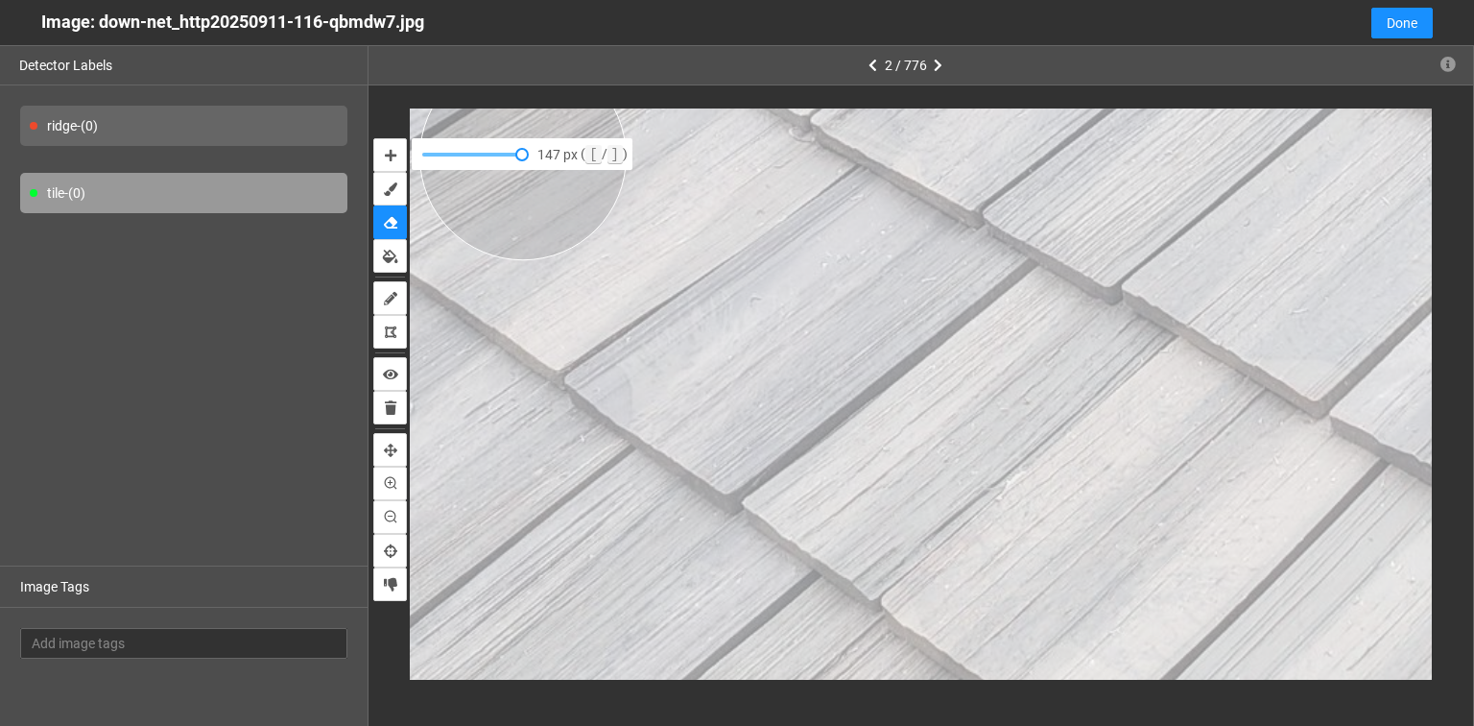
drag, startPoint x: 498, startPoint y: 154, endPoint x: 522, endPoint y: 157, distance: 24.3
click at [522, 157] on div at bounding box center [473, 155] width 102 height 12
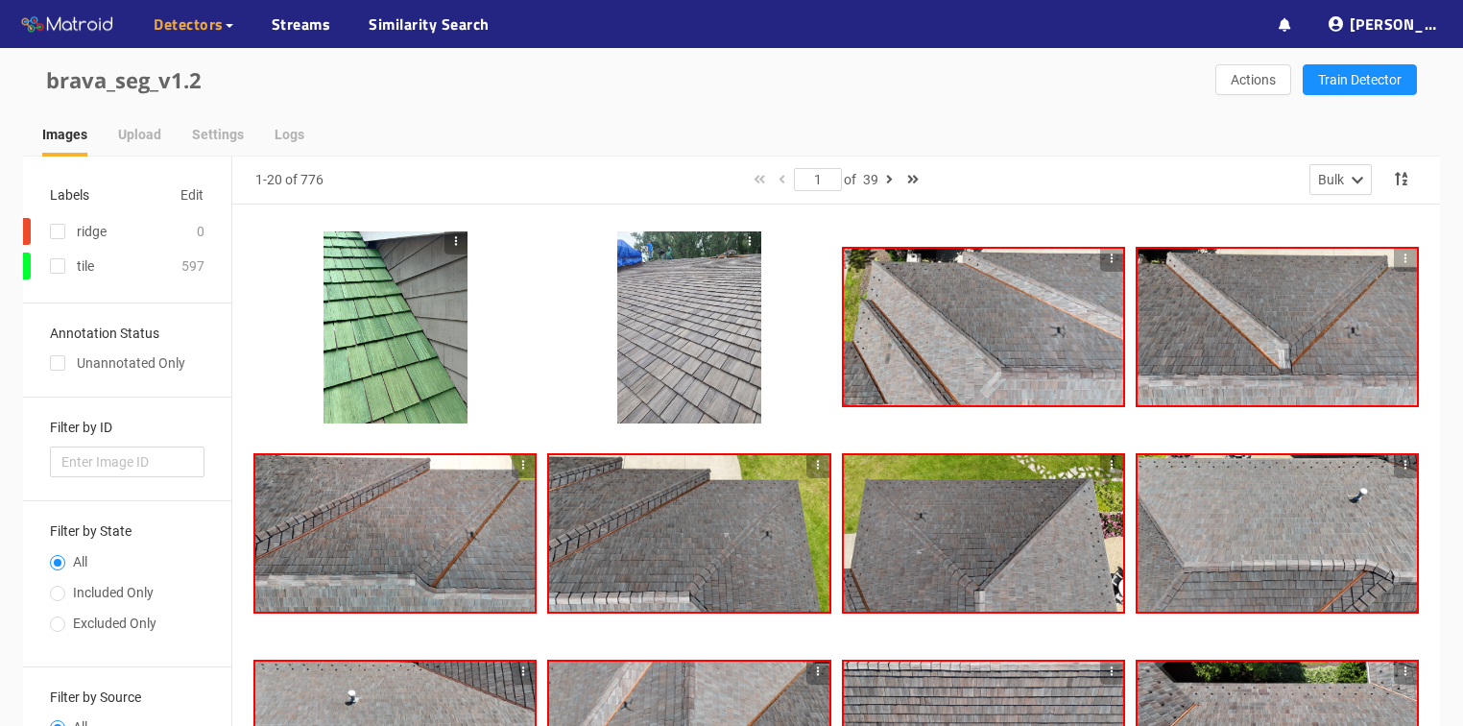
click at [398, 369] on div at bounding box center [395, 327] width 144 height 192
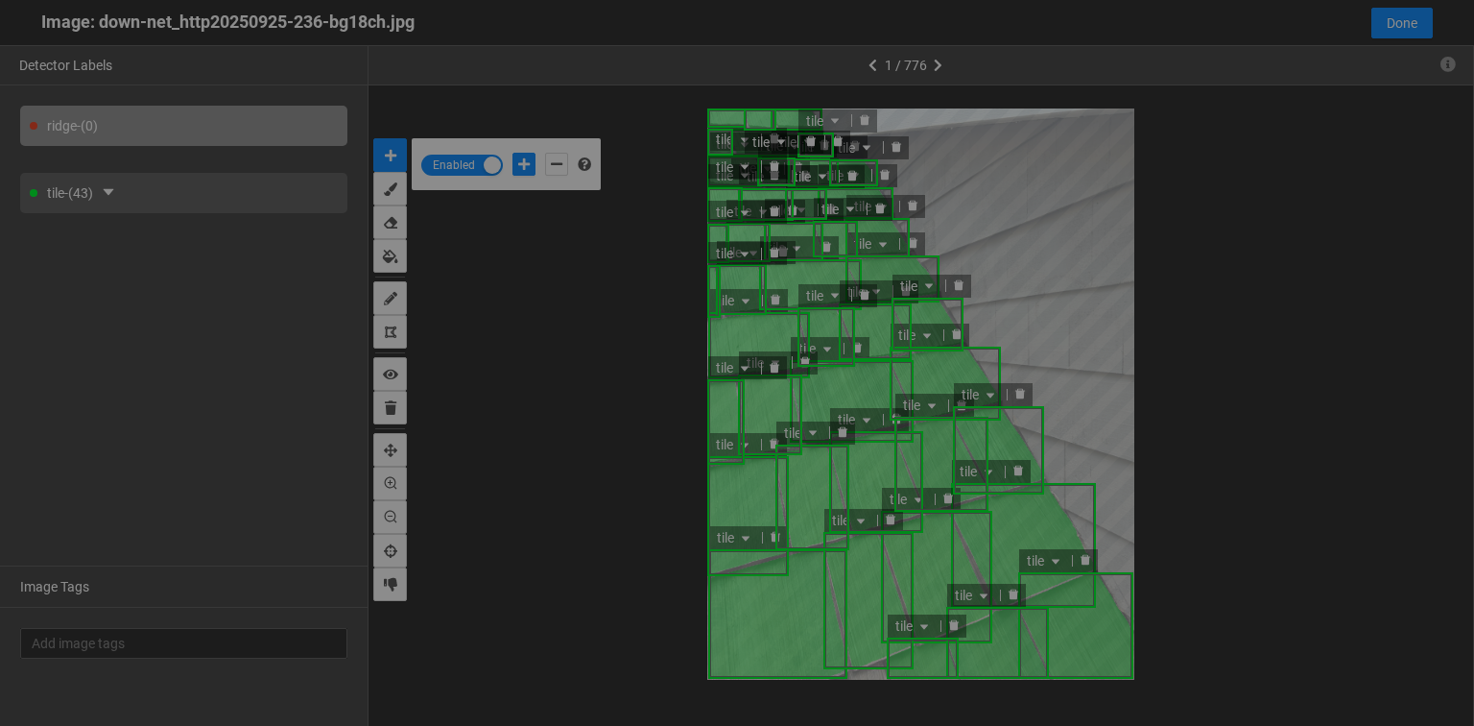
scroll to position [714, 0]
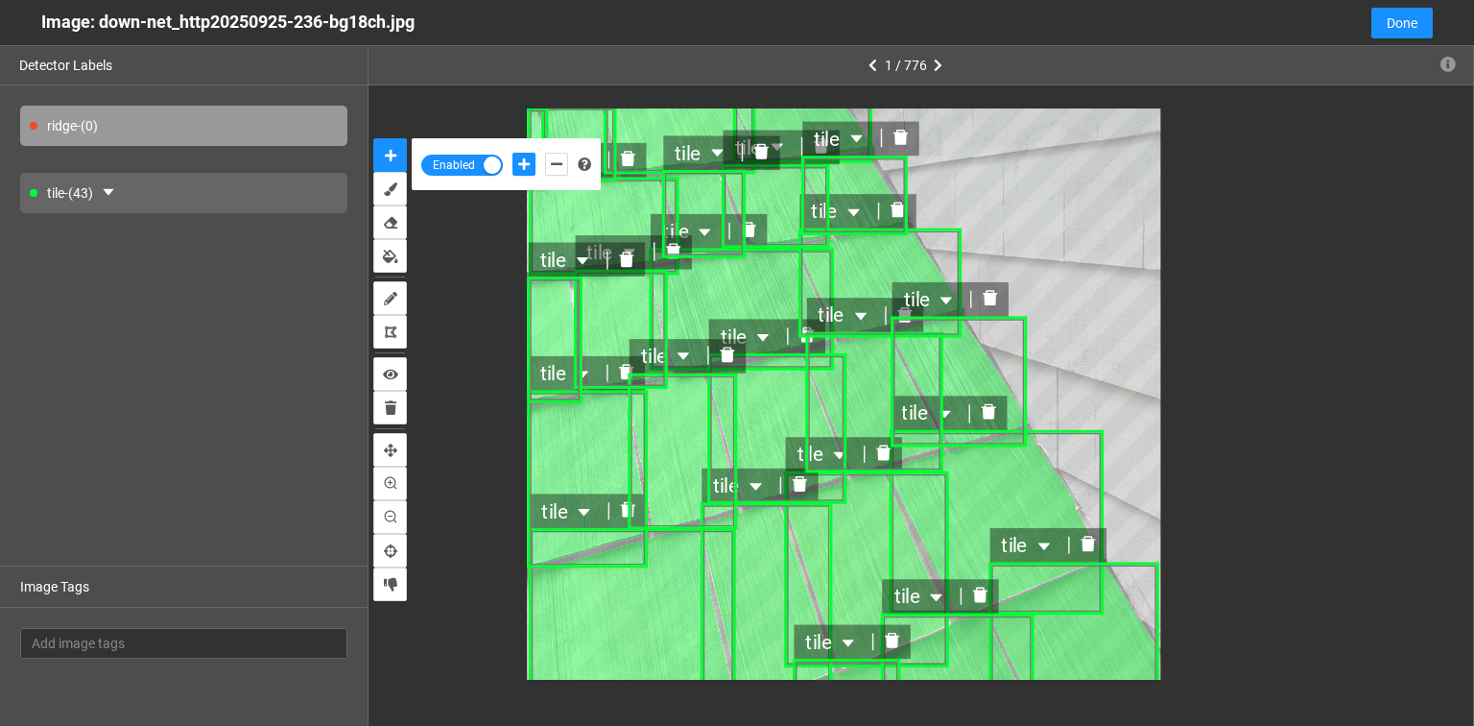
click at [447, 298] on div "tile tile tile tile tile tile tile tile tile tile tile tile tile tile tile tile…" at bounding box center [921, 393] width 1022 height 571
click at [393, 188] on icon "brush" at bounding box center [390, 188] width 13 height 13
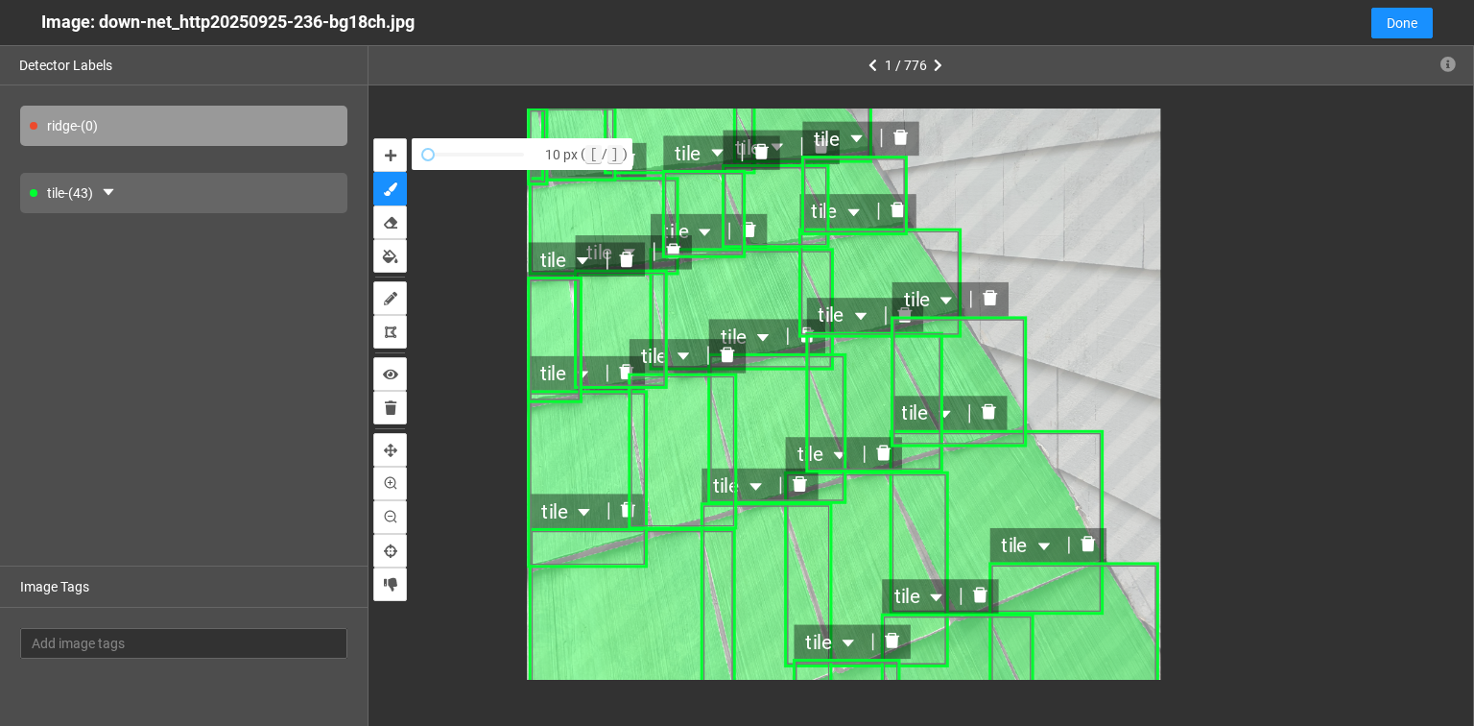
click at [461, 235] on div "tile tile tile tile tile tile tile tile tile tile tile tile tile tile tile tile…" at bounding box center [921, 393] width 1022 height 571
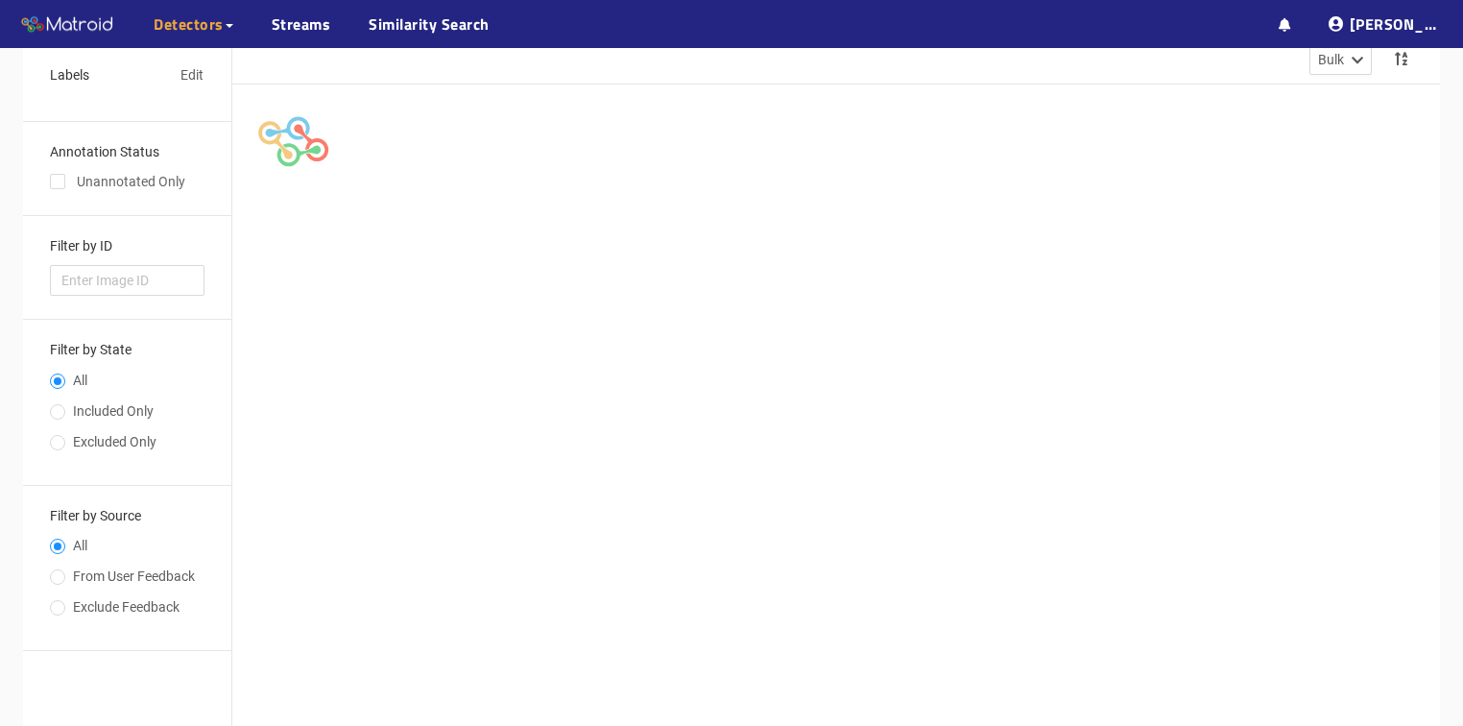
scroll to position [120, 0]
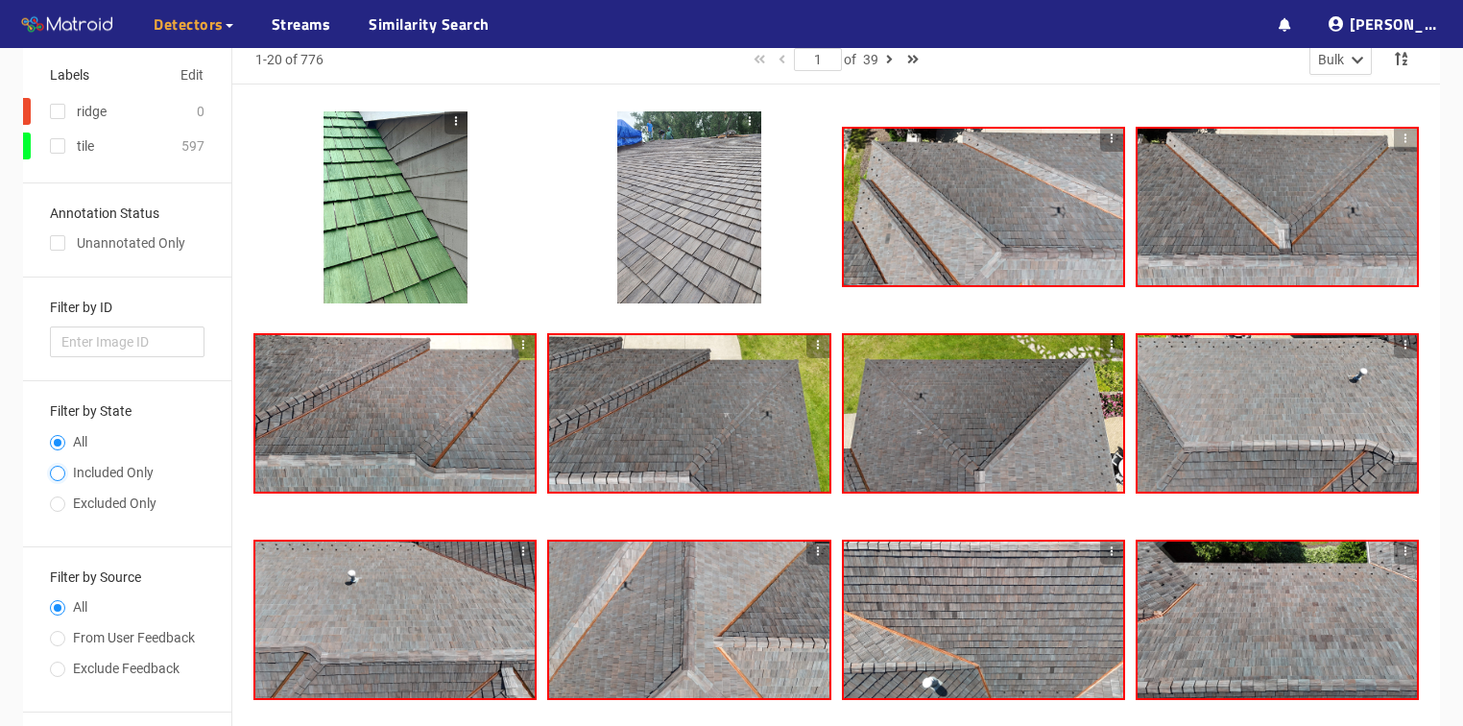
click at [61, 471] on input "Included Only" at bounding box center [57, 475] width 15 height 12
radio input "true"
radio input "false"
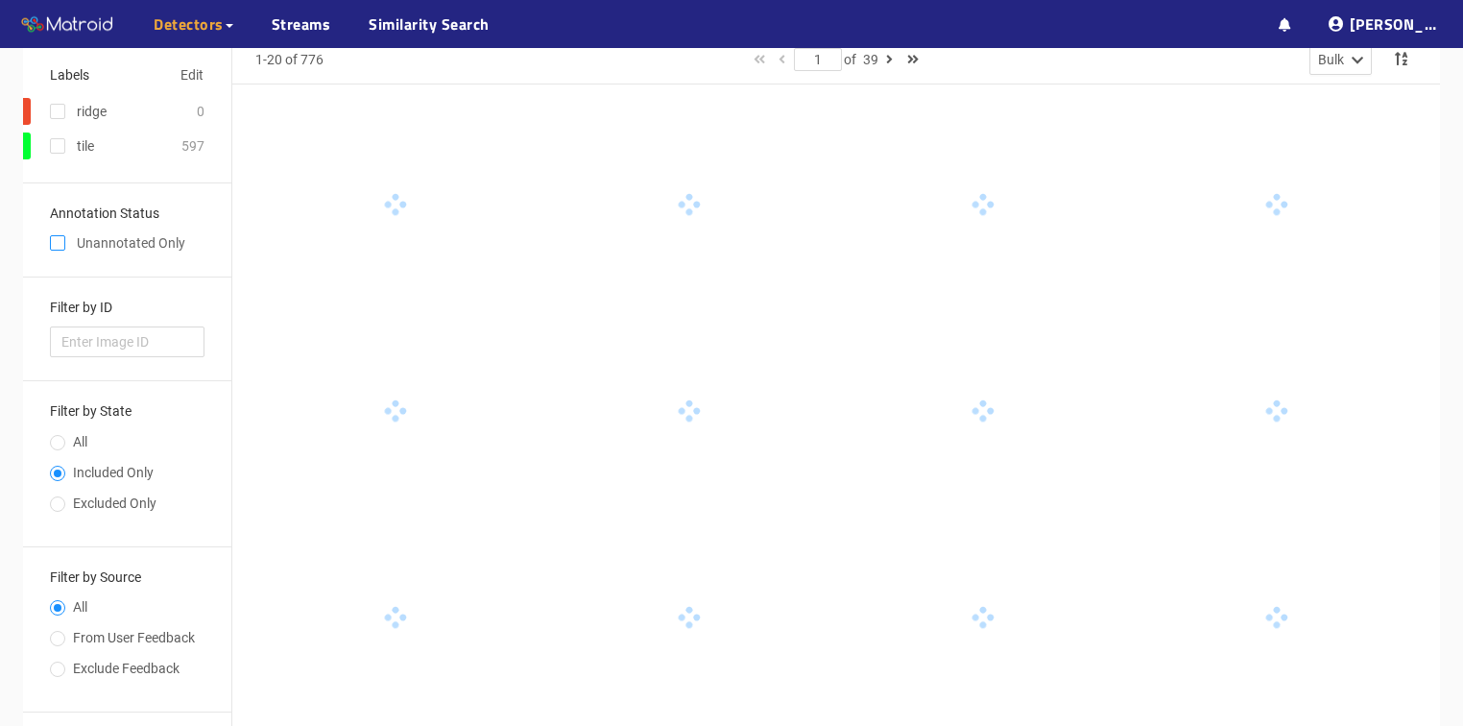
click at [61, 248] on input "checkbox" at bounding box center [57, 246] width 15 height 15
checkbox input "true"
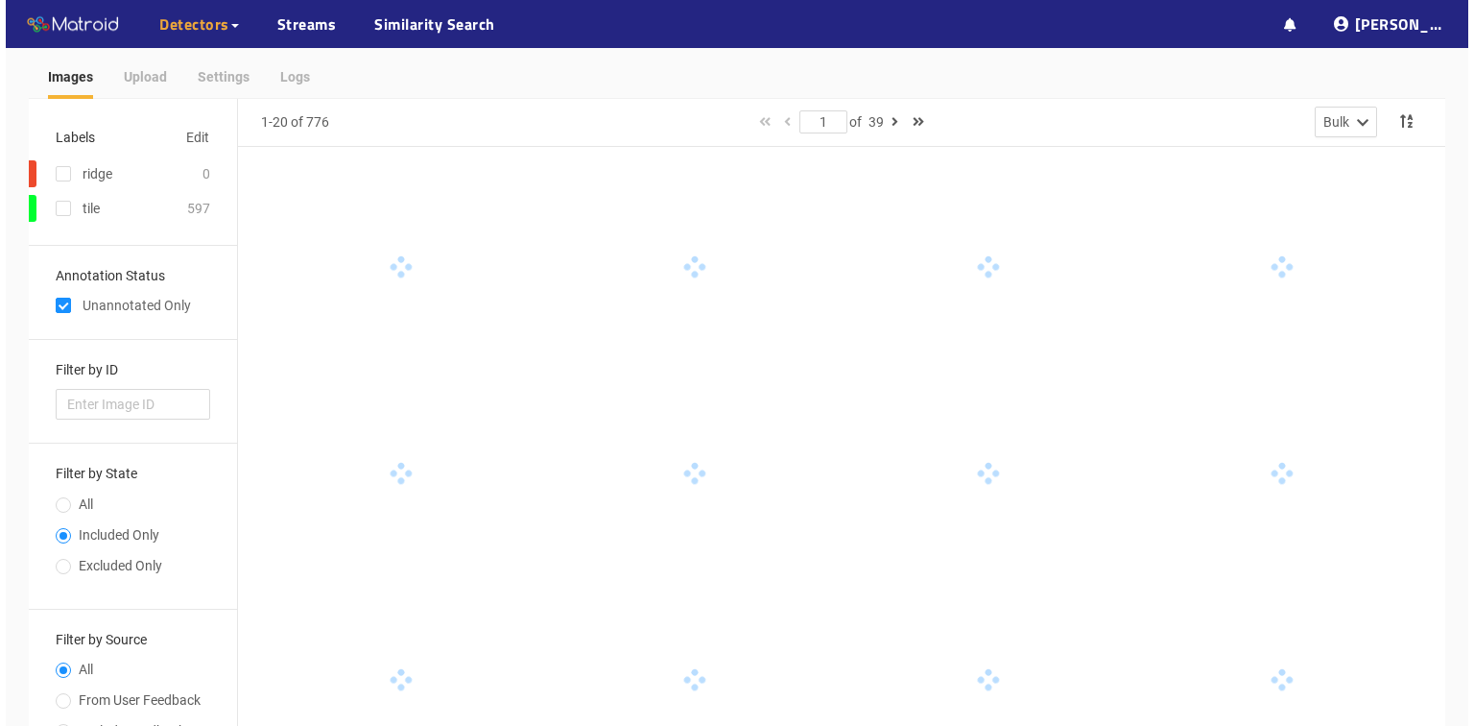
scroll to position [0, 0]
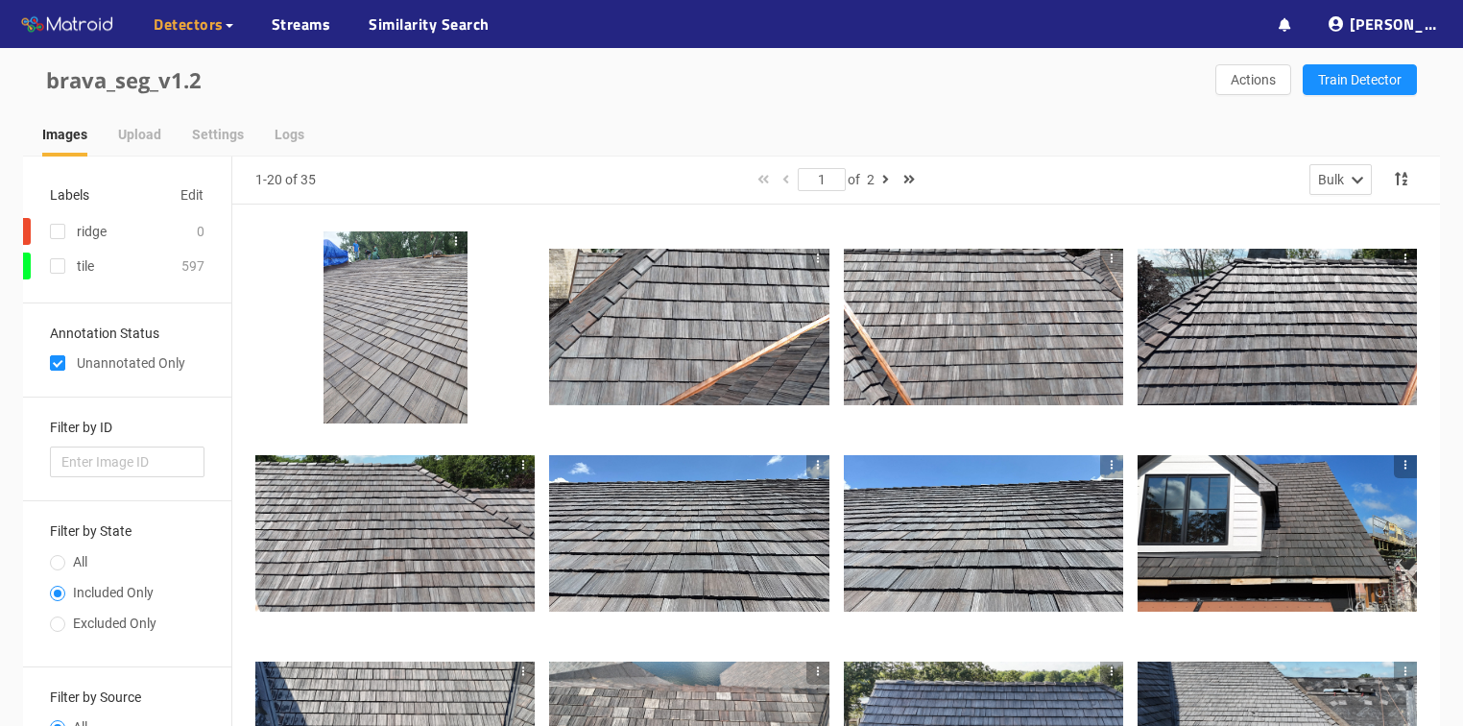
click at [415, 354] on div at bounding box center [395, 327] width 144 height 192
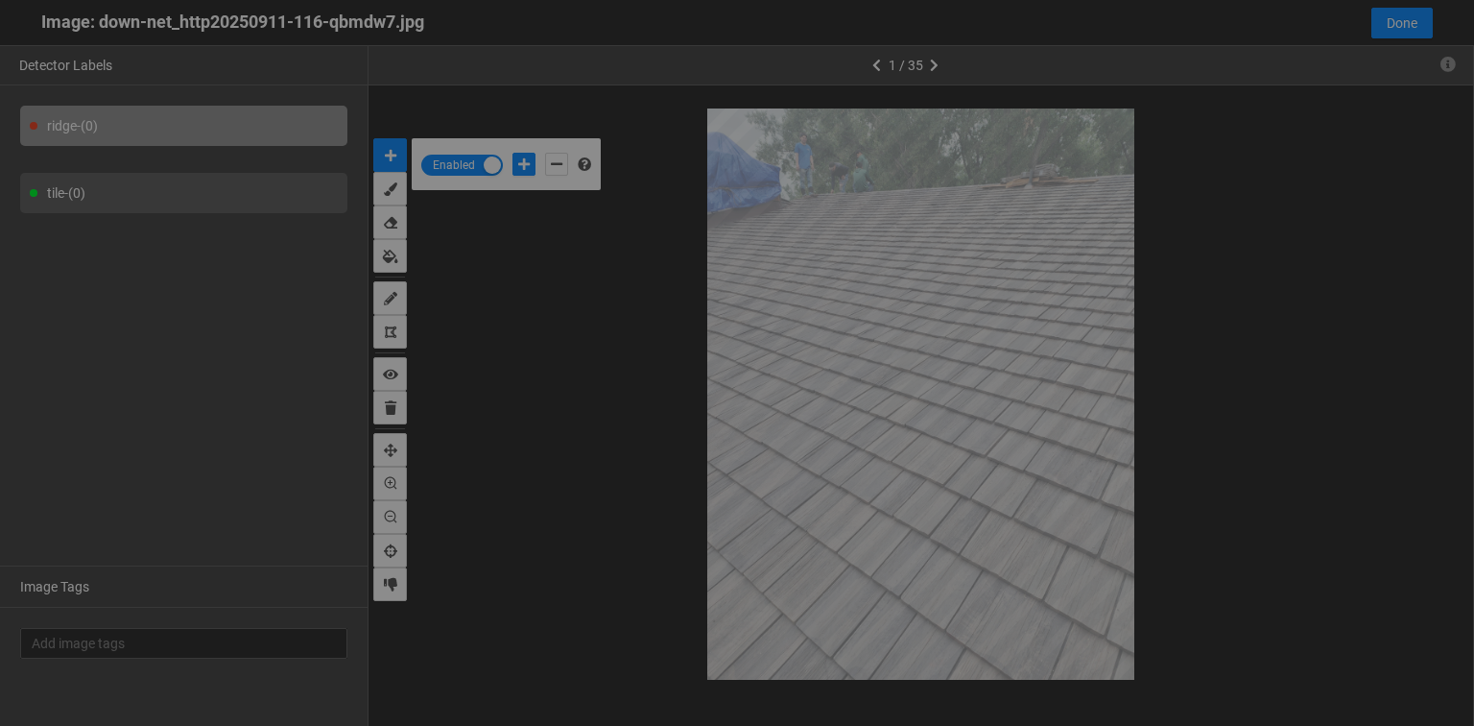
scroll to position [714, 0]
